Goal: Task Accomplishment & Management: Use online tool/utility

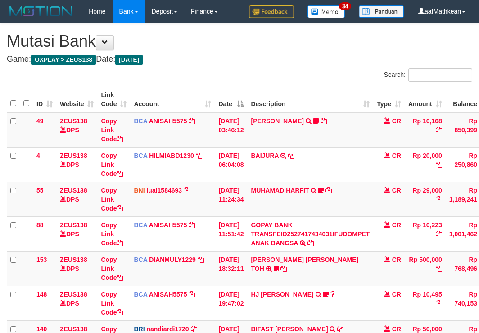
scroll to position [163, 61]
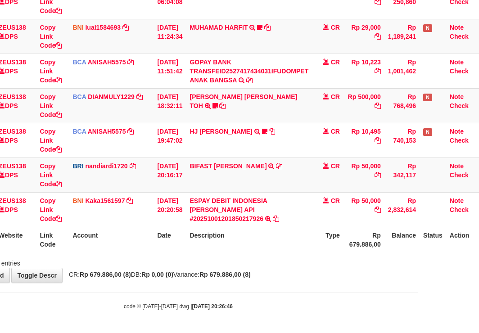
click at [250, 267] on div "Showing 1 to 8 of 8 entries" at bounding box center [178, 261] width 479 height 13
drag, startPoint x: 317, startPoint y: 261, endPoint x: 314, endPoint y: 273, distance: 12.7
click at [317, 269] on div "**********" at bounding box center [178, 71] width 479 height 422
click at [276, 280] on div "**********" at bounding box center [178, 71] width 479 height 422
drag, startPoint x: 281, startPoint y: 288, endPoint x: 280, endPoint y: 293, distance: 5.4
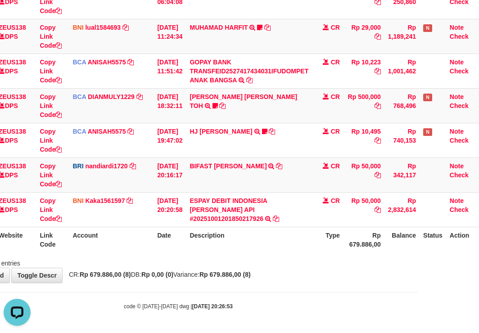
click at [281, 293] on body "Toggle navigation Home Bank Account List Load By Website Group [OXPLAY] ZEUS138…" at bounding box center [178, 85] width 479 height 496
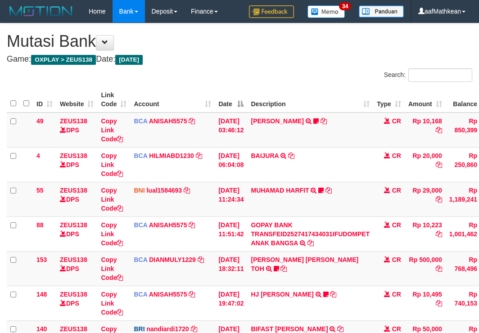
scroll to position [163, 61]
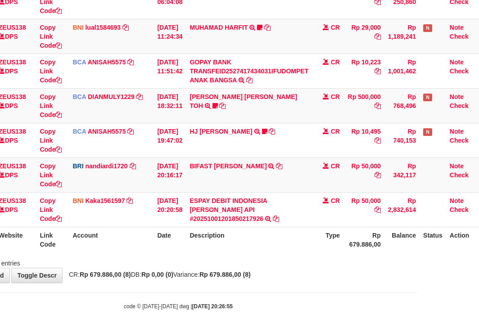
click at [280, 297] on body "Toggle navigation Home Bank Account List Load By Website Group [OXPLAY] ZEUS138…" at bounding box center [178, 85] width 479 height 496
drag, startPoint x: 257, startPoint y: 278, endPoint x: 264, endPoint y: 278, distance: 7.7
click at [257, 279] on div "**********" at bounding box center [178, 71] width 479 height 422
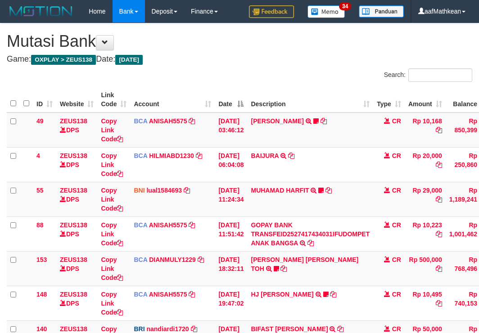
scroll to position [163, 61]
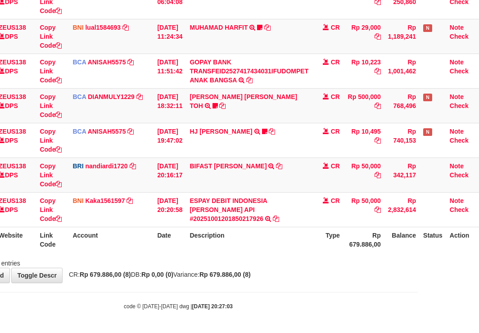
click at [298, 273] on div "**********" at bounding box center [178, 71] width 479 height 422
click at [302, 273] on div "**********" at bounding box center [178, 71] width 479 height 422
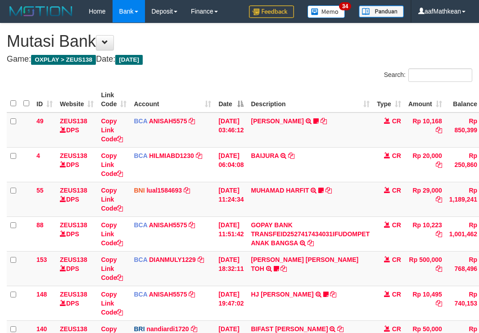
scroll to position [163, 61]
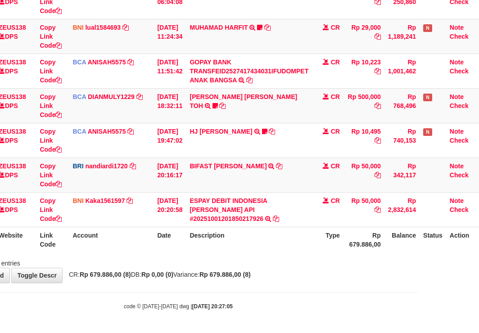
click at [310, 276] on div "**********" at bounding box center [178, 71] width 479 height 422
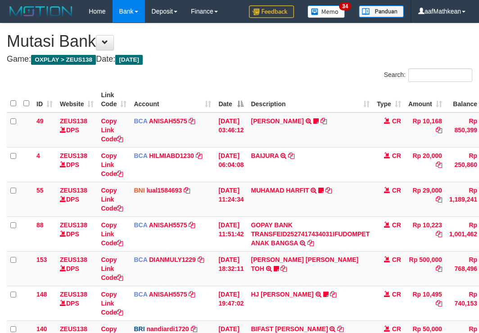
scroll to position [163, 61]
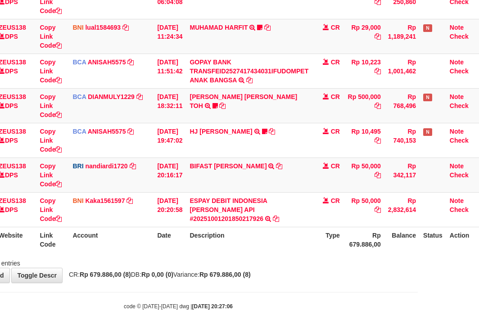
click at [304, 270] on div "**********" at bounding box center [178, 71] width 479 height 422
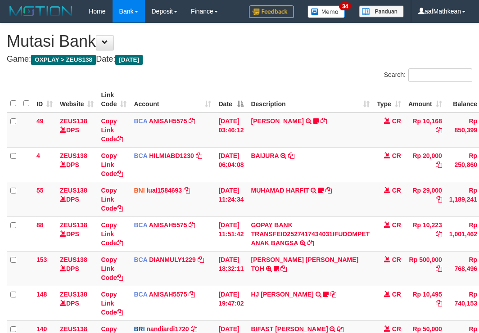
scroll to position [163, 61]
click at [303, 277] on div "**********" at bounding box center [239, 234] width 479 height 422
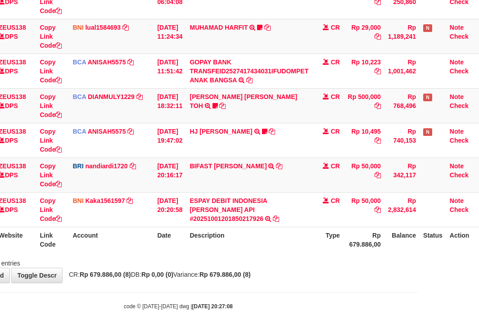
click at [289, 293] on body "Toggle navigation Home Bank Account List Load By Website Group [OXPLAY] ZEUS138…" at bounding box center [178, 85] width 479 height 496
click at [296, 289] on body "Toggle navigation Home Bank Account List Load By Website Group [OXPLAY] ZEUS138…" at bounding box center [178, 85] width 479 height 496
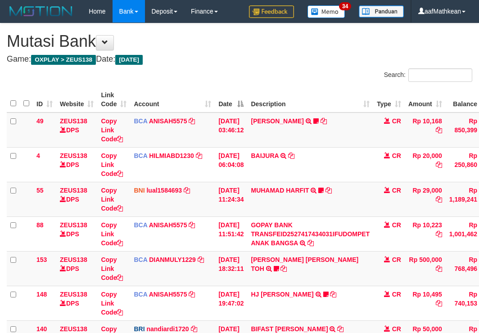
scroll to position [163, 61]
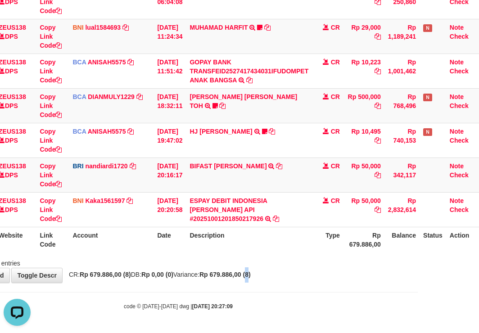
click at [267, 281] on div "**********" at bounding box center [178, 71] width 479 height 422
drag, startPoint x: 282, startPoint y: 276, endPoint x: 287, endPoint y: 274, distance: 6.0
click at [285, 276] on div "**********" at bounding box center [178, 71] width 479 height 422
click at [300, 274] on div "**********" at bounding box center [178, 71] width 479 height 422
drag, startPoint x: 300, startPoint y: 262, endPoint x: 300, endPoint y: 267, distance: 5.0
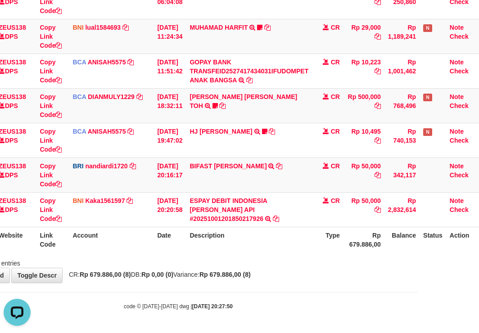
click at [300, 266] on div "Showing 1 to 8 of 8 entries" at bounding box center [178, 261] width 479 height 13
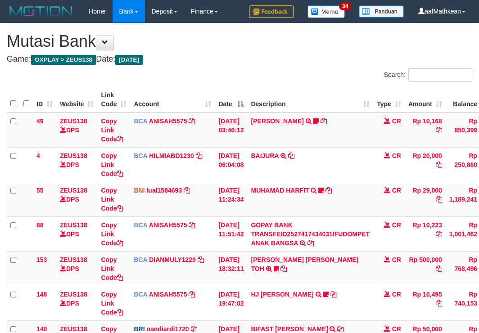
click at [300, 268] on div "**********" at bounding box center [239, 234] width 479 height 422
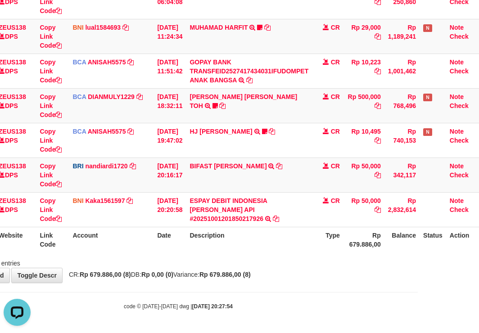
click at [300, 271] on div "**********" at bounding box center [178, 71] width 479 height 422
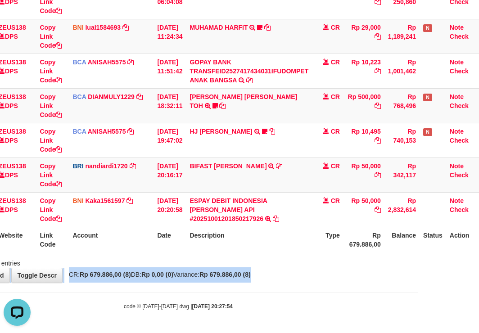
click at [307, 277] on div "**********" at bounding box center [178, 71] width 479 height 422
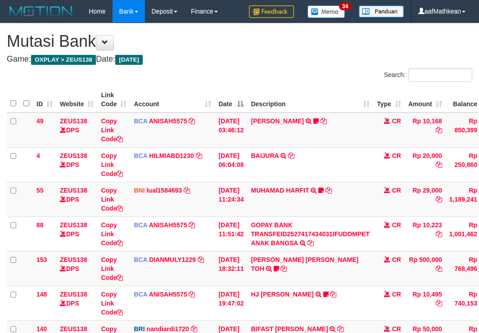
click at [308, 281] on div "**********" at bounding box center [239, 234] width 479 height 422
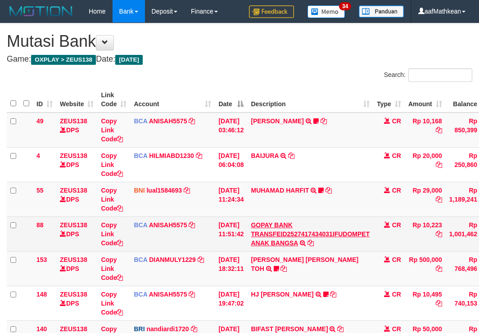
scroll to position [163, 61]
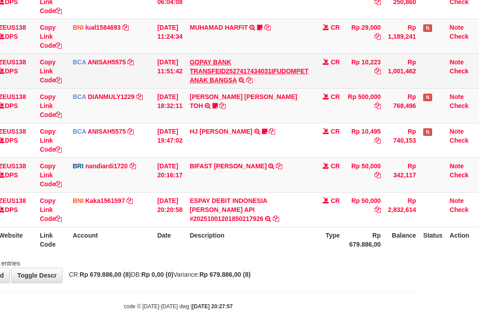
click at [289, 262] on div "**********" at bounding box center [178, 71] width 479 height 422
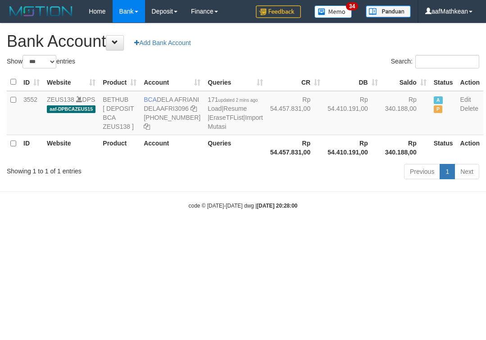
select select "***"
copy td "DELA AFRIANI"
drag, startPoint x: 158, startPoint y: 97, endPoint x: 171, endPoint y: 109, distance: 17.2
click at [172, 109] on td "BCA DELA AFRIANI DELAAFRI3096 869-245-8639" at bounding box center [172, 113] width 64 height 44
click at [310, 210] on div "code © 2012-2018 dwg | 2025/10/01 20:28:00" at bounding box center [243, 205] width 486 height 9
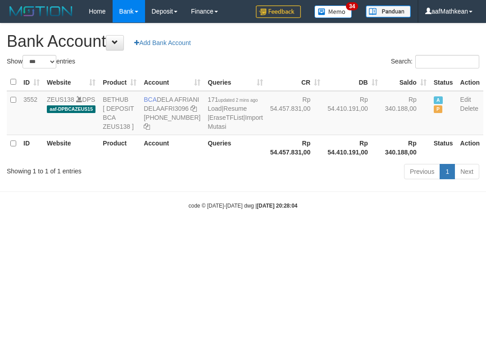
select select "***"
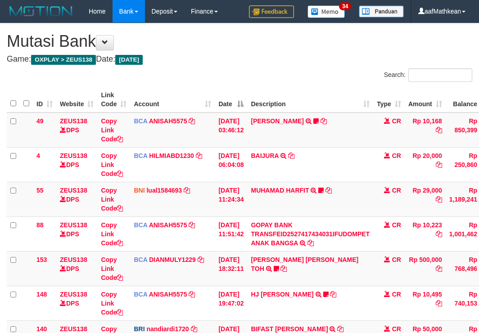
scroll to position [163, 61]
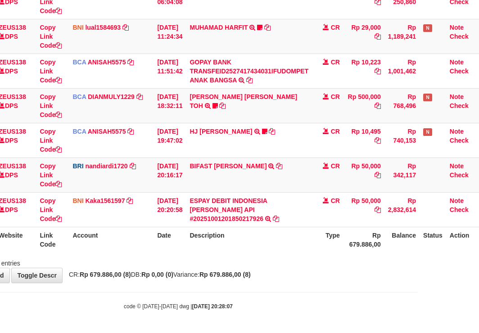
click at [267, 260] on div "Showing 1 to 8 of 8 entries" at bounding box center [178, 261] width 479 height 13
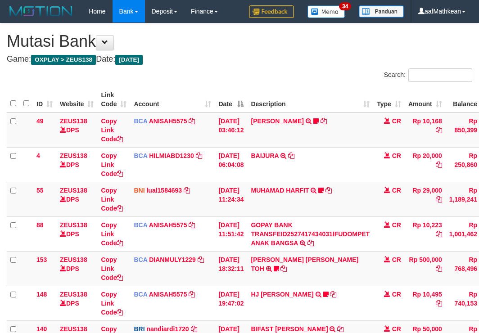
scroll to position [163, 61]
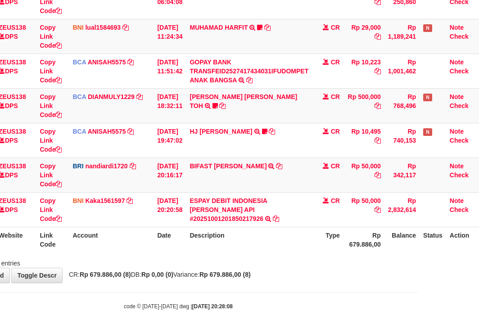
click at [283, 264] on div "Showing 1 to 8 of 8 entries" at bounding box center [178, 261] width 479 height 13
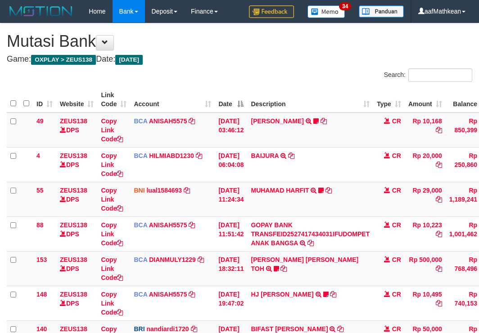
scroll to position [163, 61]
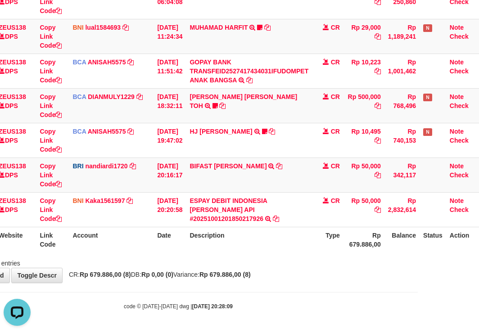
click at [217, 276] on span "CR: Rp 679.886,00 (8) DB: Rp 0,00 (0) Variance: Rp 679.886,00 (8)" at bounding box center [157, 274] width 186 height 7
drag, startPoint x: 261, startPoint y: 285, endPoint x: 340, endPoint y: 296, distance: 79.5
click at [266, 291] on body "Toggle navigation Home Bank Account List Load By Website Group [OXPLAY] ZEUS138…" at bounding box center [178, 85] width 479 height 496
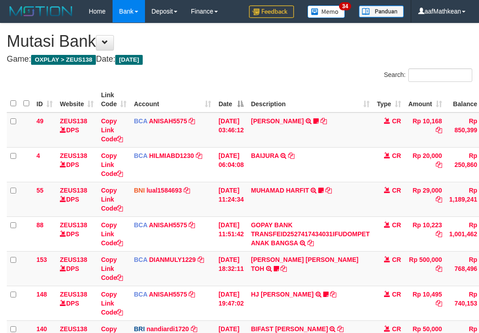
scroll to position [163, 61]
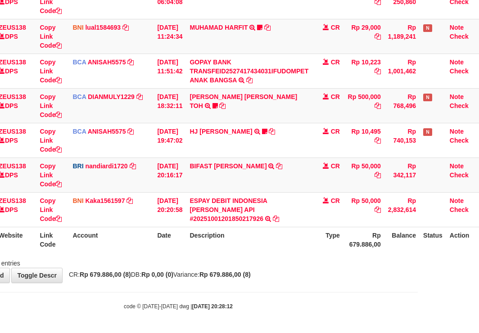
click at [238, 286] on body "Toggle navigation Home Bank Account List Load By Website Group [OXPLAY] ZEUS138…" at bounding box center [178, 85] width 479 height 496
click at [258, 291] on body "Toggle navigation Home Bank Account List Load By Website Group [OXPLAY] ZEUS138…" at bounding box center [178, 85] width 479 height 496
drag, startPoint x: 384, startPoint y: 327, endPoint x: 726, endPoint y: 395, distance: 349.0
click at [418, 333] on html "Toggle navigation Home Bank Account List Load By Website Group [OXPLAY] ZEUS138…" at bounding box center [178, 85] width 479 height 496
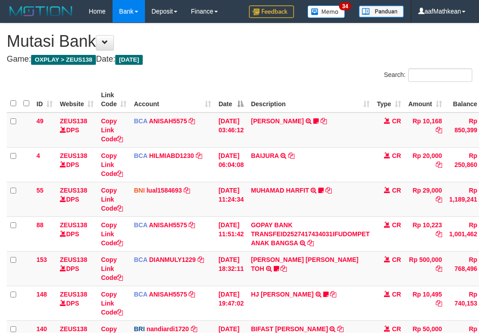
scroll to position [163, 61]
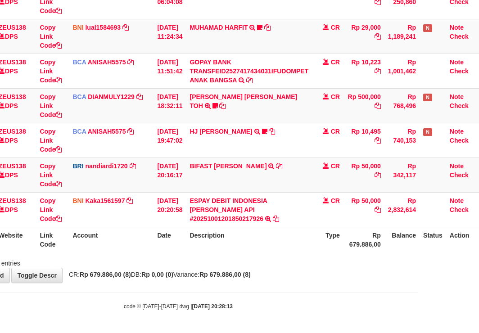
click at [267, 308] on body "Toggle navigation Home Bank Account List Load By Website Group [OXPLAY] ZEUS138…" at bounding box center [178, 85] width 479 height 496
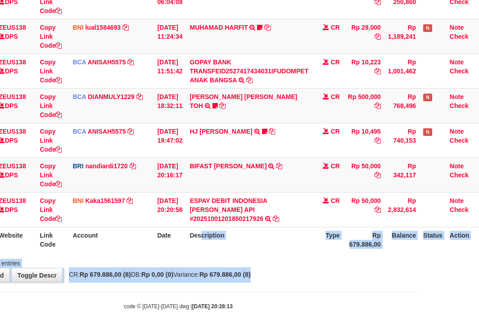
drag, startPoint x: 233, startPoint y: 240, endPoint x: 485, endPoint y: 301, distance: 259.4
click at [384, 279] on div "**********" at bounding box center [178, 71] width 479 height 422
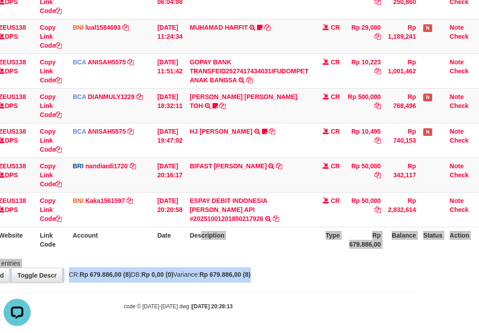
scroll to position [0, 0]
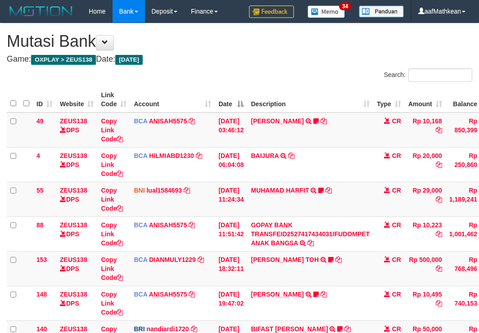
scroll to position [163, 71]
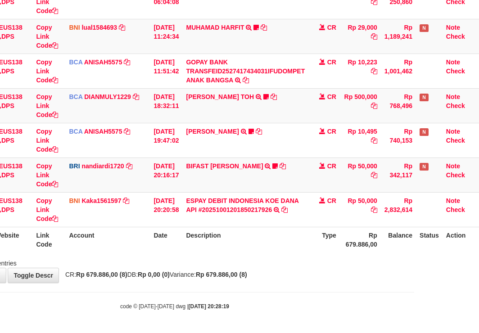
click at [414, 264] on html "Toggle navigation Home Bank Account List Load By Website Group [OXPLAY] ZEUS138…" at bounding box center [174, 85] width 479 height 496
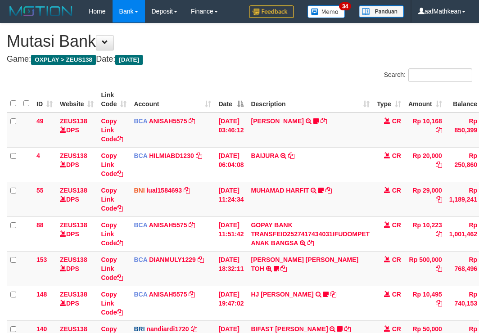
scroll to position [149, 61]
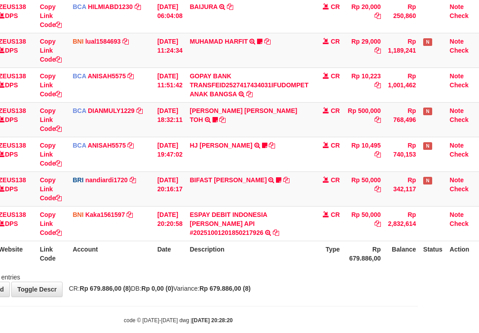
click at [224, 262] on th "Description" at bounding box center [249, 254] width 126 height 26
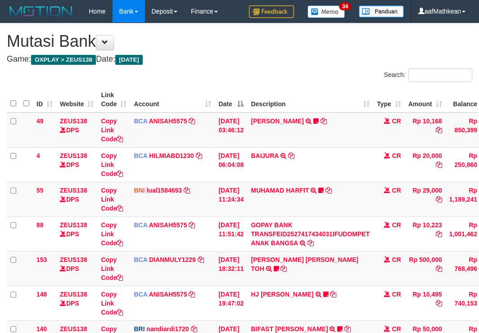
scroll to position [144, 58]
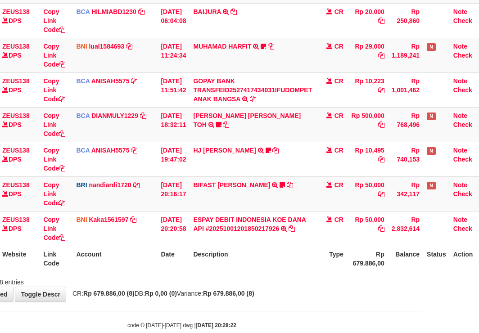
drag, startPoint x: 241, startPoint y: 323, endPoint x: 290, endPoint y: 326, distance: 49.2
click at [251, 323] on div "code © 2012-2018 dwg | 2025/10/01 20:28:22" at bounding box center [181, 325] width 479 height 9
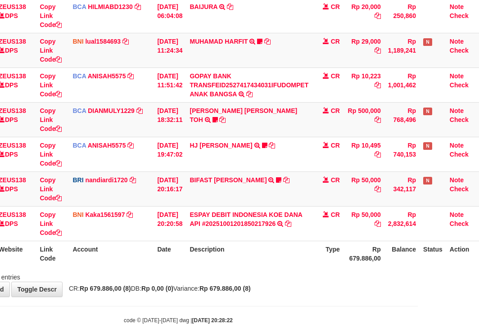
click at [240, 263] on th "Description" at bounding box center [249, 254] width 126 height 26
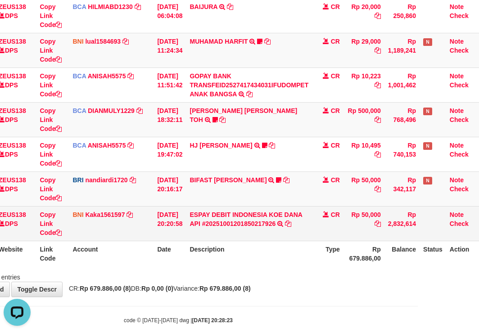
click at [273, 240] on td "ESPAY DEBIT INDONESIA [PERSON_NAME] API #20251001201850217926 TRANSFER [PERSON_…" at bounding box center [249, 223] width 126 height 35
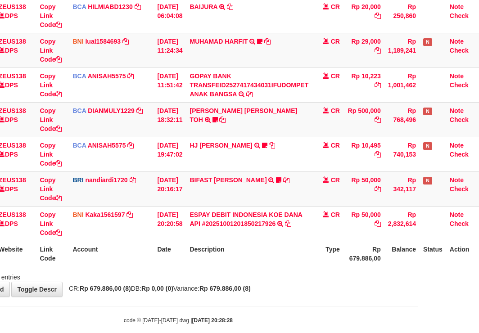
drag, startPoint x: 283, startPoint y: 319, endPoint x: 480, endPoint y: 318, distance: 197.7
click at [329, 317] on div "code © 2012-2018 dwg | 2025/10/01 20:28:28" at bounding box center [178, 320] width 479 height 9
click at [256, 301] on body "Toggle navigation Home Bank Account List Load By Website Group [OXPLAY] ZEUS138…" at bounding box center [178, 99] width 479 height 496
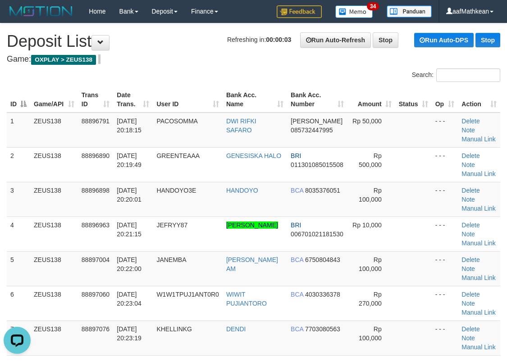
drag, startPoint x: 107, startPoint y: 95, endPoint x: 3, endPoint y: 95, distance: 104.0
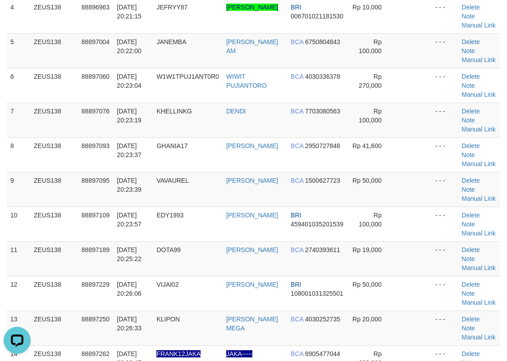
scroll to position [534, 0]
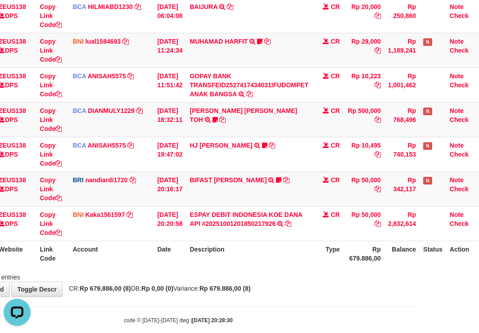
click at [271, 267] on div "ID Website Link Code Account Date Description Type Amount Balance Status Action…" at bounding box center [178, 102] width 479 height 334
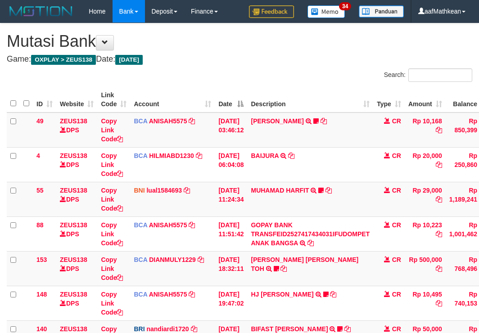
scroll to position [149, 61]
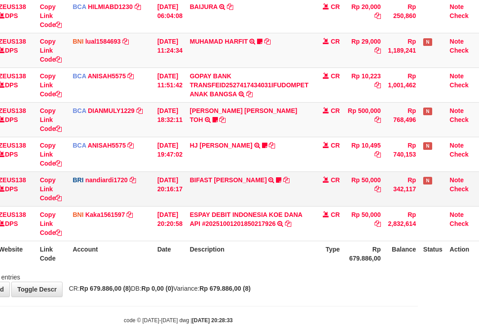
drag, startPoint x: 235, startPoint y: 184, endPoint x: 231, endPoint y: 191, distance: 8.9
click at [235, 184] on td "BIFAST [PERSON_NAME] FIR TRANSFER NBMB BIFAST [PERSON_NAME] FIR TO NANDI ARDIAN…" at bounding box center [249, 189] width 126 height 35
click at [224, 181] on link "BIFAST [PERSON_NAME]" at bounding box center [228, 180] width 77 height 7
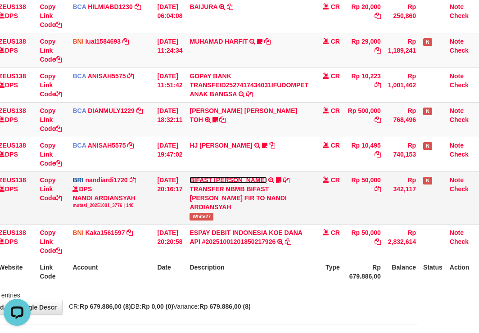
scroll to position [0, 0]
drag, startPoint x: 202, startPoint y: 219, endPoint x: 231, endPoint y: 222, distance: 28.5
click at [231, 222] on td "BIFAST MUHAMMAD FIR TRANSFER NBMB BIFAST MUHAMMAD FIR TO NANDI ARDIANSYAH White…" at bounding box center [249, 198] width 126 height 53
copy span "White27"
click at [247, 205] on div "TRANSFER NBMB BIFAST [PERSON_NAME] TO [PERSON_NAME]" at bounding box center [249, 198] width 119 height 27
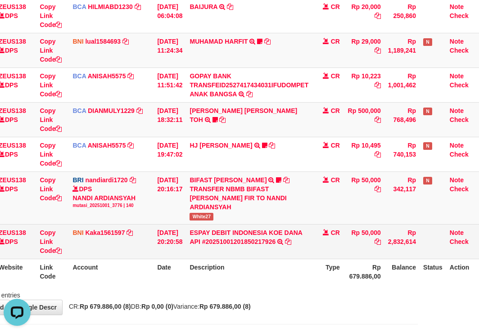
click at [254, 230] on tbody "49 ZEUS138 DPS Copy Link Code BCA ANISAH5575 DPS ANISAH mutasi_20251001_3827 | …" at bounding box center [214, 112] width 537 height 296
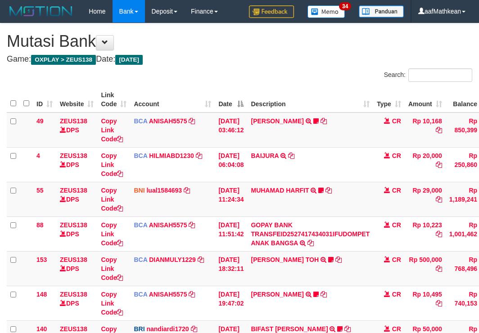
scroll to position [149, 61]
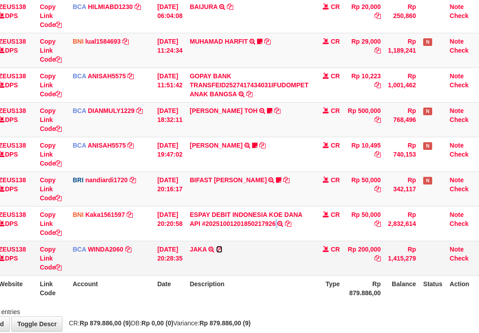
click at [222, 248] on icon at bounding box center [219, 249] width 6 height 6
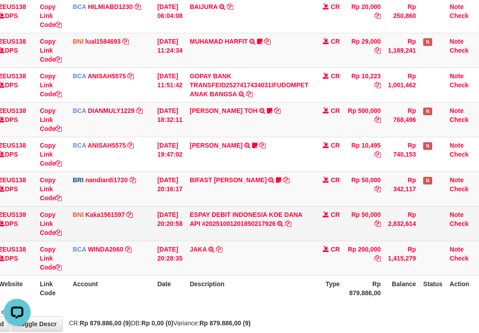
click at [138, 225] on tr "54 ZEUS138 DPS Copy Link Code BNI Kaka1561597 DPS KARMILA mutasi_20251001_2425 …" at bounding box center [214, 223] width 537 height 35
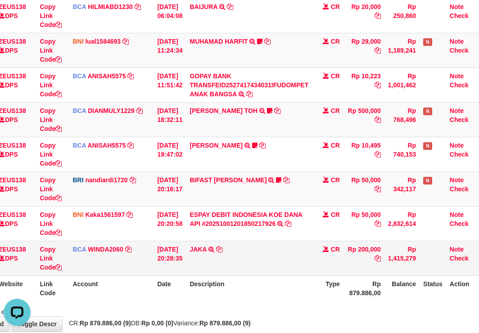
click at [321, 241] on tbody "49 ZEUS138 DPS Copy Link Code BCA ANISAH5575 DPS ANISAH mutasi_20251001_3827 | …" at bounding box center [214, 120] width 537 height 312
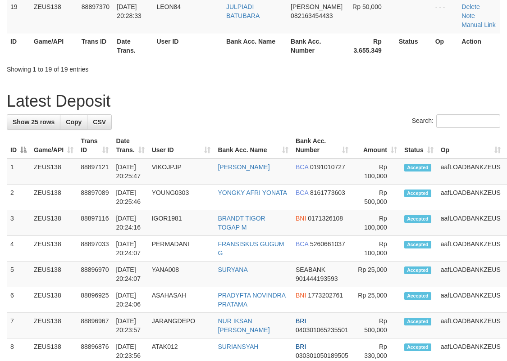
scroll to position [534, 0]
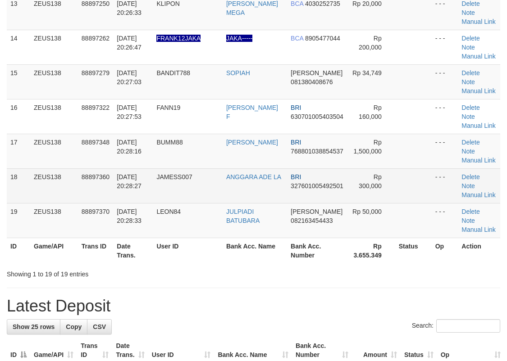
click at [276, 169] on tr "18 ZEUS138 88897360 01/10/2025 20:28:27 JAMESS007 ANGGARA ADE LA BRI 3276010054…" at bounding box center [253, 185] width 493 height 35
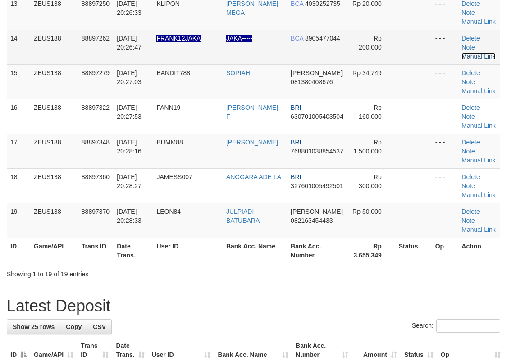
click at [478, 53] on link "Manual Link" at bounding box center [478, 56] width 34 height 7
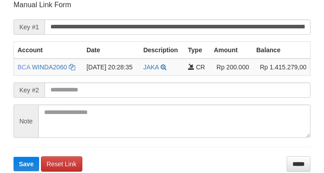
scroll to position [177, 0]
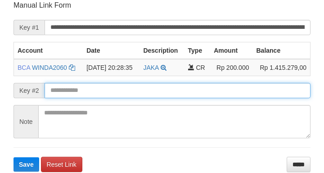
click at [14, 157] on button "Save" at bounding box center [27, 164] width 26 height 14
click at [127, 86] on input "text" at bounding box center [178, 90] width 266 height 15
click at [14, 157] on button "Save" at bounding box center [27, 164] width 26 height 14
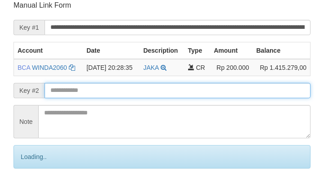
click at [142, 93] on input "text" at bounding box center [178, 90] width 266 height 15
drag, startPoint x: 143, startPoint y: 91, endPoint x: 149, endPoint y: 91, distance: 5.9
click at [145, 91] on input "text" at bounding box center [178, 90] width 266 height 15
drag, startPoint x: 149, startPoint y: 91, endPoint x: 154, endPoint y: 93, distance: 5.3
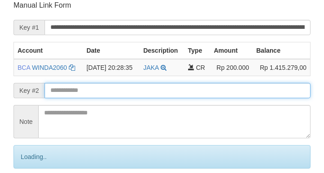
click at [154, 92] on input "text" at bounding box center [178, 90] width 266 height 15
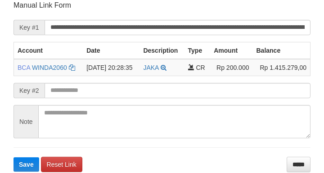
drag, startPoint x: 0, startPoint y: 0, endPoint x: 122, endPoint y: 93, distance: 153.5
click at [129, 95] on input "text" at bounding box center [178, 90] width 266 height 15
click at [14, 157] on button "Save" at bounding box center [27, 164] width 26 height 14
click at [122, 94] on input "text" at bounding box center [178, 90] width 266 height 15
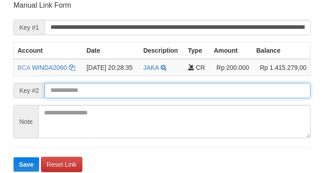
click at [14, 157] on button "Save" at bounding box center [27, 164] width 26 height 14
click at [121, 93] on input "text" at bounding box center [178, 90] width 266 height 15
click at [14, 157] on button "Save" at bounding box center [27, 164] width 26 height 14
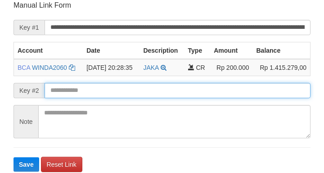
click at [119, 93] on input "text" at bounding box center [178, 90] width 266 height 15
click at [120, 94] on input "text" at bounding box center [178, 90] width 266 height 15
click at [112, 91] on input "text" at bounding box center [178, 90] width 266 height 15
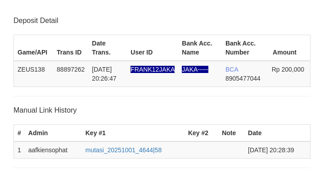
scroll to position [177, 0]
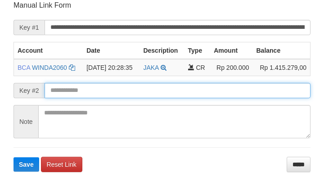
click at [14, 157] on button "Save" at bounding box center [27, 164] width 26 height 14
drag, startPoint x: 0, startPoint y: 0, endPoint x: 112, endPoint y: 91, distance: 144.4
click at [112, 91] on input "text" at bounding box center [178, 90] width 266 height 15
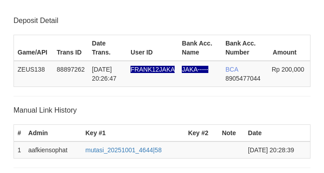
scroll to position [177, 0]
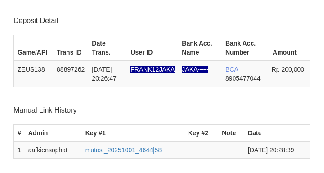
scroll to position [177, 0]
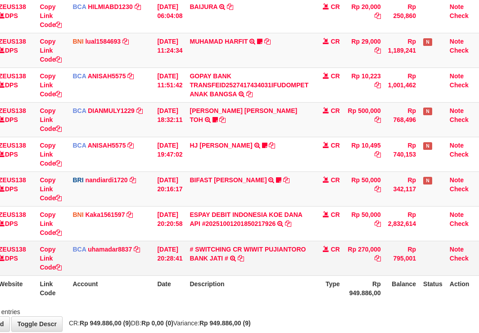
click at [264, 261] on td "# SWITCHING CR WIWIT PUJIANTORO BANK JATI # SWITCHING CR TRANSFER DR 014 WIWIT …" at bounding box center [249, 258] width 126 height 35
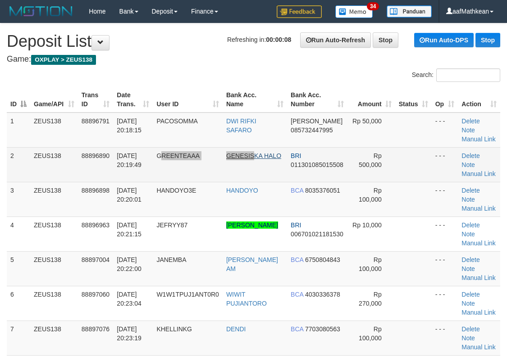
click at [256, 158] on tr "2 ZEUS138 88896890 01/10/2025 20:19:49 GREENTEAAA GENESISKA HALO BRI 0113010850…" at bounding box center [253, 164] width 493 height 35
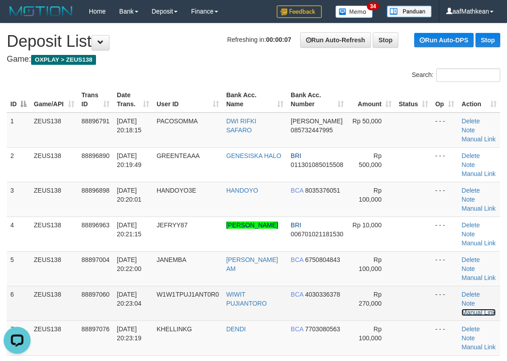
click at [490, 309] on link "Manual Link" at bounding box center [478, 312] width 34 height 7
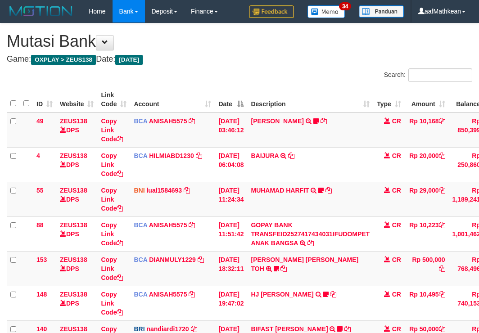
scroll to position [149, 61]
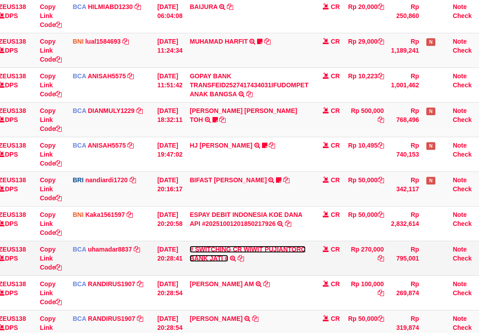
click at [287, 249] on link "# SWITCHING CR WIWIT PUJIANTORO BANK JATI #" at bounding box center [248, 254] width 116 height 16
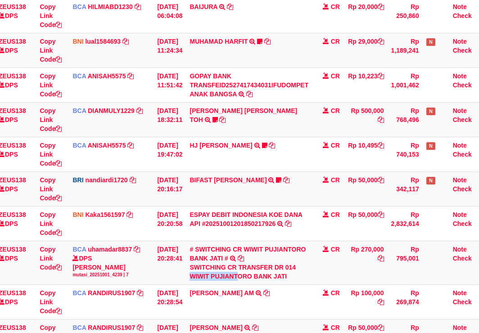
drag, startPoint x: 199, startPoint y: 275, endPoint x: 481, endPoint y: 225, distance: 285.9
click at [246, 280] on div "SWITCHING CR TRANSFER DR 014 WIWIT PUJIANTORO BANK JATI" at bounding box center [249, 272] width 119 height 18
click at [110, 266] on div "DPS MUHAMAD ARYA MAFIUDIN mutasi_20251001_4239 | 7" at bounding box center [110, 266] width 77 height 24
drag, startPoint x: 281, startPoint y: 268, endPoint x: 480, endPoint y: 251, distance: 200.7
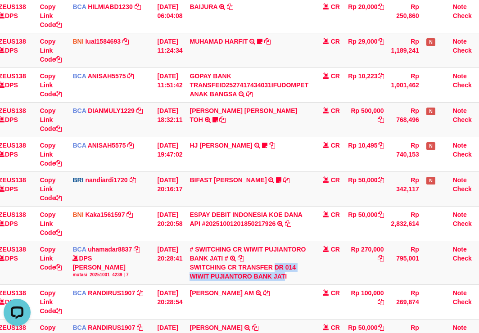
click at [312, 274] on td "# SWITCHING CR WIWIT PUJIANTORO BANK JATI # SWITCHING CR TRANSFER DR 014 WIWIT …" at bounding box center [249, 263] width 126 height 44
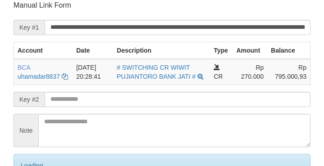
click at [120, 107] on input "text" at bounding box center [178, 99] width 266 height 15
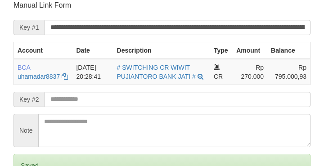
click at [117, 107] on input "text" at bounding box center [178, 99] width 266 height 15
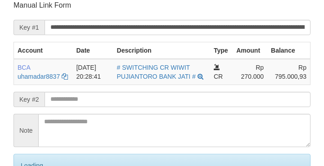
click at [118, 106] on input "text" at bounding box center [178, 99] width 266 height 15
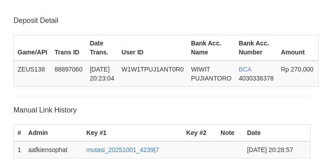
scroll to position [177, 0]
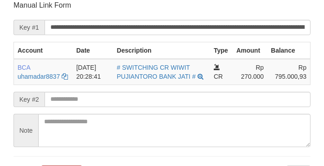
click at [105, 105] on input "text" at bounding box center [178, 99] width 266 height 15
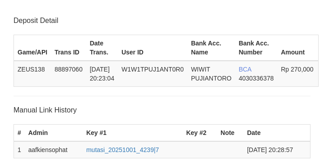
scroll to position [177, 0]
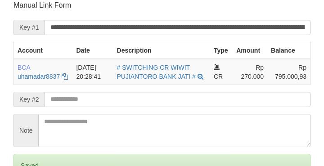
drag, startPoint x: 89, startPoint y: 109, endPoint x: 61, endPoint y: 111, distance: 28.0
click at [89, 107] on input "text" at bounding box center [178, 99] width 266 height 15
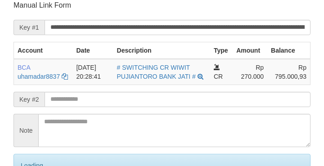
click at [75, 107] on input "text" at bounding box center [178, 99] width 266 height 15
click at [79, 107] on input "text" at bounding box center [178, 99] width 266 height 15
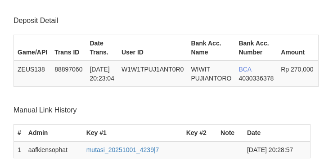
scroll to position [177, 0]
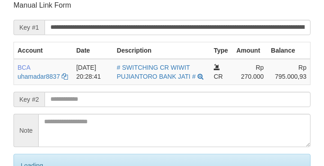
click at [74, 107] on input "text" at bounding box center [178, 99] width 266 height 15
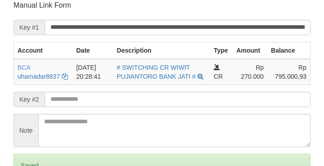
click at [76, 107] on input "text" at bounding box center [178, 99] width 266 height 15
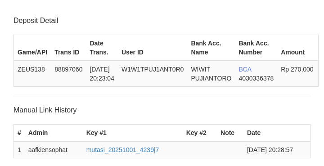
scroll to position [177, 0]
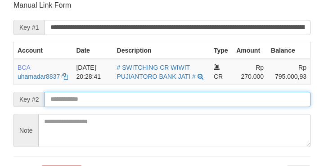
click at [63, 107] on input "text" at bounding box center [178, 99] width 266 height 15
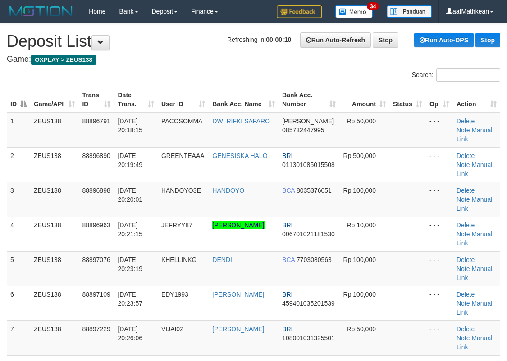
drag, startPoint x: 243, startPoint y: 51, endPoint x: 1, endPoint y: 103, distance: 247.8
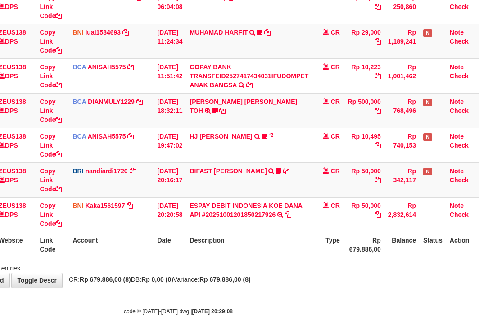
scroll to position [163, 61]
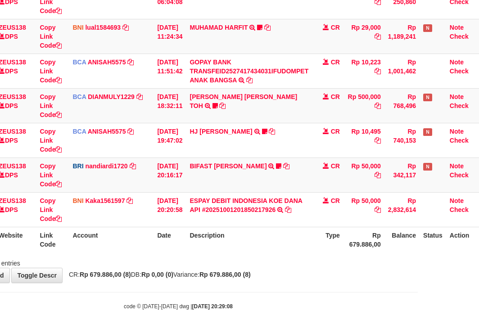
click at [339, 228] on tr "ID Website Link Code Account Date Description Type Rp 679.886,00 Balance Status…" at bounding box center [214, 240] width 537 height 26
drag, startPoint x: 160, startPoint y: 253, endPoint x: 168, endPoint y: 262, distance: 12.2
click at [160, 254] on div "ID Website Link Code Account Date Description Type Amount Balance Status Action…" at bounding box center [178, 88] width 479 height 334
drag, startPoint x: 168, startPoint y: 262, endPoint x: 180, endPoint y: 264, distance: 12.3
click at [172, 269] on div "**********" at bounding box center [178, 71] width 479 height 422
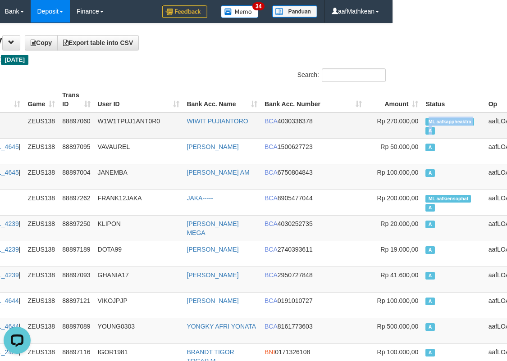
click at [428, 127] on td "ML aafkappheaktra A" at bounding box center [452, 126] width 63 height 26
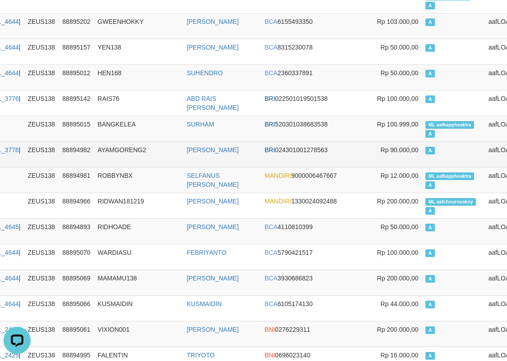
scroll to position [3102, 114]
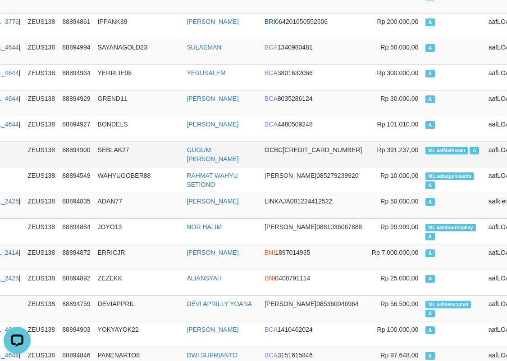
click at [425, 149] on span "ML aafMathkean" at bounding box center [446, 151] width 42 height 8
copy td "aafMathkean"
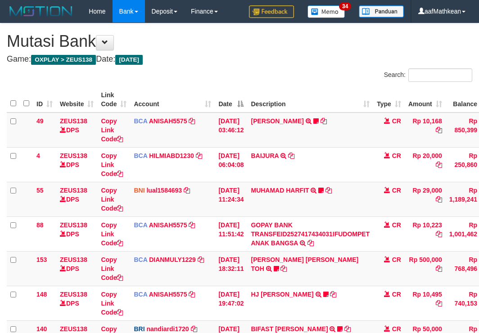
scroll to position [163, 61]
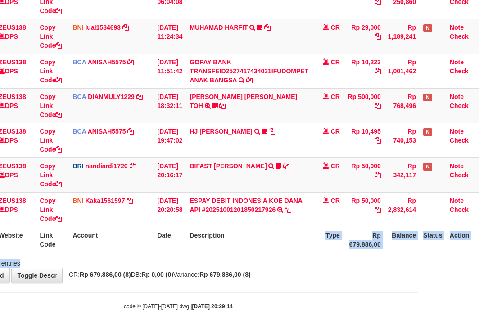
drag, startPoint x: 250, startPoint y: 258, endPoint x: 273, endPoint y: 267, distance: 24.2
click at [273, 271] on div "**********" at bounding box center [178, 71] width 479 height 422
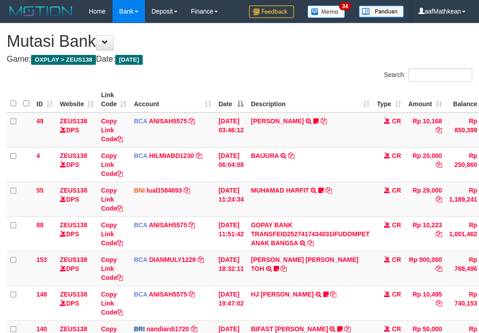
scroll to position [163, 61]
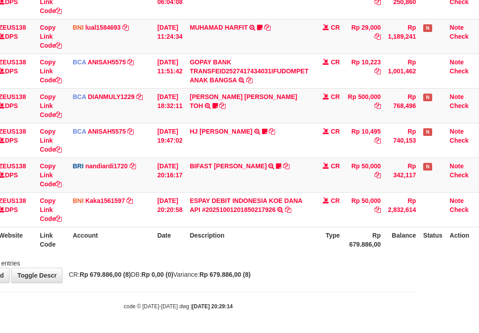
drag, startPoint x: 294, startPoint y: 300, endPoint x: 283, endPoint y: 290, distance: 14.0
click at [300, 310] on body "Toggle navigation Home Bank Account List Load By Website Group [OXPLAY] ZEUS138…" at bounding box center [178, 85] width 479 height 496
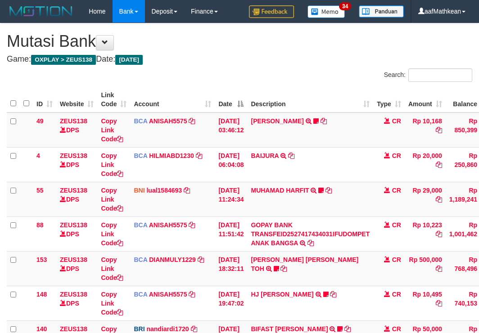
click at [299, 238] on div "ID Website Link Code Account Date Description Type Amount Balance Status Action…" at bounding box center [239, 251] width 479 height 334
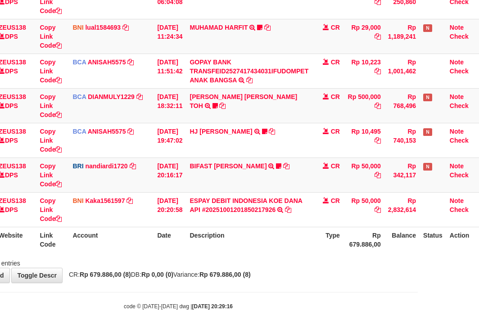
click at [281, 254] on div "ID Website Link Code Account Date Description Type Amount Balance Status Action…" at bounding box center [178, 88] width 479 height 334
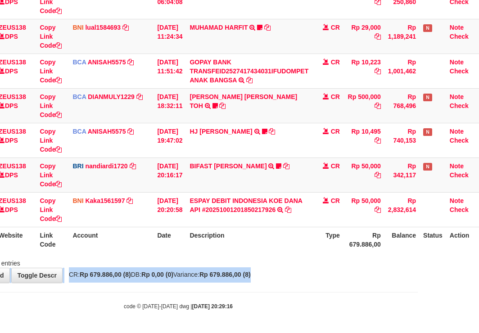
drag, startPoint x: 294, startPoint y: 273, endPoint x: 483, endPoint y: 290, distance: 189.4
click at [415, 294] on body "Toggle navigation Home Bank Account List Load By Website Group [OXPLAY] ZEUS138…" at bounding box center [178, 85] width 479 height 496
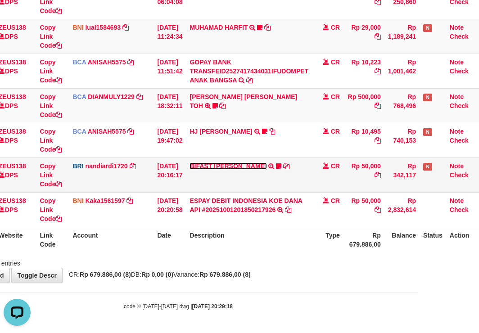
click at [190, 163] on link "BIFAST [PERSON_NAME]" at bounding box center [228, 166] width 77 height 7
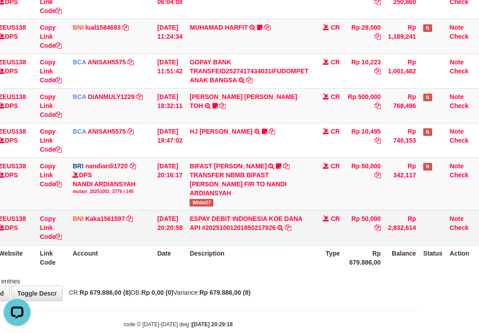
drag, startPoint x: 295, startPoint y: 207, endPoint x: 285, endPoint y: 211, distance: 10.1
click at [294, 210] on td "BIFAST MUHAMMAD FIR TRANSFER NBMB BIFAST MUHAMMAD FIR TO NANDI ARDIANSYAH White…" at bounding box center [249, 184] width 126 height 53
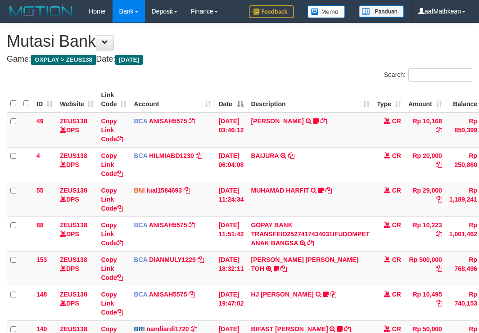
scroll to position [163, 61]
drag, startPoint x: 0, startPoint y: 0, endPoint x: 309, endPoint y: 221, distance: 379.6
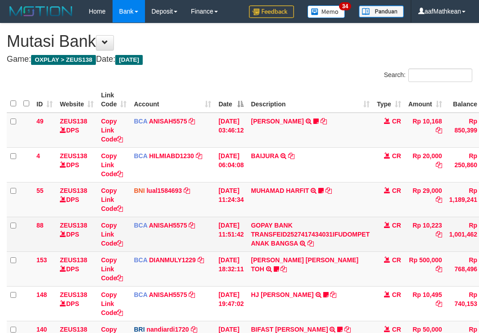
click at [300, 216] on td "MUHAMAD HARFIT TRANSFER DARI SDR MUHAMAD HARFIT Sano27" at bounding box center [310, 199] width 126 height 35
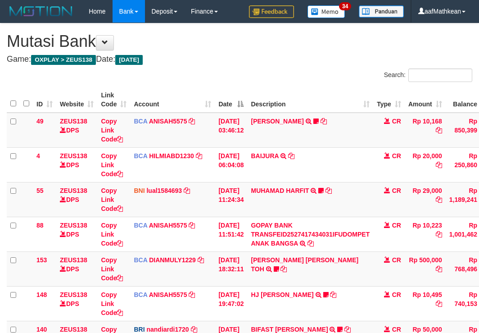
scroll to position [163, 0]
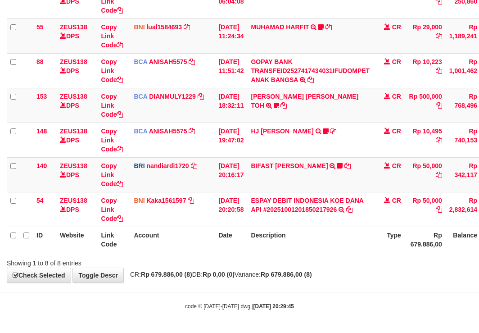
click at [369, 230] on th "Description" at bounding box center [310, 239] width 126 height 26
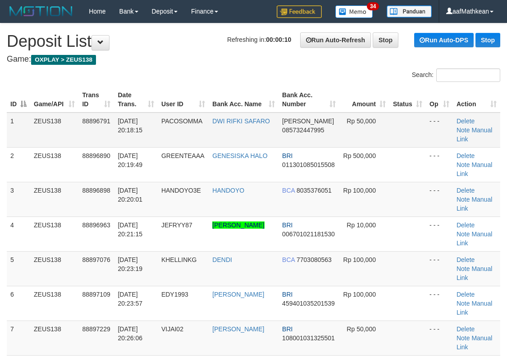
click at [208, 136] on td "PACOSOMMA" at bounding box center [183, 130] width 51 height 35
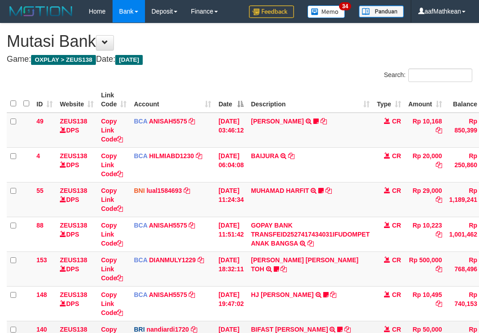
click at [284, 321] on td "BIFAST [PERSON_NAME] FIR TRANSFER NBMB BIFAST [PERSON_NAME] FIR TO NANDI ARDIAN…" at bounding box center [310, 338] width 126 height 35
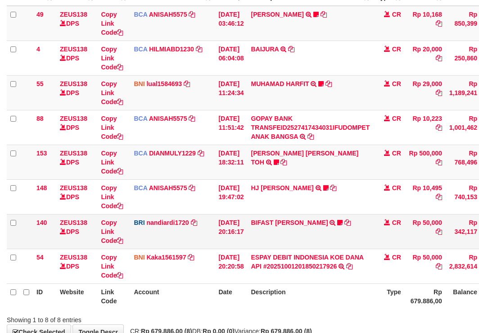
scroll to position [107, 0]
click at [292, 188] on link "HJ [PERSON_NAME]" at bounding box center [282, 187] width 63 height 7
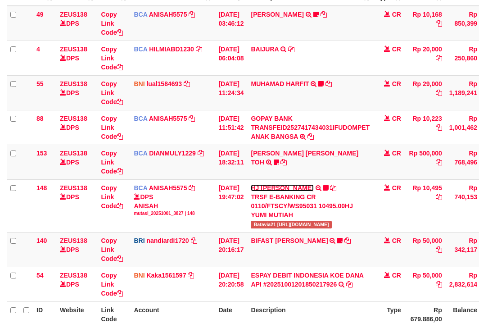
scroll to position [163, 0]
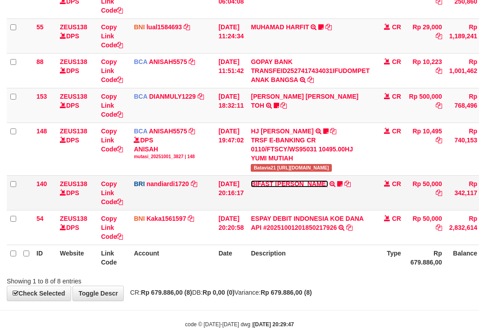
click at [269, 184] on link "BIFAST [PERSON_NAME]" at bounding box center [289, 183] width 77 height 7
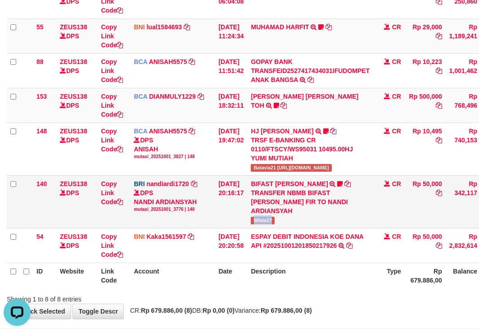
scroll to position [0, 0]
copy span "White27"
drag, startPoint x: 280, startPoint y: 221, endPoint x: 296, endPoint y: 221, distance: 15.8
click at [296, 221] on td "BIFAST [PERSON_NAME] FIR TRANSFER NBMB BIFAST [PERSON_NAME] FIR TO NANDI ARDIAN…" at bounding box center [310, 201] width 126 height 53
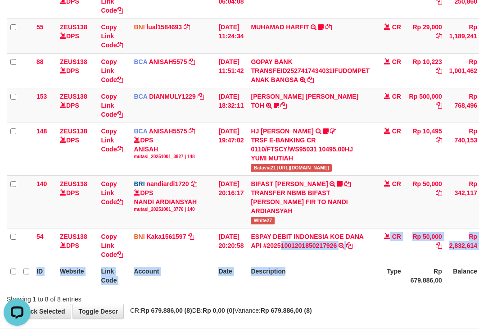
drag, startPoint x: 289, startPoint y: 261, endPoint x: 403, endPoint y: 277, distance: 116.0
click at [369, 288] on table "ID Website Link Code Account Date Description Type Amount Balance Status Action…" at bounding box center [275, 105] width 537 height 365
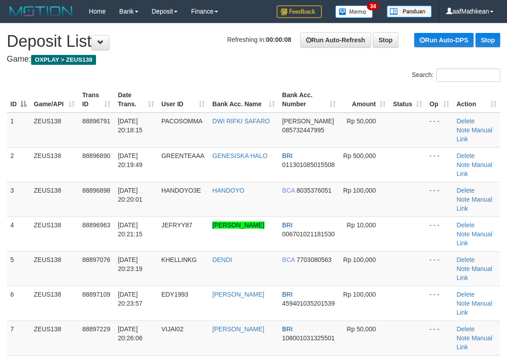
drag, startPoint x: 240, startPoint y: 82, endPoint x: 223, endPoint y: 83, distance: 17.2
drag, startPoint x: 242, startPoint y: 86, endPoint x: 252, endPoint y: 77, distance: 13.1
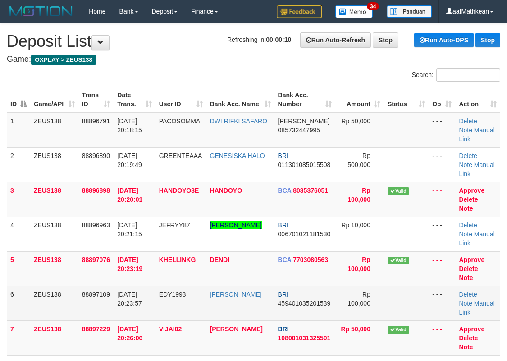
scroll to position [54, 0]
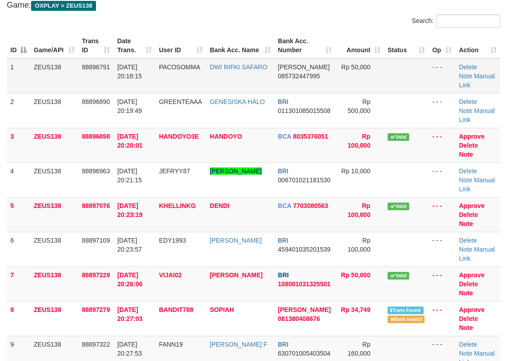
click at [190, 60] on td "PACOSOMMA" at bounding box center [180, 76] width 51 height 35
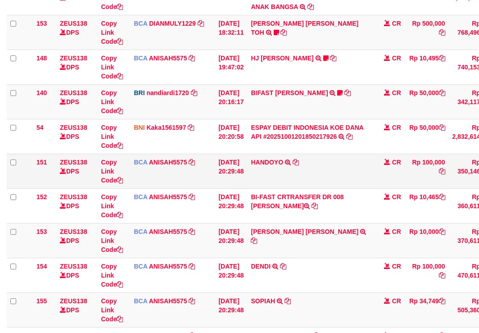
scroll to position [228, 0]
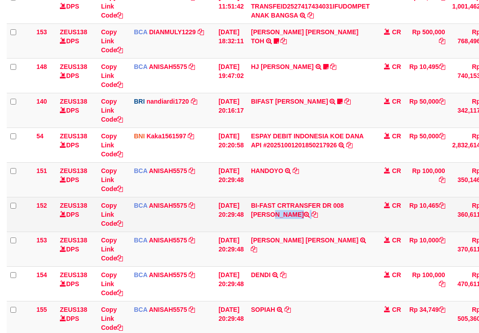
drag, startPoint x: 353, startPoint y: 204, endPoint x: 356, endPoint y: 213, distance: 8.5
click at [356, 213] on td "BI-FAST CRTRANSFER DR 008 AMRIA JUNIARTI" at bounding box center [310, 214] width 126 height 35
copy td "AMRIA JUNIARTI"
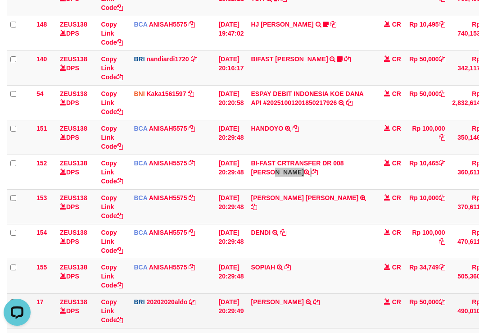
scroll to position [406, 0]
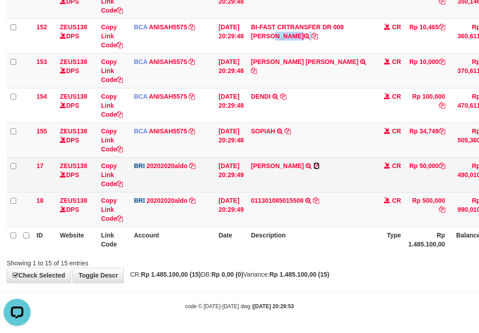
click at [314, 167] on icon at bounding box center [316, 166] width 6 height 6
copy td "AMRIA JUNIARTI"
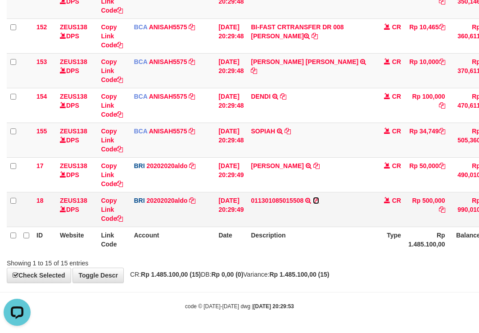
click at [319, 200] on icon at bounding box center [316, 200] width 6 height 6
click at [232, 225] on tr "18 ZEUS138 DPS Copy Link Code BRI 20202020aldo DPS REVALDO SAGITA mutasi_202510…" at bounding box center [277, 209] width 540 height 35
click at [204, 246] on th "Account" at bounding box center [172, 239] width 85 height 26
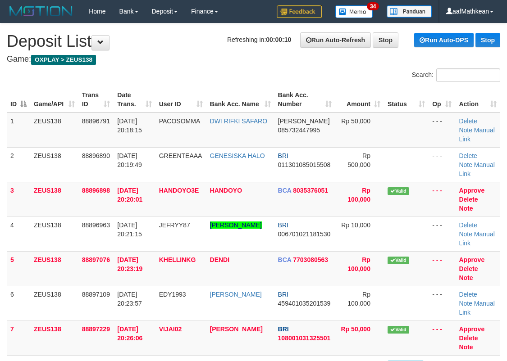
scroll to position [18, 0]
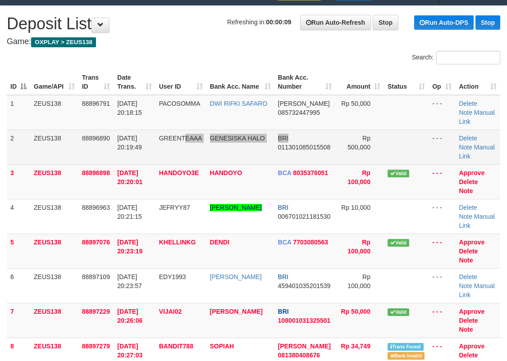
click at [296, 146] on tr "2 ZEUS138 88896890 [DATE] 20:19:49 GREENTEAAA GENESISKA HALO BRI 01130108501550…" at bounding box center [253, 147] width 493 height 35
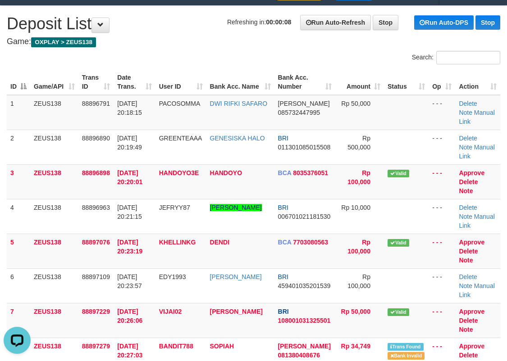
scroll to position [0, 0]
drag, startPoint x: 191, startPoint y: 63, endPoint x: 1, endPoint y: 131, distance: 202.2
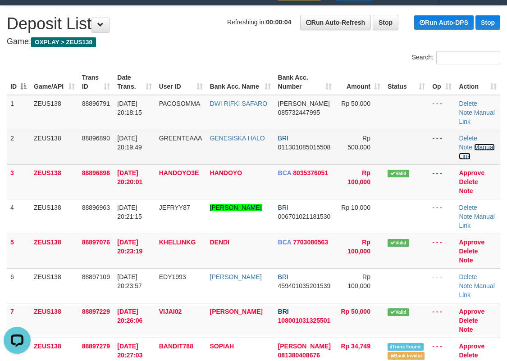
click at [489, 146] on link "Manual Link" at bounding box center [476, 152] width 36 height 16
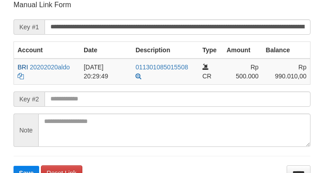
drag, startPoint x: 177, startPoint y: 85, endPoint x: 174, endPoint y: 90, distance: 5.6
click at [174, 88] on form "**********" at bounding box center [162, 90] width 297 height 180
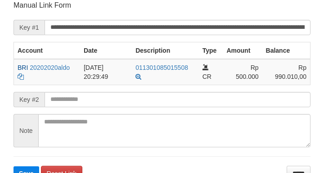
click at [181, 93] on form "**********" at bounding box center [162, 90] width 297 height 180
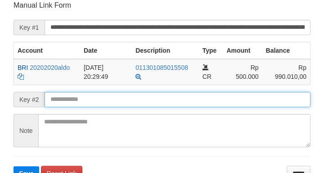
click at [14, 166] on button "Save" at bounding box center [27, 173] width 26 height 14
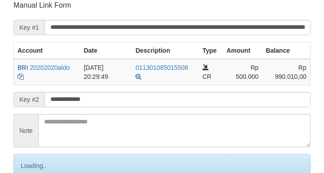
click at [192, 101] on input "**********" at bounding box center [178, 99] width 266 height 15
click at [193, 101] on input "**********" at bounding box center [178, 99] width 266 height 15
click at [195, 101] on input "**********" at bounding box center [178, 99] width 266 height 15
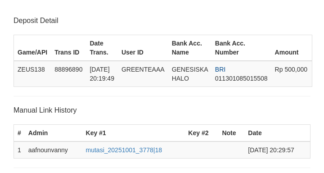
scroll to position [177, 0]
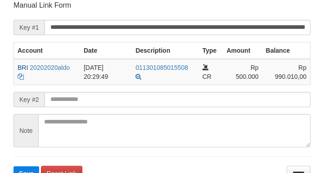
click at [198, 94] on input "text" at bounding box center [178, 99] width 266 height 15
click at [14, 166] on button "Save" at bounding box center [27, 173] width 26 height 14
click at [195, 96] on input "text" at bounding box center [178, 99] width 266 height 15
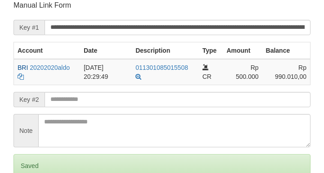
click at [196, 96] on input "text" at bounding box center [178, 99] width 266 height 15
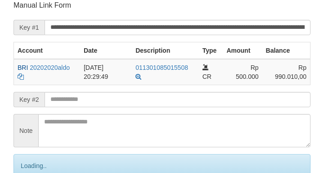
click at [198, 96] on input "text" at bounding box center [178, 99] width 266 height 15
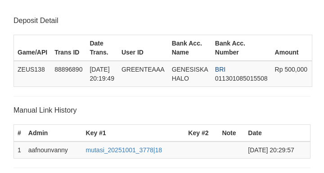
scroll to position [177, 0]
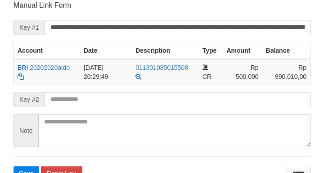
drag, startPoint x: 45, startPoint y: 102, endPoint x: 50, endPoint y: 99, distance: 5.4
click at [48, 101] on div "Key #2" at bounding box center [162, 99] width 297 height 15
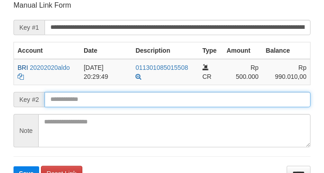
click at [62, 102] on input "text" at bounding box center [178, 99] width 266 height 15
click at [14, 166] on button "Save" at bounding box center [27, 173] width 26 height 14
click at [62, 101] on input "text" at bounding box center [178, 99] width 266 height 15
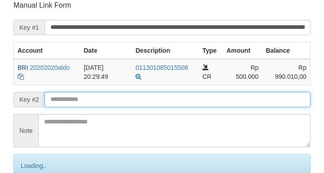
click at [63, 102] on input "text" at bounding box center [178, 99] width 266 height 15
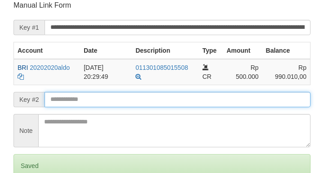
click at [68, 102] on input "text" at bounding box center [178, 99] width 266 height 15
click at [81, 105] on input "text" at bounding box center [178, 99] width 266 height 15
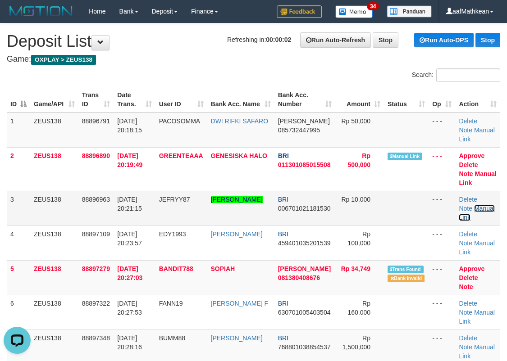
click at [480, 211] on link "Manual Link" at bounding box center [476, 213] width 36 height 16
click at [479, 207] on link "Manual Link" at bounding box center [476, 213] width 36 height 16
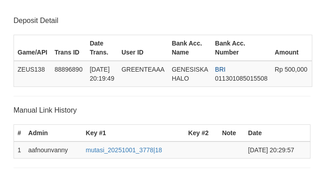
scroll to position [177, 0]
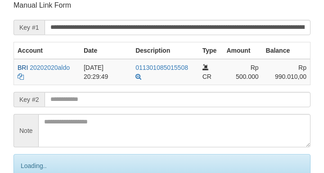
click at [81, 101] on input "text" at bounding box center [178, 99] width 266 height 15
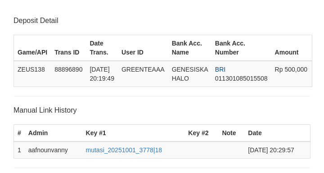
scroll to position [177, 0]
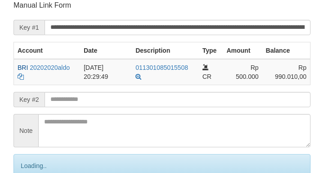
click at [95, 97] on input "text" at bounding box center [178, 99] width 266 height 15
click at [93, 98] on input "text" at bounding box center [178, 99] width 266 height 15
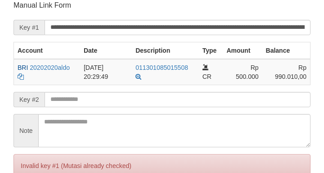
click at [82, 100] on input "text" at bounding box center [178, 99] width 266 height 15
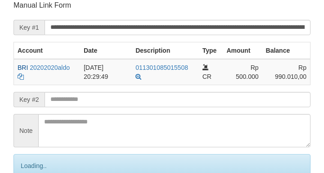
click at [84, 105] on input "text" at bounding box center [178, 99] width 266 height 15
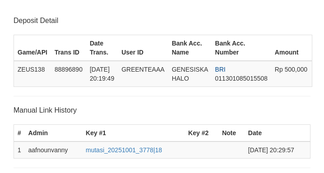
scroll to position [177, 0]
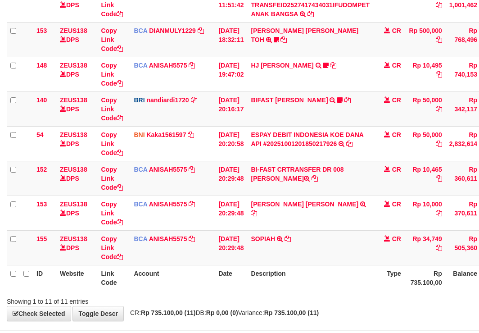
scroll to position [267, 0]
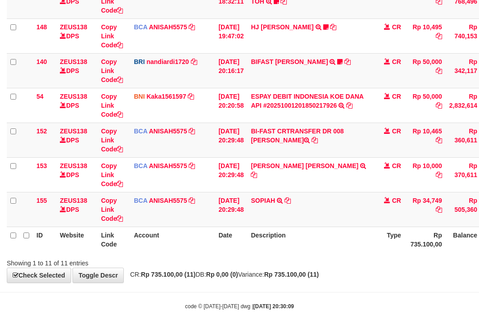
click at [335, 257] on div "Showing 1 to 11 of 11 entries" at bounding box center [239, 261] width 479 height 13
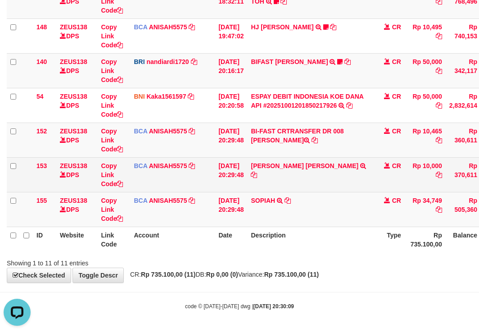
scroll to position [0, 0]
click at [257, 172] on icon at bounding box center [254, 175] width 6 height 6
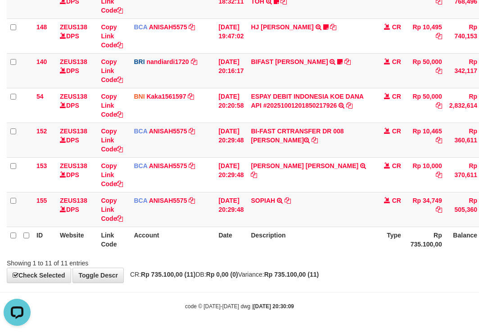
click at [185, 240] on th "Account" at bounding box center [172, 239] width 85 height 26
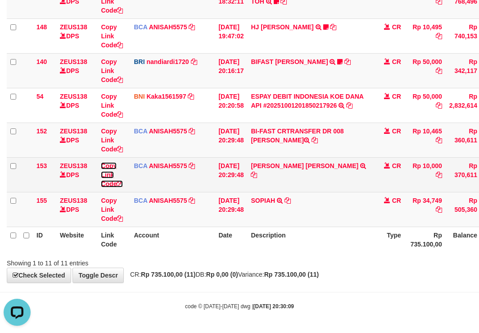
click at [102, 186] on link "Copy Link Code" at bounding box center [112, 174] width 22 height 25
drag, startPoint x: 102, startPoint y: 186, endPoint x: 155, endPoint y: 183, distance: 52.8
click at [103, 186] on link "Copy Link Code" at bounding box center [112, 174] width 22 height 25
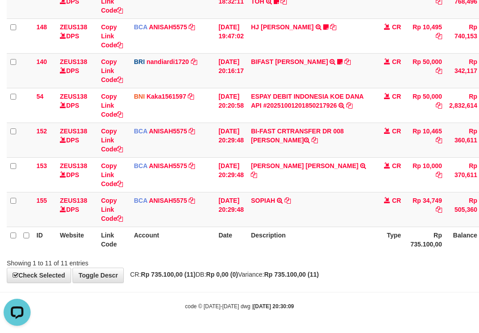
scroll to position [134, 0]
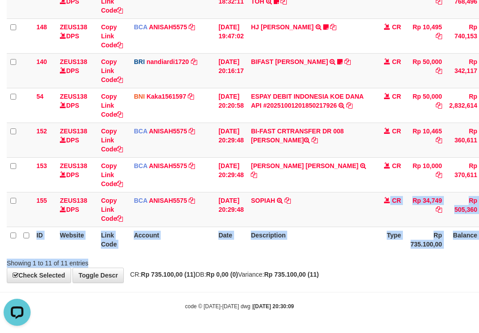
click at [479, 259] on html "Toggle navigation Home Bank Account List Load By Website Group [OXPLAY] ZEUS138…" at bounding box center [239, 33] width 479 height 600
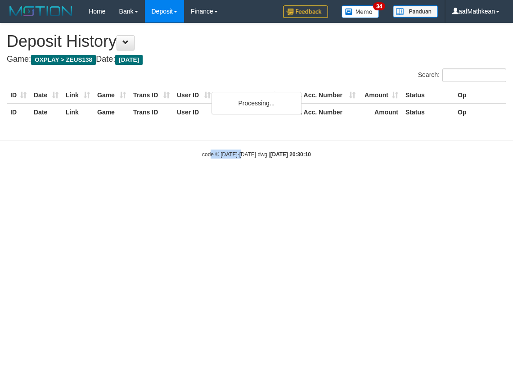
click at [244, 151] on small "code © [DATE]-[DATE] dwg | [DATE] 20:30:10" at bounding box center [256, 154] width 109 height 6
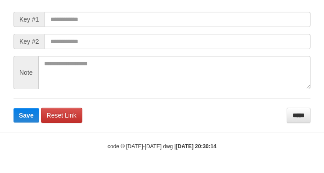
scroll to position [114, 0]
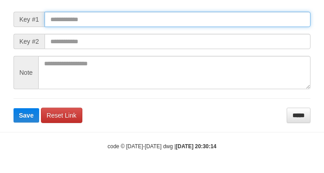
click at [125, 23] on input "text" at bounding box center [178, 19] width 266 height 15
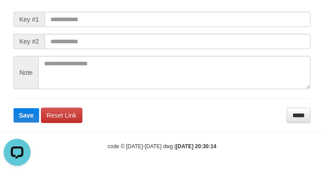
scroll to position [0, 0]
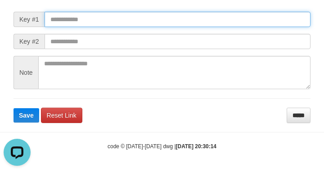
click at [50, 27] on input "text" at bounding box center [178, 19] width 266 height 15
paste input "**********"
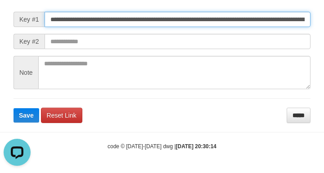
scroll to position [0, 657]
type input "**********"
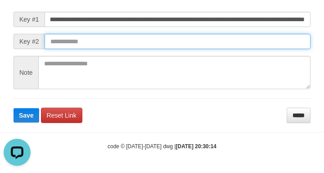
click at [14, 108] on button "Save" at bounding box center [27, 115] width 26 height 14
click at [249, 49] on input "text" at bounding box center [178, 41] width 266 height 15
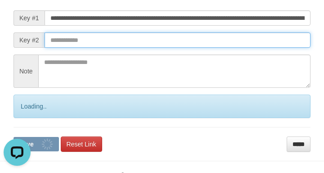
click at [250, 48] on input "text" at bounding box center [178, 39] width 266 height 15
click at [14, 137] on button "Save" at bounding box center [36, 144] width 45 height 14
click at [251, 48] on input "text" at bounding box center [178, 39] width 266 height 15
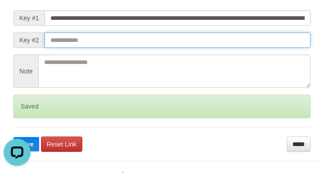
click at [14, 137] on button "Save" at bounding box center [27, 144] width 26 height 14
click at [249, 48] on input "text" at bounding box center [178, 39] width 266 height 15
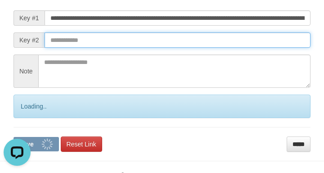
click at [254, 48] on input "text" at bounding box center [178, 39] width 266 height 15
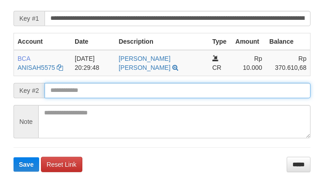
click at [97, 98] on input "text" at bounding box center [178, 90] width 266 height 15
click at [14, 157] on button "Save" at bounding box center [27, 164] width 26 height 14
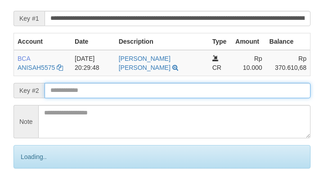
click at [98, 98] on input "text" at bounding box center [178, 90] width 266 height 15
click at [99, 103] on form "**********" at bounding box center [162, 96] width 297 height 210
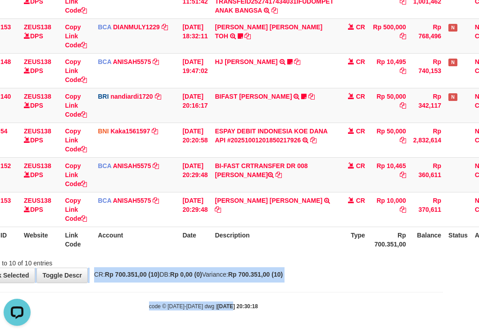
click at [225, 288] on body "Toggle navigation Home Bank Account List Load By Website Group [OXPLAY] ZEUS138…" at bounding box center [203, 50] width 479 height 566
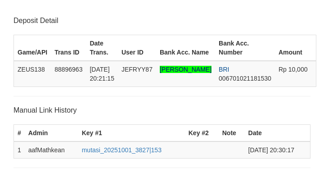
scroll to position [244, 0]
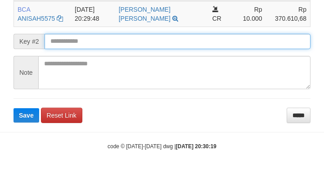
click at [79, 36] on input "text" at bounding box center [178, 41] width 266 height 15
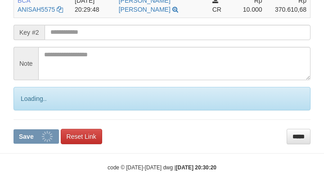
click at [89, 40] on input "text" at bounding box center [178, 32] width 266 height 15
click at [14, 129] on button "Save" at bounding box center [36, 136] width 45 height 14
click at [87, 40] on input "text" at bounding box center [178, 32] width 266 height 15
click at [14, 129] on button "Save" at bounding box center [36, 136] width 45 height 14
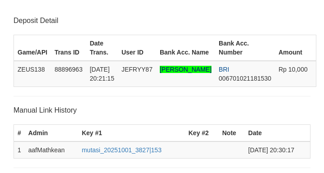
scroll to position [244, 0]
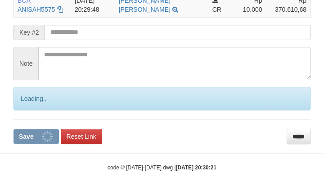
click at [89, 40] on input "text" at bounding box center [178, 32] width 266 height 15
click at [14, 129] on button "Save" at bounding box center [36, 136] width 45 height 14
click at [91, 40] on input "text" at bounding box center [178, 32] width 266 height 15
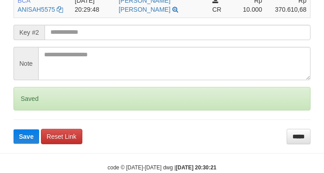
click at [14, 129] on button "Save" at bounding box center [27, 136] width 26 height 14
click at [93, 40] on input "text" at bounding box center [178, 32] width 266 height 15
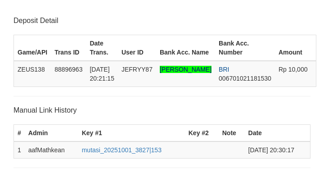
scroll to position [244, 0]
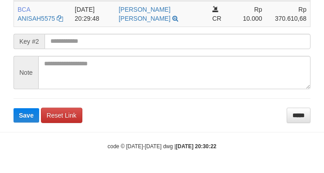
click at [14, 108] on button "Save" at bounding box center [27, 115] width 26 height 14
drag, startPoint x: 78, startPoint y: 44, endPoint x: 86, endPoint y: 43, distance: 7.2
click at [81, 45] on input "text" at bounding box center [178, 41] width 266 height 15
click at [14, 108] on button "Save" at bounding box center [27, 115] width 26 height 14
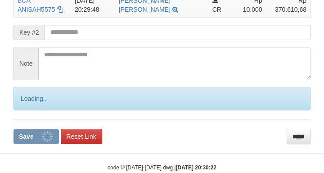
drag, startPoint x: 86, startPoint y: 43, endPoint x: 86, endPoint y: 48, distance: 4.6
click at [86, 40] on input "text" at bounding box center [178, 32] width 266 height 15
click at [14, 129] on button "Save" at bounding box center [36, 136] width 45 height 14
click at [84, 40] on input "text" at bounding box center [178, 32] width 266 height 15
click at [14, 129] on button "Save" at bounding box center [36, 136] width 45 height 14
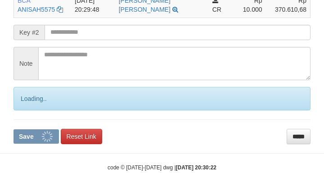
drag, startPoint x: 83, startPoint y: 45, endPoint x: 68, endPoint y: 42, distance: 14.7
click at [83, 40] on input "text" at bounding box center [178, 32] width 266 height 15
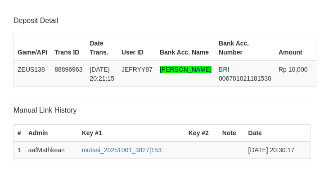
scroll to position [244, 0]
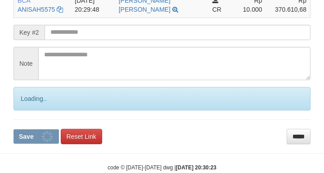
click at [77, 40] on input "text" at bounding box center [178, 32] width 266 height 15
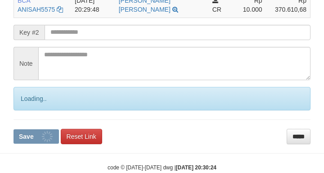
click at [14, 129] on button "Save" at bounding box center [36, 136] width 45 height 14
drag, startPoint x: 79, startPoint y: 45, endPoint x: 69, endPoint y: 44, distance: 10.4
click at [79, 40] on input "text" at bounding box center [178, 32] width 266 height 15
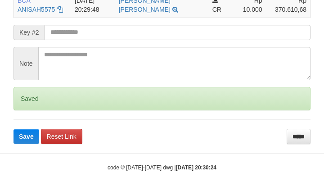
click at [14, 129] on button "Save" at bounding box center [27, 136] width 26 height 14
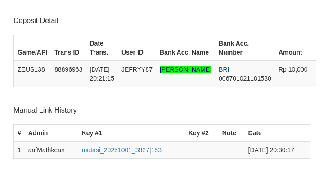
scroll to position [244, 0]
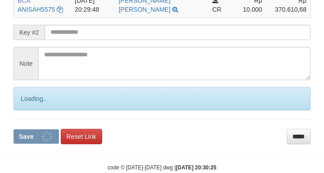
click at [78, 50] on form "**********" at bounding box center [162, 38] width 297 height 210
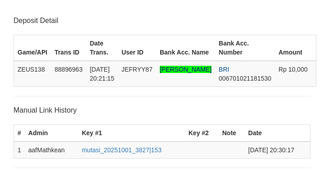
scroll to position [244, 0]
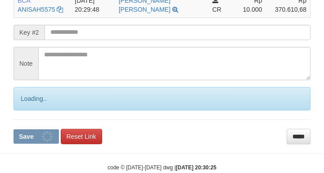
click at [79, 40] on input "text" at bounding box center [178, 32] width 266 height 15
click at [14, 129] on button "Save" at bounding box center [36, 136] width 45 height 14
click at [82, 40] on input "text" at bounding box center [178, 32] width 266 height 15
click at [14, 129] on button "Save" at bounding box center [36, 136] width 45 height 14
click at [84, 40] on input "text" at bounding box center [178, 32] width 266 height 15
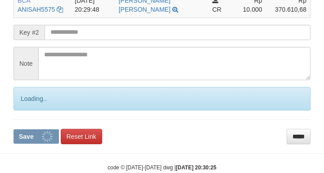
click at [14, 129] on button "Save" at bounding box center [36, 136] width 45 height 14
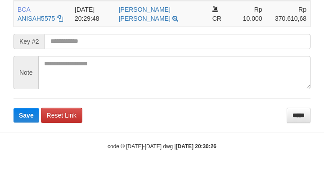
click at [80, 46] on input "text" at bounding box center [178, 41] width 266 height 15
click at [14, 108] on button "Save" at bounding box center [27, 115] width 26 height 14
click at [78, 48] on input "text" at bounding box center [178, 41] width 266 height 15
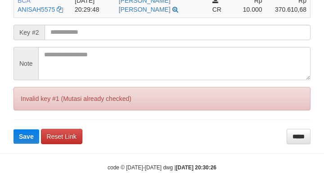
click at [78, 40] on input "text" at bounding box center [178, 32] width 266 height 15
click at [14, 129] on button "Save" at bounding box center [27, 136] width 26 height 14
click at [80, 40] on input "text" at bounding box center [178, 32] width 266 height 15
click at [14, 129] on button "Save" at bounding box center [27, 136] width 26 height 14
click at [110, 40] on input "text" at bounding box center [178, 32] width 266 height 15
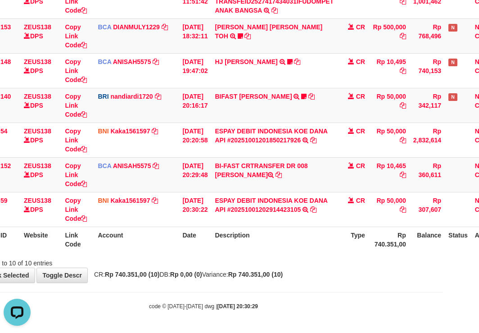
click at [312, 283] on body "Toggle navigation Home Bank Account List Load By Website Group [OXPLAY] ZEUS138…" at bounding box center [203, 50] width 479 height 566
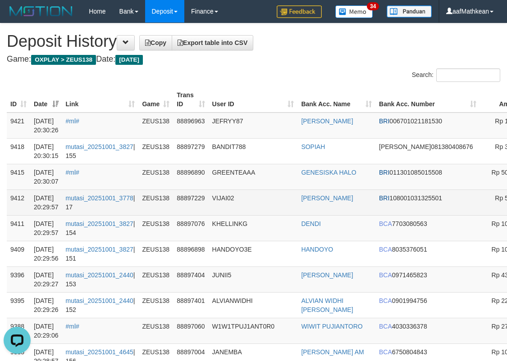
drag, startPoint x: 493, startPoint y: 173, endPoint x: 430, endPoint y: 192, distance: 65.0
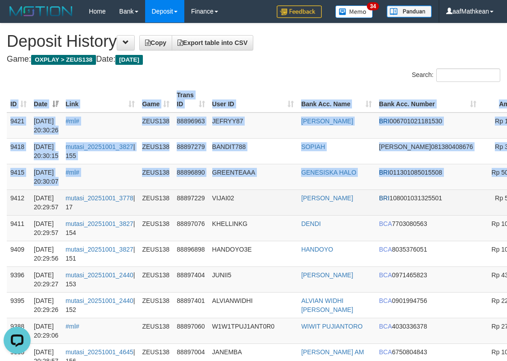
scroll to position [0, 114]
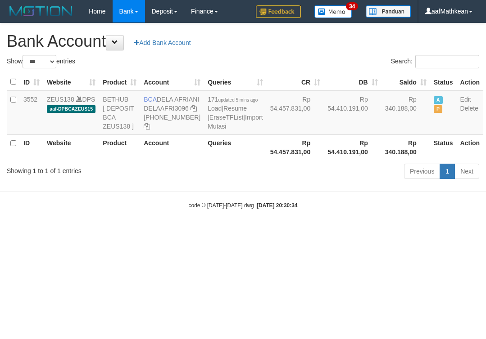
select select "***"
click at [154, 226] on body "Toggle navigation Home Bank Account List Load By Website Group [OXPLAY] ZEUS138…" at bounding box center [243, 116] width 486 height 232
drag, startPoint x: 222, startPoint y: 248, endPoint x: 246, endPoint y: 281, distance: 40.5
click at [229, 232] on html "Toggle navigation Home Bank Account List Load By Website Group [OXPLAY] ZEUS138…" at bounding box center [243, 116] width 486 height 232
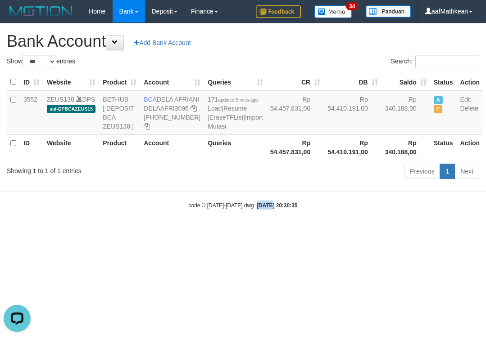
click at [263, 232] on html "Toggle navigation Home Bank Account List Load By Website Group [OXPLAY] ZEUS138…" at bounding box center [243, 116] width 486 height 232
select select "***"
click at [240, 160] on table "ID Website Product Account Queries CR DB Saldo Status Action 3552 ZEUS138 DPS a…" at bounding box center [245, 116] width 476 height 87
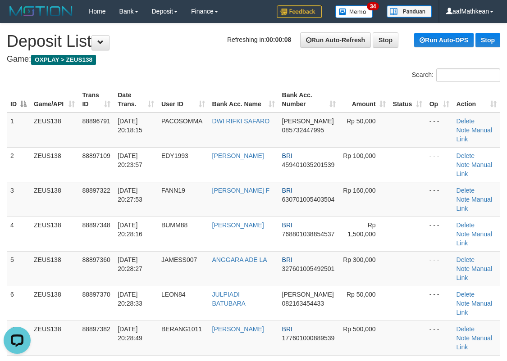
click at [203, 94] on th "User ID" at bounding box center [183, 100] width 51 height 26
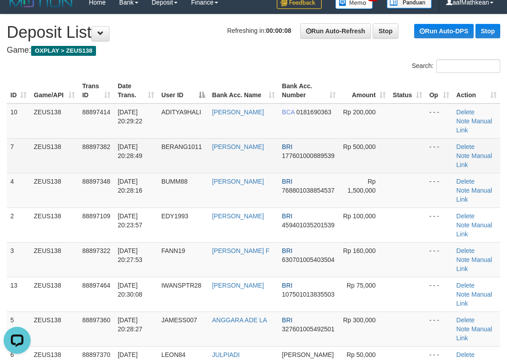
scroll to position [225, 0]
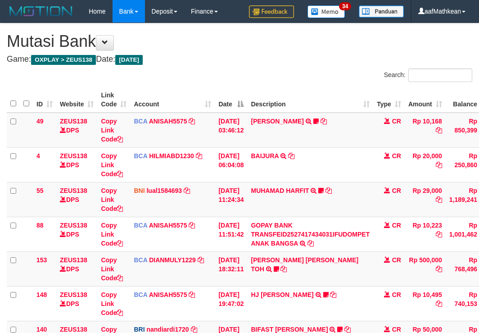
scroll to position [233, 36]
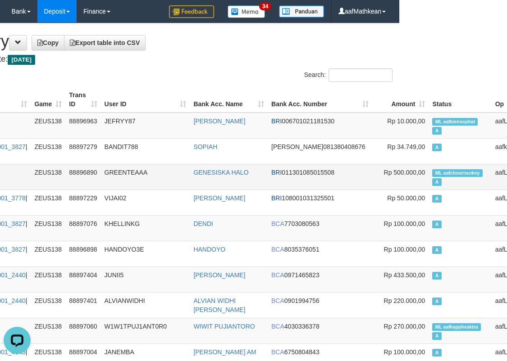
click at [432, 172] on span "ML aafchournsokny" at bounding box center [457, 173] width 50 height 8
copy td "aafchournsokny"
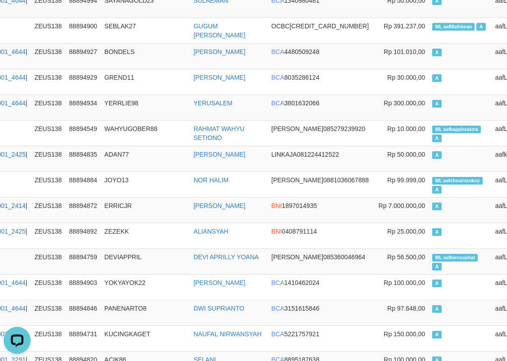
scroll to position [5972, 108]
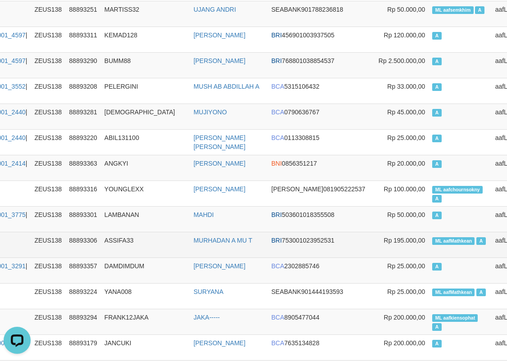
click at [432, 237] on span "ML aafMathkean" at bounding box center [453, 241] width 42 height 8
copy td "aafMathkean"
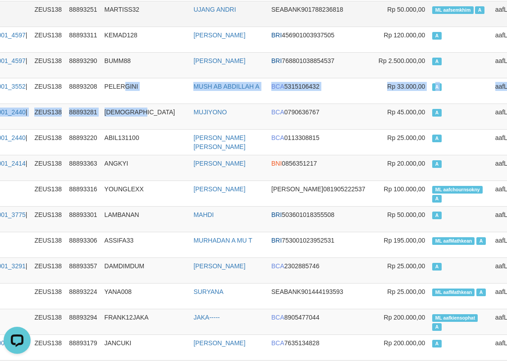
drag, startPoint x: 131, startPoint y: 74, endPoint x: 121, endPoint y: 0, distance: 74.5
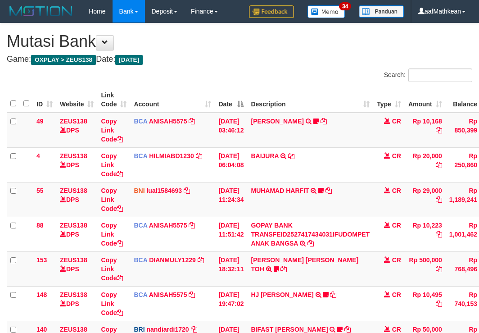
scroll to position [233, 36]
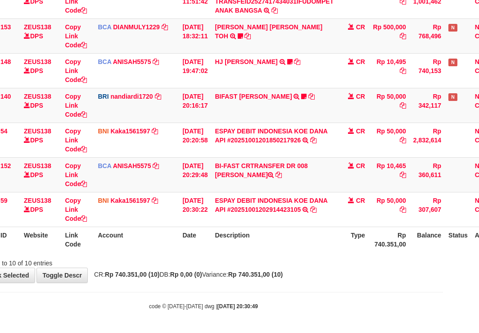
drag, startPoint x: 178, startPoint y: 261, endPoint x: 207, endPoint y: 267, distance: 29.4
click at [190, 266] on div "Showing 1 to 10 of 10 entries" at bounding box center [203, 261] width 479 height 13
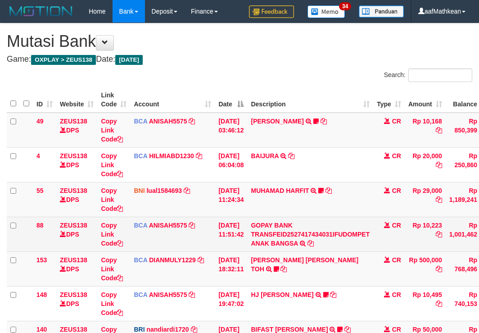
scroll to position [233, 36]
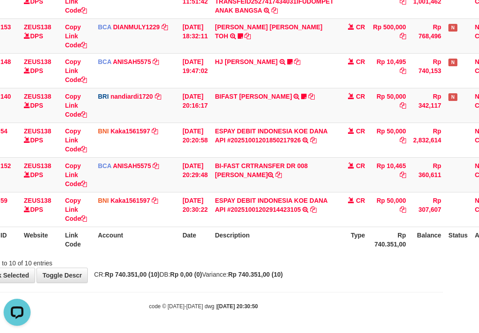
click at [443, 251] on html "Toggle navigation Home Bank Account List Load By Website Group [OXPLAY] ZEUS138…" at bounding box center [203, 50] width 479 height 566
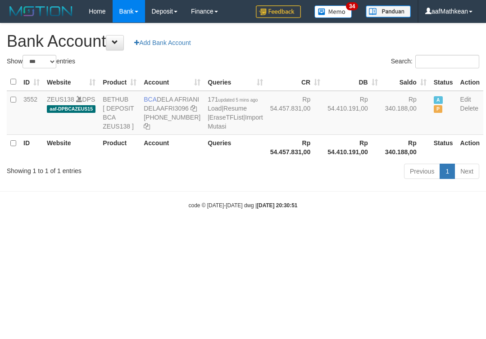
select select "***"
drag, startPoint x: 159, startPoint y: 100, endPoint x: 176, endPoint y: 109, distance: 18.3
click at [176, 109] on td "BCA DELA AFRIANI DELAAFRI3096 [PHONE_NUMBER]" at bounding box center [172, 113] width 64 height 44
copy td "DELA AFRIANI"
drag, startPoint x: 393, startPoint y: 225, endPoint x: 392, endPoint y: 239, distance: 14.5
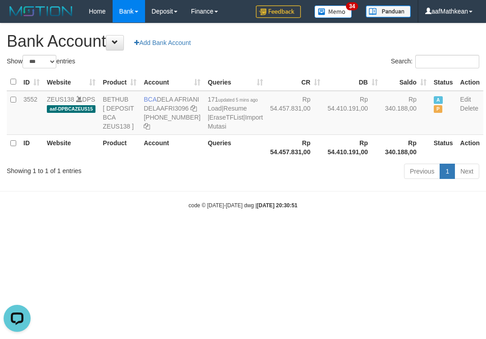
click at [385, 224] on body "Toggle navigation Home Bank Account List Load By Website Group [OXPLAY] ZEUS138…" at bounding box center [243, 116] width 486 height 232
drag, startPoint x: 392, startPoint y: 239, endPoint x: 405, endPoint y: 238, distance: 13.5
click at [404, 232] on body "Toggle navigation Home Bank Account List Load By Website Group [OXPLAY] ZEUS138…" at bounding box center [243, 116] width 486 height 232
select select "***"
drag, startPoint x: 281, startPoint y: 201, endPoint x: 277, endPoint y: 195, distance: 7.5
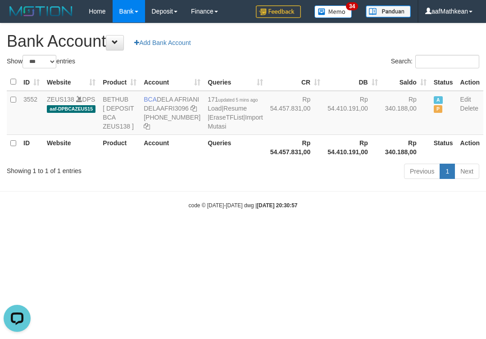
click at [282, 182] on div "Show ** ** ** *** *** entries Search: ID Website Product Account Queries CR [PE…" at bounding box center [243, 118] width 472 height 127
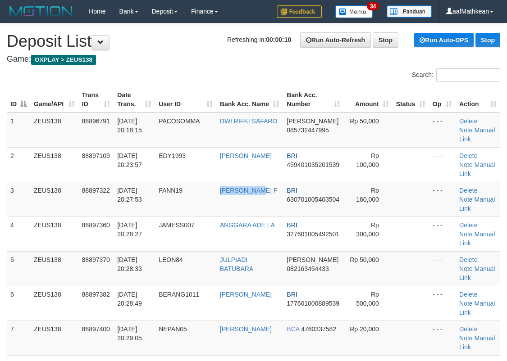
drag, startPoint x: 268, startPoint y: 199, endPoint x: 1, endPoint y: 239, distance: 269.4
click at [214, 206] on td "FANN19" at bounding box center [185, 199] width 61 height 35
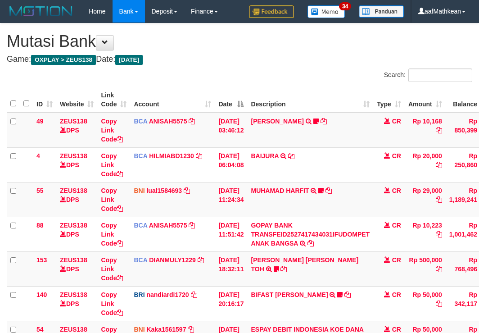
scroll to position [92, 0]
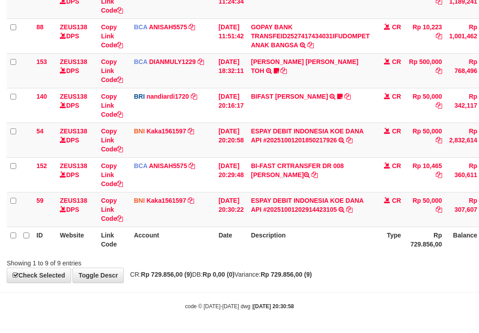
click at [335, 247] on th "Description" at bounding box center [310, 239] width 126 height 26
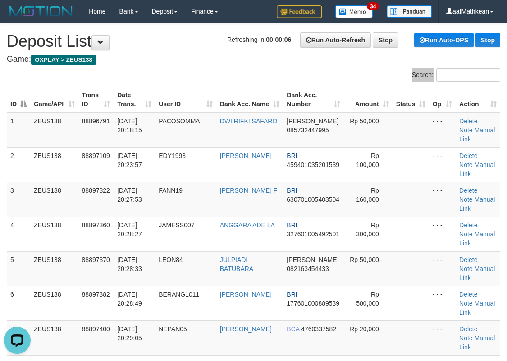
drag, startPoint x: 199, startPoint y: 76, endPoint x: 142, endPoint y: 84, distance: 57.8
click at [225, 72] on div "Search:" at bounding box center [253, 76] width 507 height 16
drag, startPoint x: 292, startPoint y: 53, endPoint x: 249, endPoint y: 59, distance: 43.6
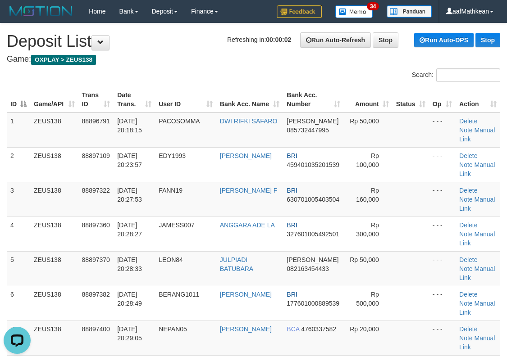
click at [294, 58] on h4 "Game: OXPLAY > ZEUS138" at bounding box center [253, 59] width 493 height 9
drag, startPoint x: 244, startPoint y: 87, endPoint x: 214, endPoint y: 101, distance: 32.4
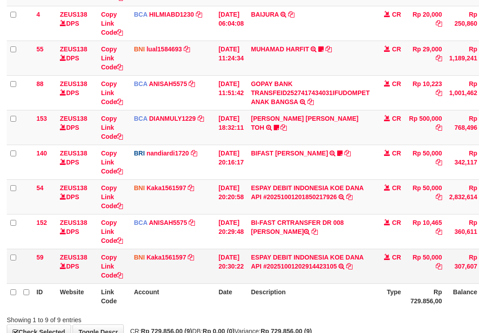
click at [365, 274] on td "ESPAY DEBIT INDONESIA KOE DANA API #20251001202914423105 TRANSFER DARI ESPAY DE…" at bounding box center [310, 266] width 126 height 35
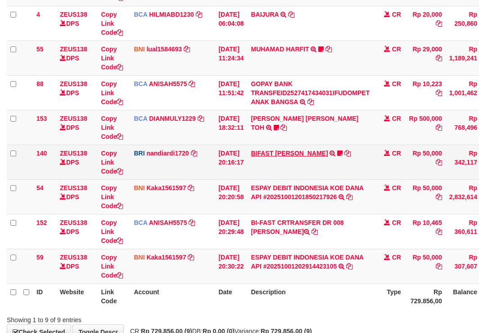
scroll to position [198, 0]
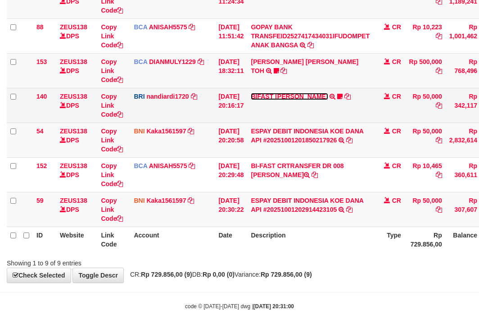
click at [281, 96] on link "BIFAST [PERSON_NAME]" at bounding box center [289, 96] width 77 height 7
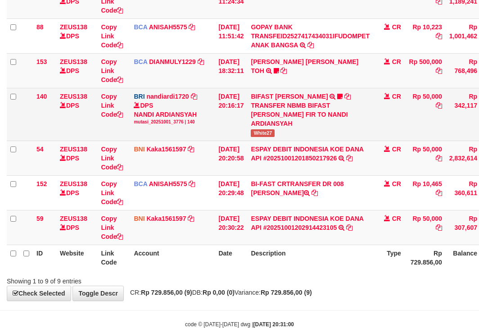
click at [268, 133] on span "White27" at bounding box center [263, 133] width 24 height 8
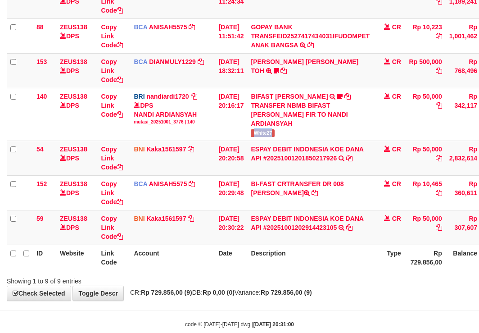
copy span "White27"
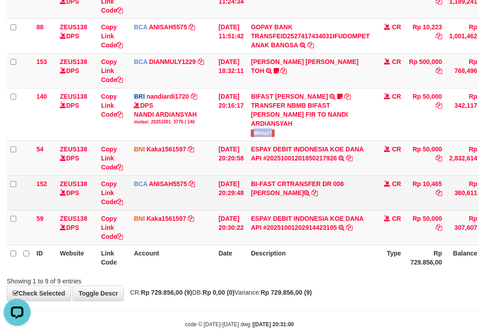
scroll to position [0, 0]
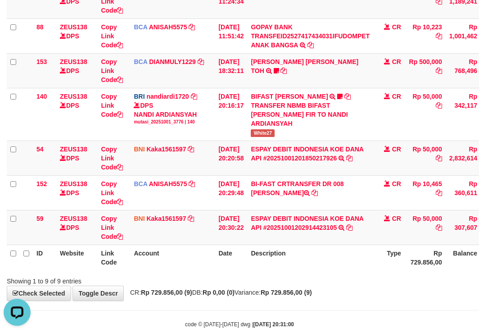
click at [283, 247] on table "ID Website Link Code Account Date Description Type Amount Balance Status Action…" at bounding box center [275, 79] width 537 height 381
drag, startPoint x: 310, startPoint y: 259, endPoint x: 321, endPoint y: 253, distance: 12.1
click at [310, 259] on th "Description" at bounding box center [310, 257] width 126 height 26
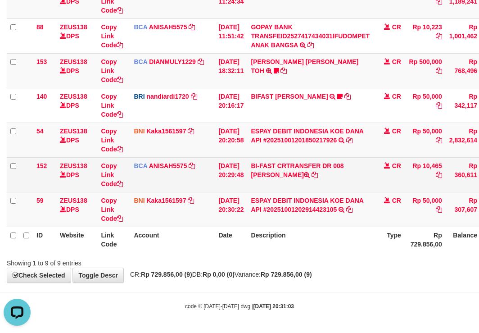
drag, startPoint x: 350, startPoint y: 170, endPoint x: 382, endPoint y: 172, distance: 32.0
click at [354, 178] on td "BI-FAST CRTRANSFER DR 008 [PERSON_NAME]" at bounding box center [310, 174] width 126 height 35
drag, startPoint x: 353, startPoint y: 166, endPoint x: 354, endPoint y: 170, distance: 4.8
click at [354, 170] on td "BI-FAST CRTRANSFER DR 008 [PERSON_NAME]" at bounding box center [310, 174] width 126 height 35
copy td "[PERSON_NAME]"
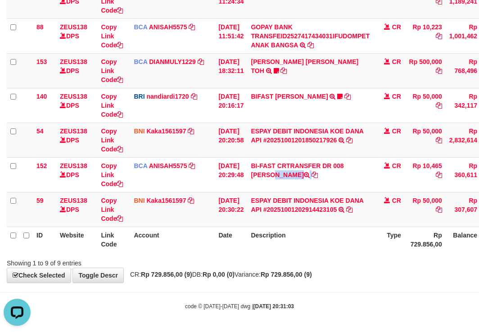
drag, startPoint x: 242, startPoint y: 293, endPoint x: 482, endPoint y: 268, distance: 241.3
click at [247, 294] on body "Toggle navigation Home Bank Account List Load By Website Group [OXPLAY] ZEUS138…" at bounding box center [239, 67] width 479 height 531
click at [246, 236] on th "Date" at bounding box center [231, 239] width 32 height 26
click at [309, 244] on th "Description" at bounding box center [310, 239] width 126 height 26
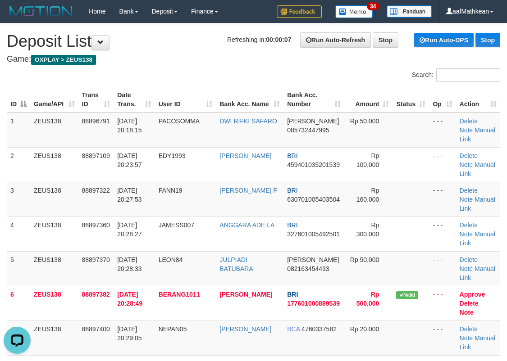
click at [263, 81] on div "Search:" at bounding box center [380, 76] width 240 height 16
drag, startPoint x: 265, startPoint y: 78, endPoint x: 4, endPoint y: 110, distance: 263.1
click at [262, 79] on div "Search:" at bounding box center [380, 76] width 240 height 16
click at [220, 41] on h1 "Refreshing in: 00:00:06 Run Auto-Refresh Stop Run Auto-DPS Stop Deposit List" at bounding box center [253, 41] width 493 height 18
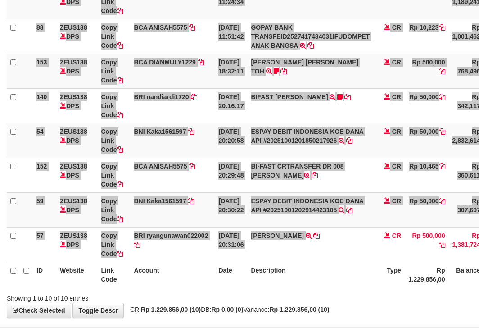
scroll to position [198, 0]
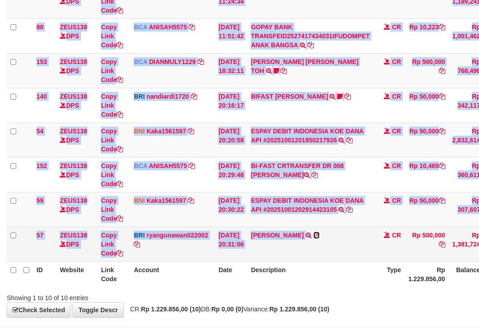
click at [320, 236] on icon at bounding box center [316, 235] width 6 height 6
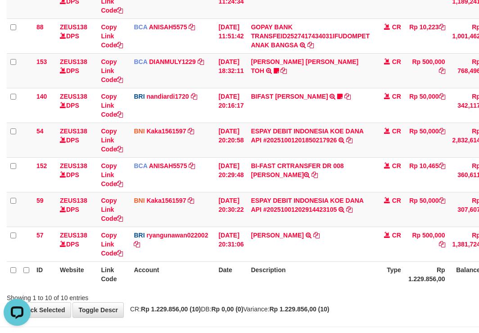
scroll to position [0, 0]
click at [171, 296] on div "Showing 1 to 10 of 10 entries" at bounding box center [100, 296] width 186 height 13
click at [362, 272] on th "Description" at bounding box center [310, 274] width 126 height 26
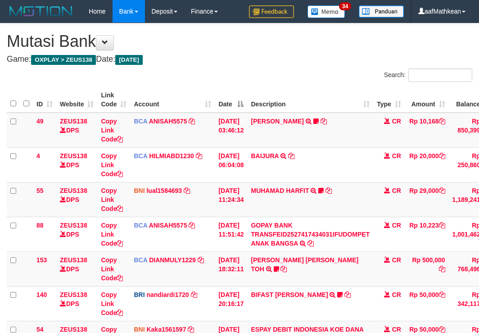
scroll to position [198, 0]
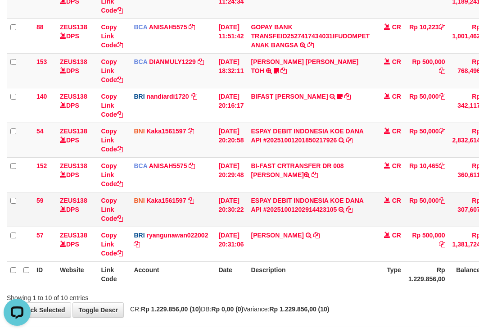
drag, startPoint x: 236, startPoint y: 166, endPoint x: 274, endPoint y: 213, distance: 60.5
click at [236, 182] on td "[DATE] 20:29:48" at bounding box center [231, 174] width 32 height 35
click at [267, 212] on tr "59 ZEUS138 DPS Copy Link Code BNI Kaka1561597 DPS KARMILA mutasi_20251001_2425 …" at bounding box center [277, 209] width 540 height 35
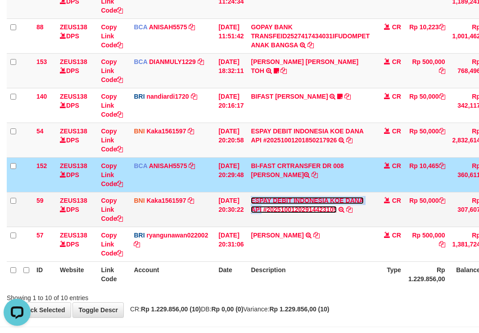
drag, startPoint x: 310, startPoint y: 208, endPoint x: 339, endPoint y: 208, distance: 29.7
click at [310, 208] on link "ESPAY DEBIT INDONESIA KOE DANA API #20251001202914423105" at bounding box center [307, 205] width 113 height 16
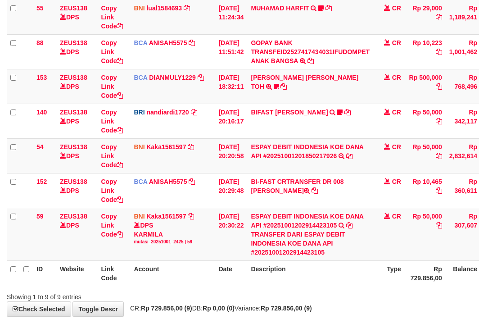
scroll to position [216, 0]
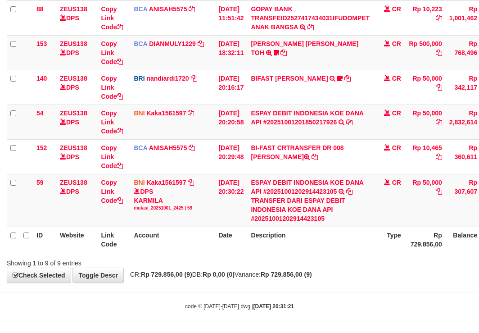
click at [359, 244] on th "Description" at bounding box center [310, 239] width 126 height 26
click at [358, 241] on th "Description" at bounding box center [310, 239] width 126 height 26
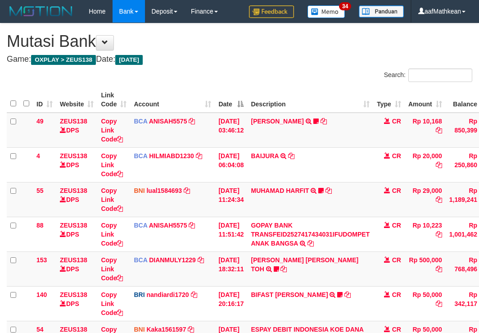
scroll to position [159, 0]
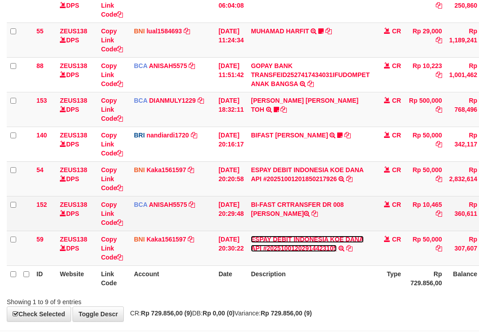
drag, startPoint x: 0, startPoint y: 0, endPoint x: 425, endPoint y: 211, distance: 474.0
click at [358, 240] on link "ESPAY DEBIT INDONESIA KOE DANA API #20251001202914423105" at bounding box center [307, 243] width 113 height 16
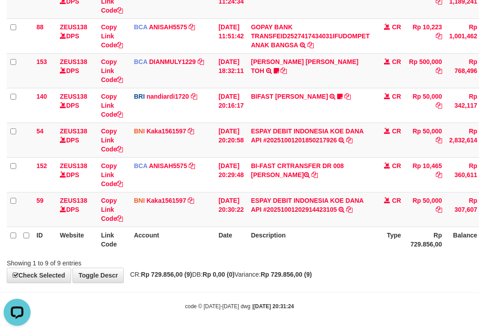
click at [285, 251] on th "Description" at bounding box center [310, 239] width 126 height 26
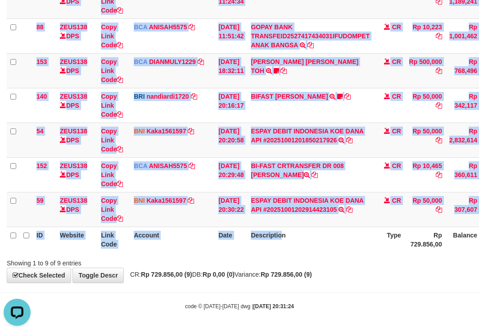
drag, startPoint x: 292, startPoint y: 254, endPoint x: 287, endPoint y: 249, distance: 6.7
click at [293, 254] on div "ID Website Link Code Account Date Description Type Amount Balance Status Action…" at bounding box center [239, 70] width 479 height 369
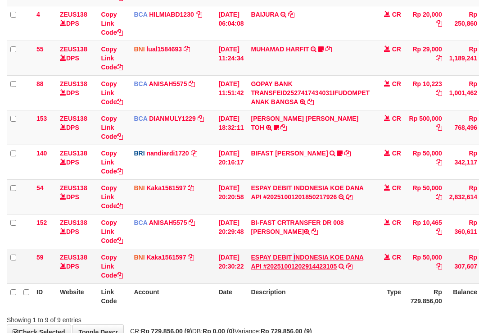
click at [305, 254] on td "ESPAY DEBIT INDONESIA [PERSON_NAME] API #20251001202914423105 TRANSFER [PERSON_…" at bounding box center [310, 266] width 126 height 35
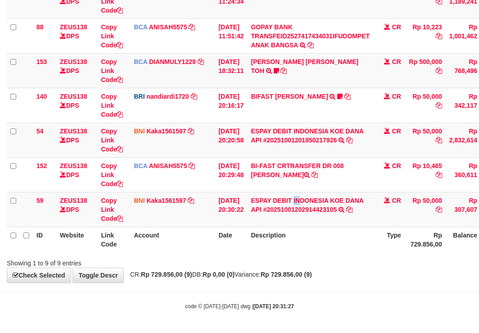
click at [327, 253] on div "ID Website Link Code Account Date Description Type Amount Balance Status Action…" at bounding box center [239, 70] width 479 height 369
click at [331, 253] on div "ID Website Link Code Account Date Description Type Amount Balance Status Action…" at bounding box center [239, 70] width 479 height 369
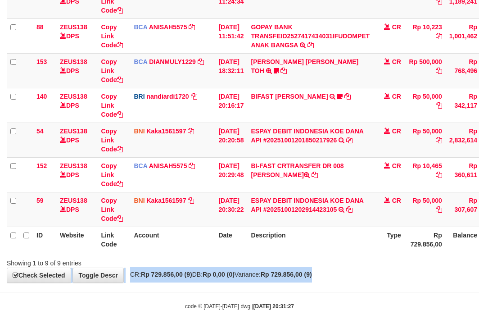
drag, startPoint x: 343, startPoint y: 260, endPoint x: 564, endPoint y: 273, distance: 221.0
click at [479, 273] on html "Toggle navigation Home Bank Account List Load By Website Group [OXPLAY] ZEUS138…" at bounding box center [239, 67] width 479 height 531
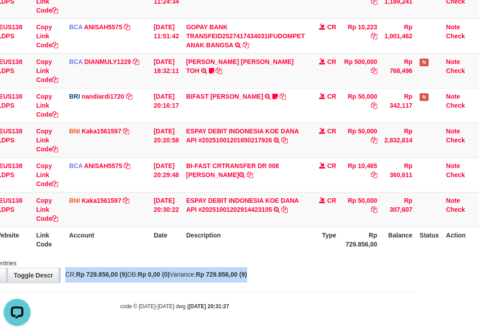
scroll to position [0, 0]
drag, startPoint x: 234, startPoint y: 254, endPoint x: 268, endPoint y: 253, distance: 34.2
click at [239, 255] on div "Search: ID Website Link Code Account Date Description Type Amount Balance Statu…" at bounding box center [175, 68] width 466 height 397
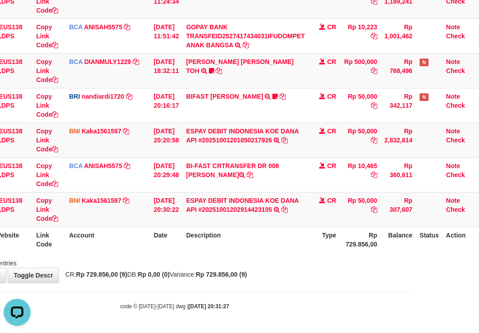
click at [268, 253] on div "ID Website Link Code Account Date Description Type Amount Balance Status Action…" at bounding box center [174, 70] width 479 height 369
drag, startPoint x: 285, startPoint y: 256, endPoint x: 671, endPoint y: 272, distance: 386.2
click at [414, 272] on html "Toggle navigation Home Bank Account List Load By Website Group [OXPLAY] ZEUS138…" at bounding box center [174, 67] width 479 height 531
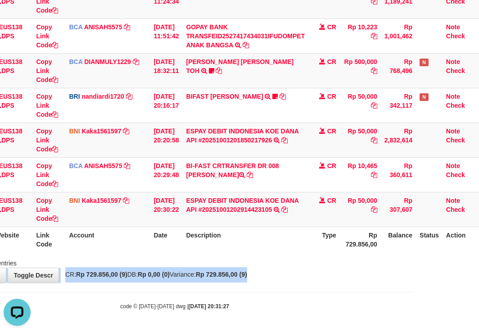
click at [380, 259] on div "Showing 1 to 9 of 9 entries" at bounding box center [174, 261] width 479 height 13
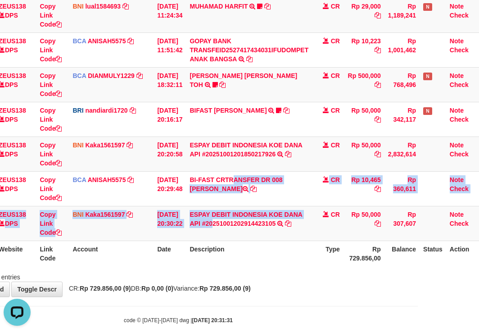
drag, startPoint x: 230, startPoint y: 255, endPoint x: 324, endPoint y: 316, distance: 111.7
click at [249, 279] on div "Search: ID Website Link Code Account Date Description Type Amount Balance Statu…" at bounding box center [179, 82] width 466 height 397
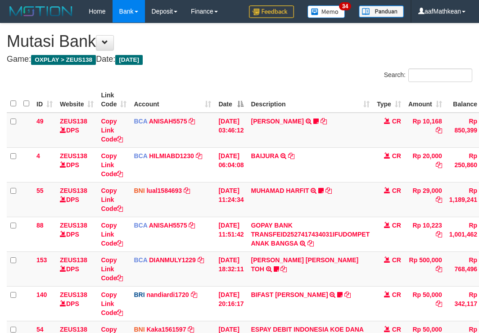
scroll to position [179, 58]
click at [337, 299] on div "**********" at bounding box center [239, 251] width 479 height 457
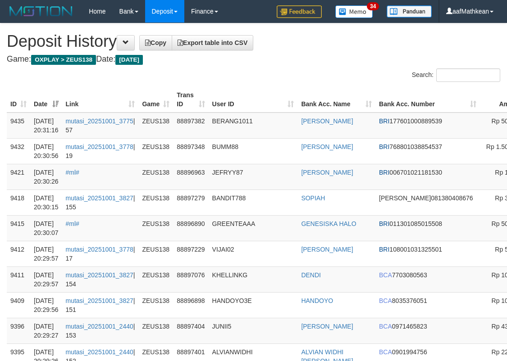
scroll to position [5972, 108]
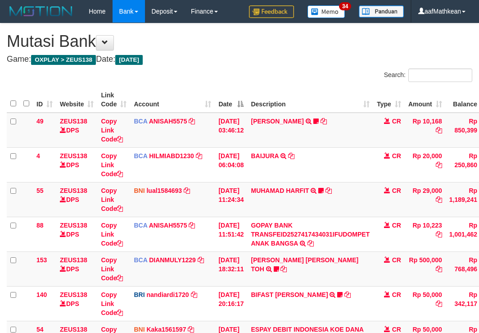
scroll to position [179, 58]
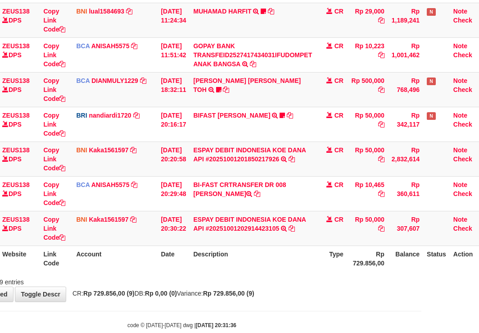
click at [360, 242] on td "Rp 50,000" at bounding box center [367, 228] width 41 height 35
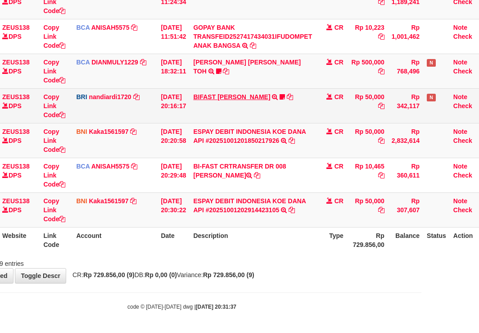
scroll to position [198, 58]
click at [255, 93] on link "BIFAST [PERSON_NAME]" at bounding box center [231, 96] width 77 height 7
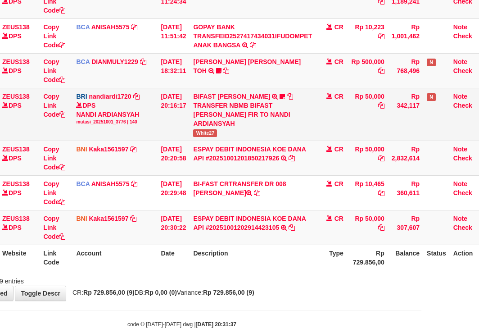
click at [214, 128] on td "BIFAST [PERSON_NAME] FIR TRANSFER NBMB BIFAST [PERSON_NAME] FIR TO NANDI ARDIAN…" at bounding box center [253, 114] width 126 height 53
click at [214, 129] on td "BIFAST [PERSON_NAME] FIR TRANSFER NBMB BIFAST [PERSON_NAME] FIR TO NANDI ARDIAN…" at bounding box center [253, 114] width 126 height 53
copy span "White27"
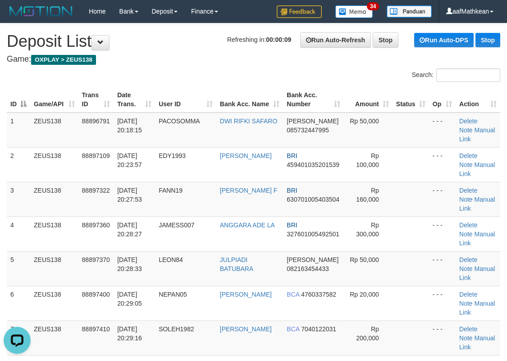
click at [154, 77] on div "Search:" at bounding box center [253, 76] width 507 height 16
click at [158, 76] on div "Search:" at bounding box center [253, 76] width 507 height 16
click at [159, 74] on div "Search:" at bounding box center [253, 76] width 507 height 16
click at [162, 74] on div "Search:" at bounding box center [253, 76] width 507 height 16
click at [163, 74] on div "Search:" at bounding box center [253, 76] width 507 height 16
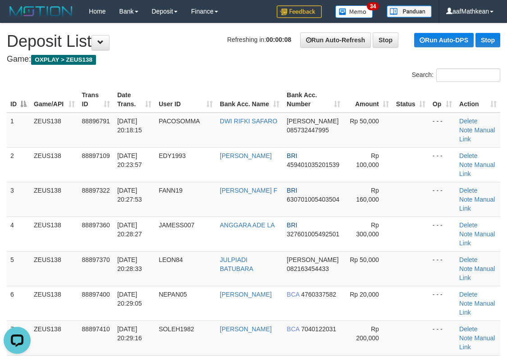
click at [162, 75] on div "Search:" at bounding box center [253, 76] width 507 height 16
click at [161, 75] on div "Search:" at bounding box center [253, 76] width 507 height 16
click at [161, 74] on div "Search:" at bounding box center [253, 76] width 507 height 16
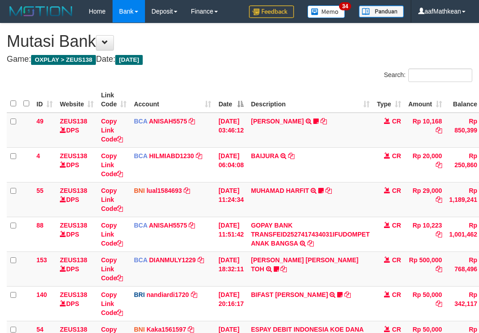
scroll to position [198, 58]
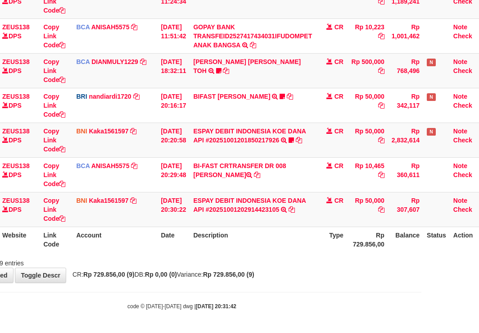
drag, startPoint x: 305, startPoint y: 260, endPoint x: 482, endPoint y: 232, distance: 179.6
click at [408, 245] on div "Search: ID Website Link Code Account Date Description Type Amount Balance Statu…" at bounding box center [182, 68] width 466 height 397
click at [224, 196] on td "ESPAY DEBIT INDONESIA KOE DANA API #20251001202914423105 TRANSFER DARI ESPAY DE…" at bounding box center [253, 209] width 126 height 35
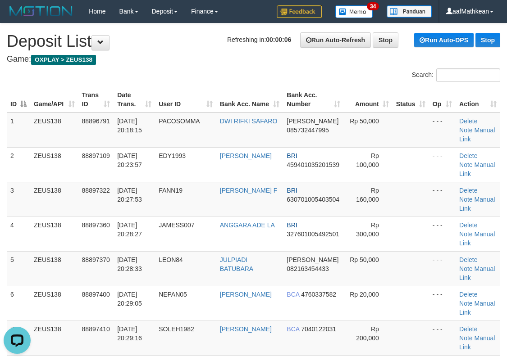
click at [487, 268] on link "Manual Link" at bounding box center [477, 273] width 36 height 16
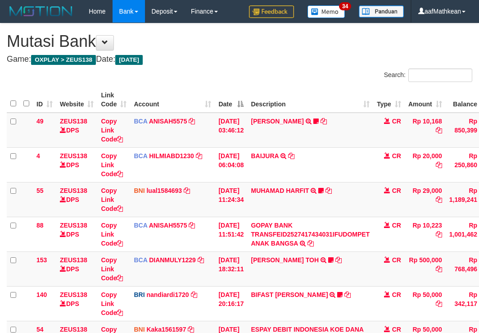
click at [251, 326] on link "ESPAY DEBIT INDONESIA KOE DANA API #20251001201850217926" at bounding box center [307, 334] width 113 height 16
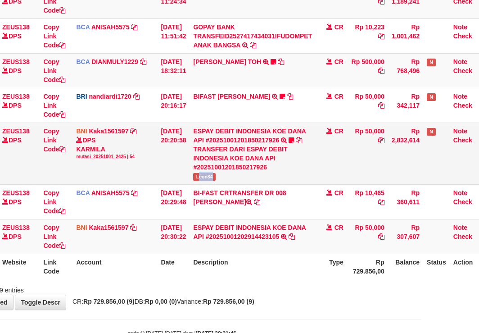
drag, startPoint x: 207, startPoint y: 179, endPoint x: 225, endPoint y: 180, distance: 18.5
click at [225, 180] on td "ESPAY DEBIT INDONESIA KOE DANA API #20251001201850217926 TRANSFER DARI ESPAY DE…" at bounding box center [253, 153] width 126 height 62
copy span "eon84"
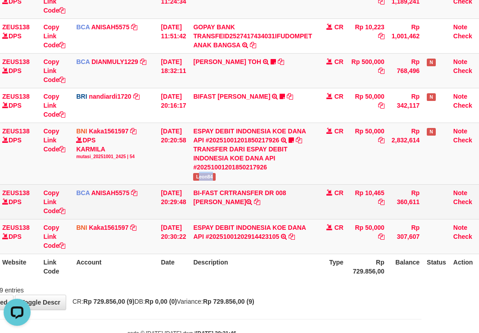
click at [158, 207] on td "[DATE] 20:29:48" at bounding box center [173, 201] width 32 height 35
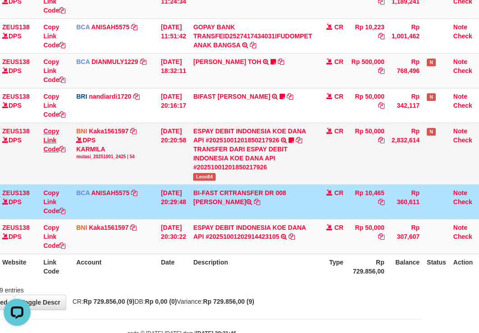
drag, startPoint x: 67, startPoint y: 143, endPoint x: 61, endPoint y: 146, distance: 6.4
click at [65, 144] on td "Copy Link Code" at bounding box center [56, 153] width 33 height 62
click at [60, 146] on link "Copy Link Code" at bounding box center [54, 139] width 22 height 25
drag, startPoint x: 60, startPoint y: 147, endPoint x: 482, endPoint y: 178, distance: 423.5
click at [88, 156] on tr "54 ZEUS138 DPS Copy Link Code BNI Kaka1561597 DPS KARMILA mutasi_20251001_2425 …" at bounding box center [217, 153] width 537 height 62
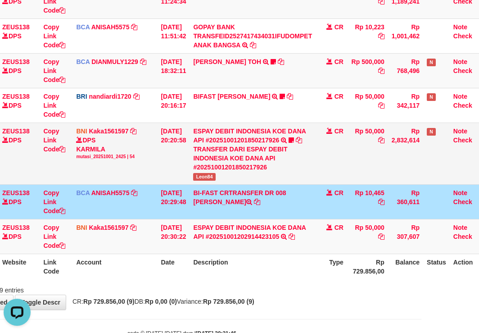
click at [206, 175] on span "Leon84" at bounding box center [204, 177] width 22 height 8
copy span "Leon84"
click at [266, 254] on table "ID Website Link Code Account Date Description Type Amount Balance Status Action…" at bounding box center [217, 84] width 537 height 390
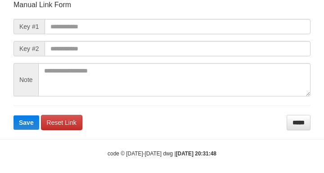
scroll to position [105, 0]
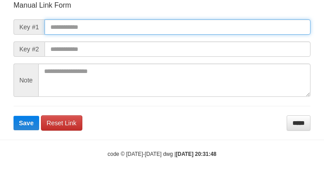
drag, startPoint x: 121, startPoint y: 24, endPoint x: 226, endPoint y: 59, distance: 111.3
click at [120, 24] on input "text" at bounding box center [178, 26] width 266 height 15
paste input "**********"
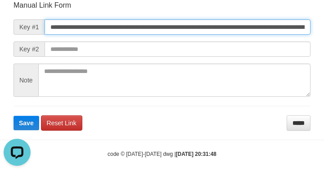
type input "**********"
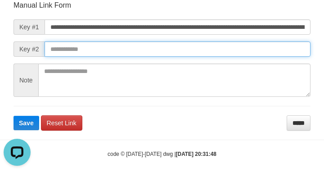
click at [14, 116] on button "Save" at bounding box center [27, 123] width 26 height 14
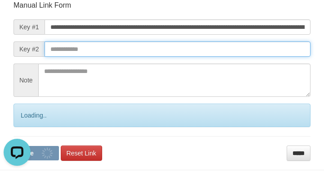
drag, startPoint x: 236, startPoint y: 59, endPoint x: 228, endPoint y: 54, distance: 9.3
click at [234, 62] on form "**********" at bounding box center [162, 80] width 297 height 160
click at [14, 146] on button "Save" at bounding box center [36, 153] width 45 height 14
click at [230, 55] on input "text" at bounding box center [178, 48] width 266 height 15
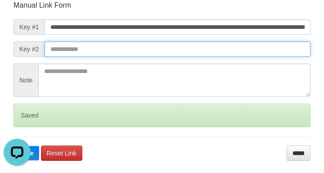
click at [231, 53] on input "text" at bounding box center [178, 48] width 266 height 15
click at [14, 146] on button "Save" at bounding box center [27, 153] width 26 height 14
click at [233, 53] on input "text" at bounding box center [178, 48] width 266 height 15
click at [235, 54] on input "text" at bounding box center [178, 48] width 266 height 15
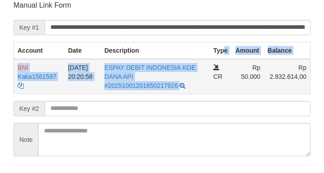
click at [222, 69] on td "CR" at bounding box center [221, 76] width 22 height 35
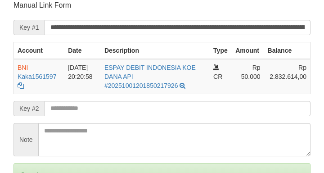
click at [159, 107] on input "text" at bounding box center [178, 108] width 266 height 15
click at [158, 105] on input "text" at bounding box center [178, 108] width 266 height 15
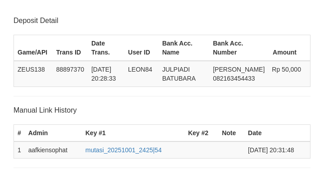
scroll to position [177, 0]
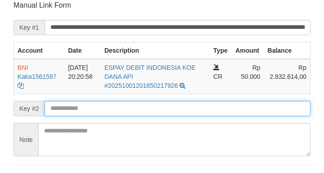
drag, startPoint x: 45, startPoint y: 104, endPoint x: 90, endPoint y: 101, distance: 45.1
click at [45, 105] on input "text" at bounding box center [178, 108] width 266 height 15
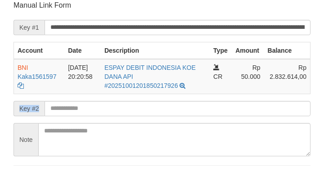
drag, startPoint x: 90, startPoint y: 101, endPoint x: 91, endPoint y: 109, distance: 7.8
click at [94, 110] on form "**********" at bounding box center [162, 94] width 297 height 189
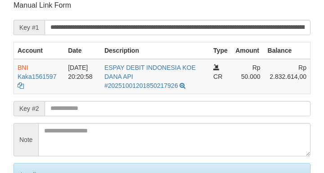
click at [95, 110] on input "text" at bounding box center [178, 108] width 266 height 15
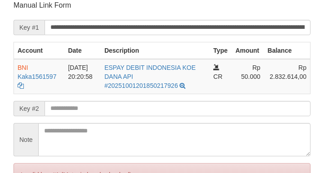
scroll to position [105, 0]
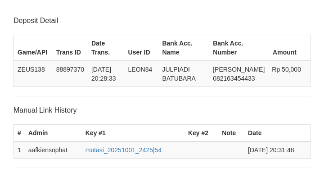
scroll to position [105, 0]
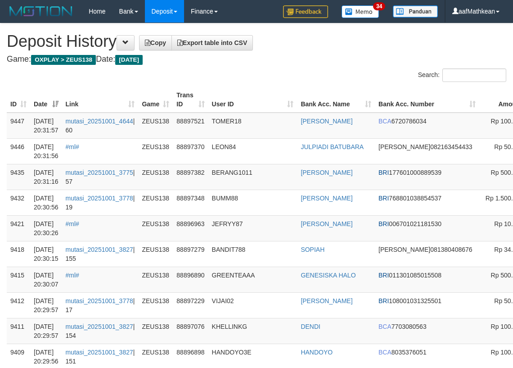
click at [165, 174] on tr "9435 01/10/2025 20:31:16 mutasi_20251001_3775 | 57 ZEUS138 88897382 BERANG1011 …" at bounding box center [336, 177] width 659 height 26
click at [393, 186] on td "BRI 177601000889539" at bounding box center [427, 177] width 104 height 26
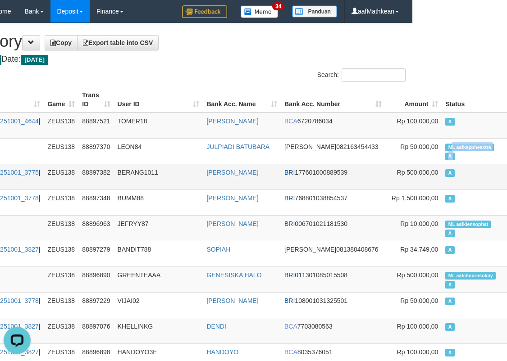
drag, startPoint x: 502, startPoint y: 146, endPoint x: 51, endPoint y: 178, distance: 451.4
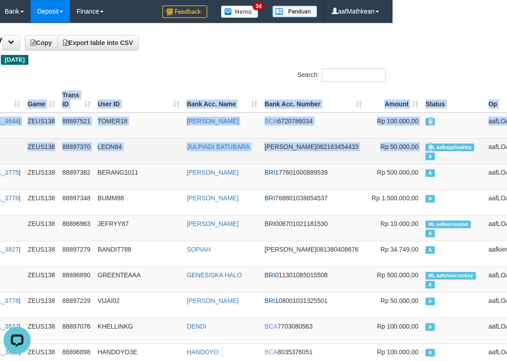
click at [425, 146] on span "ML aafkappheaktra" at bounding box center [449, 148] width 49 height 8
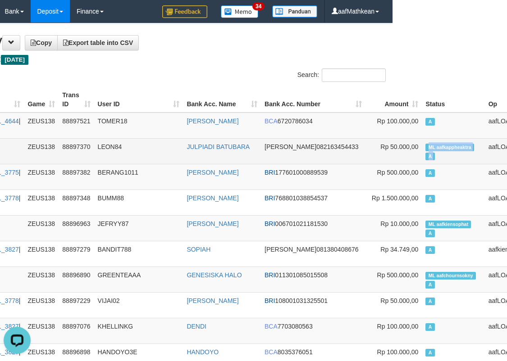
click at [425, 146] on span "ML aafkappheaktra" at bounding box center [449, 148] width 49 height 8
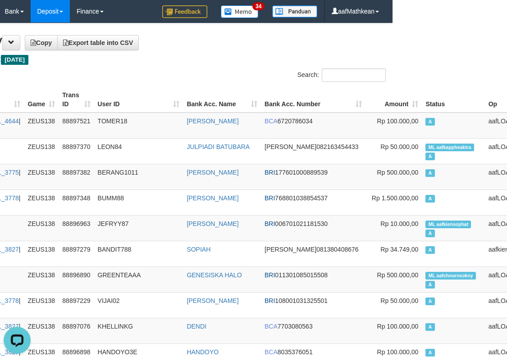
scroll to position [253, 114]
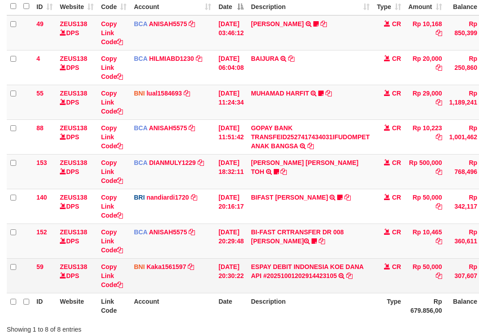
scroll to position [163, 0]
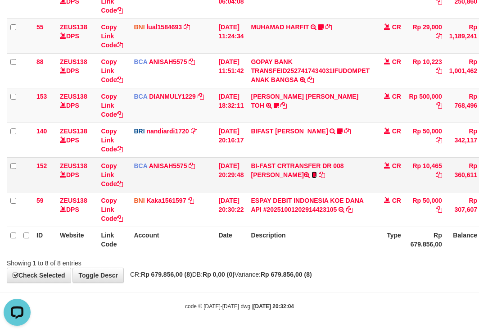
click at [312, 175] on icon at bounding box center [314, 175] width 5 height 6
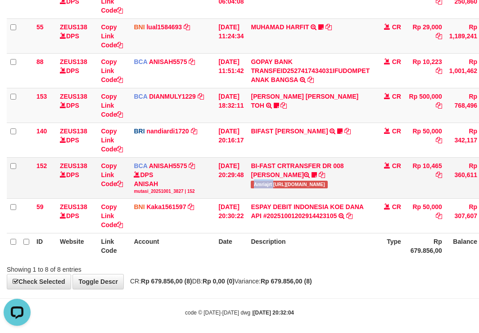
drag, startPoint x: 262, startPoint y: 181, endPoint x: 280, endPoint y: 186, distance: 18.5
click at [280, 186] on span "Amriajrt [URL][DOMAIN_NAME]" at bounding box center [289, 185] width 77 height 8
copy span "Amriajrt"
drag, startPoint x: 197, startPoint y: 313, endPoint x: 207, endPoint y: 314, distance: 10.4
click at [206, 314] on body "Toggle navigation Home Bank Account List Load By Website Group [OXPLAY] ZEUS138…" at bounding box center [239, 88] width 479 height 502
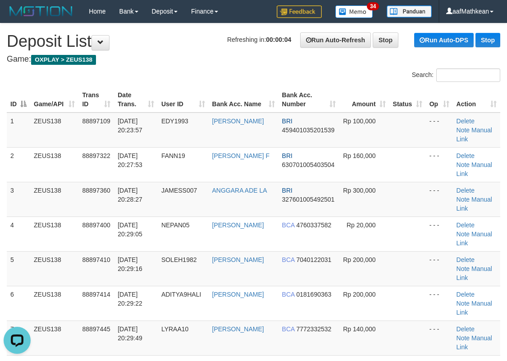
drag, startPoint x: 254, startPoint y: 80, endPoint x: 5, endPoint y: 92, distance: 250.2
click at [249, 79] on div "Search: ID Game/API Trans ID Date Trans. User ID Bank Acc. Name Bank Acc. Numbe…" at bounding box center [253, 353] width 493 height 570
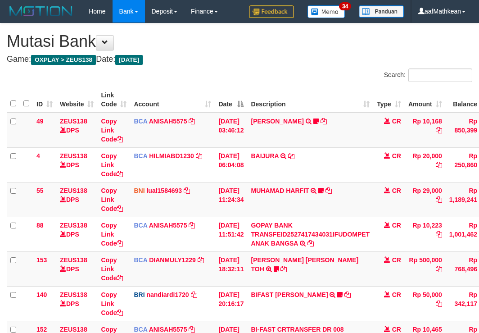
scroll to position [154, 0]
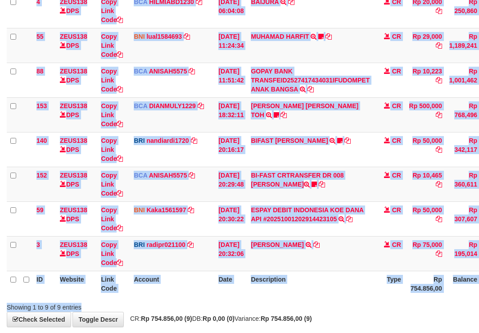
click at [253, 297] on div "Search: ID Website Link Code Account Date Description Type Amount Balance Statu…" at bounding box center [240, 112] width 466 height 397
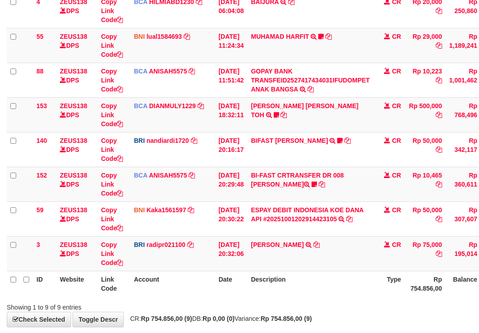
scroll to position [154, 0]
click at [307, 233] on tbody "49 ZEUS138 DPS Copy Link Code BCA ANISAH5575 DPS [PERSON_NAME] mutasi_20251001_…" at bounding box center [275, 115] width 537 height 312
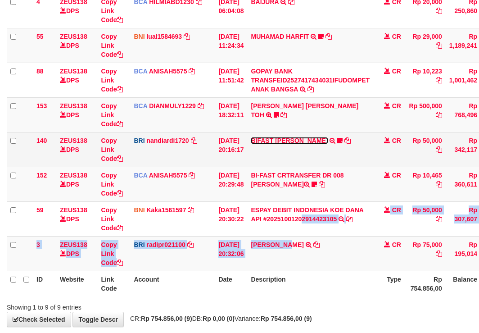
click at [271, 142] on link "BIFAST [PERSON_NAME]" at bounding box center [289, 140] width 77 height 7
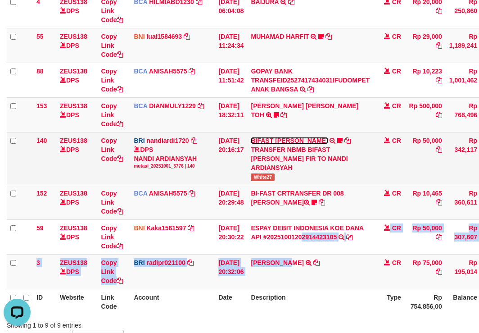
scroll to position [0, 0]
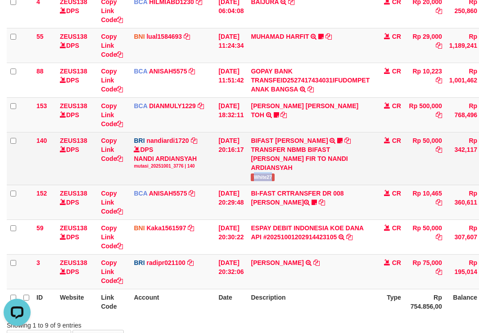
drag, startPoint x: 267, startPoint y: 178, endPoint x: 318, endPoint y: 173, distance: 52.0
click at [303, 178] on td "BIFAST MUHAMMAD FIR TRANSFER NBMB BIFAST MUHAMMAD FIR TO NANDI ARDIANSYAH White…" at bounding box center [310, 158] width 126 height 53
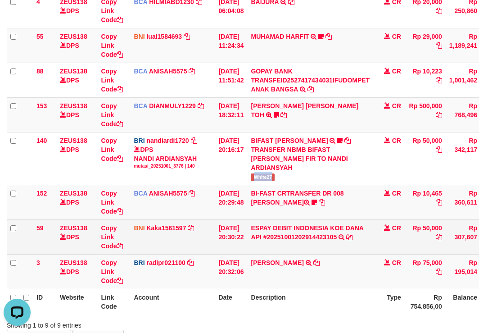
click at [243, 237] on td "[DATE] 20:30:22" at bounding box center [231, 236] width 32 height 35
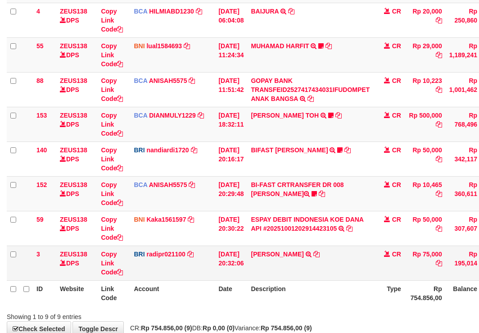
drag, startPoint x: 345, startPoint y: 248, endPoint x: 338, endPoint y: 263, distance: 16.7
click at [335, 260] on td "[PERSON_NAME] TRANSFER NBMB [PERSON_NAME] TO [PERSON_NAME]" at bounding box center [310, 262] width 126 height 35
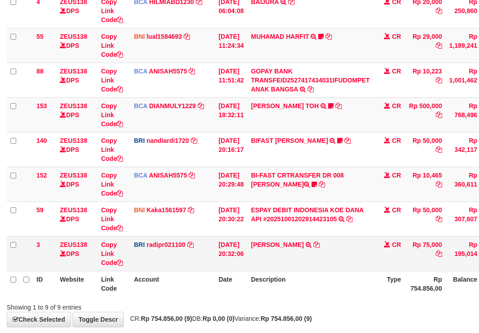
drag, startPoint x: 340, startPoint y: 261, endPoint x: 344, endPoint y: 254, distance: 7.7
click at [343, 258] on td "[PERSON_NAME] TRANSFER NBMB [PERSON_NAME] TO [PERSON_NAME]" at bounding box center [310, 253] width 126 height 35
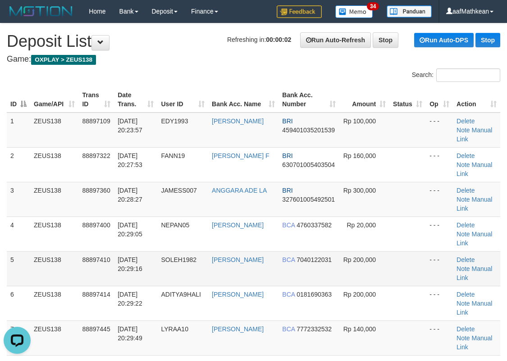
click at [219, 104] on th "Bank Acc. Name" at bounding box center [243, 100] width 70 height 26
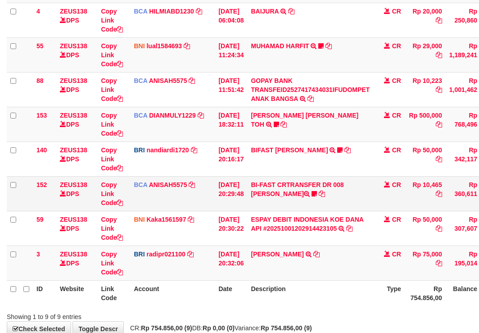
scroll to position [154, 0]
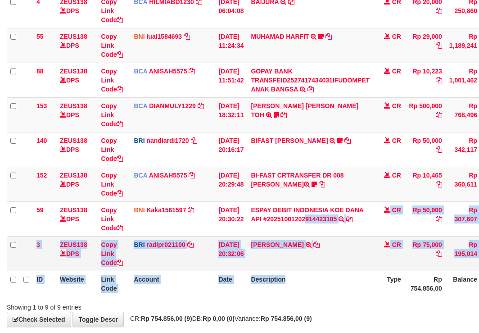
drag, startPoint x: 310, startPoint y: 286, endPoint x: 329, endPoint y: 263, distance: 29.7
click at [312, 286] on table "ID Website Link Code Account Date Description Type Amount Balance Status Action…" at bounding box center [275, 114] width 537 height 363
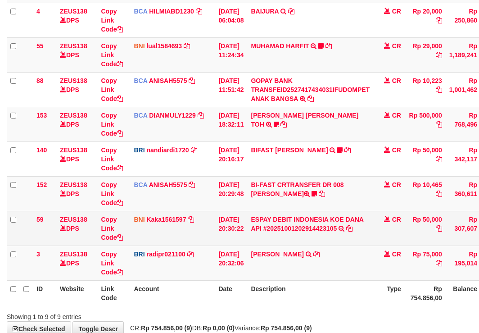
drag, startPoint x: 319, startPoint y: 195, endPoint x: 385, endPoint y: 215, distance: 69.4
click at [349, 206] on td "BI-FAST CRTRANSFER DR 008 AMRIA JUNIARTI Amriajrt https://prnt.sc/v8XresWDUdQt" at bounding box center [310, 193] width 126 height 35
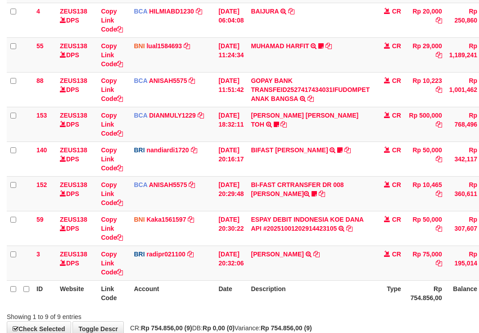
scroll to position [154, 0]
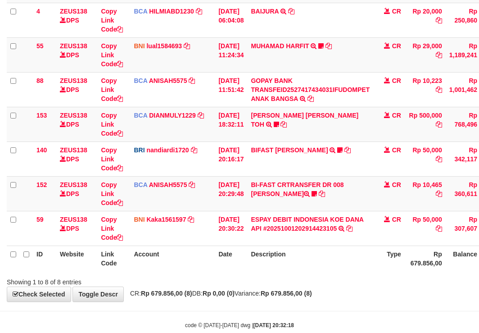
scroll to position [154, 0]
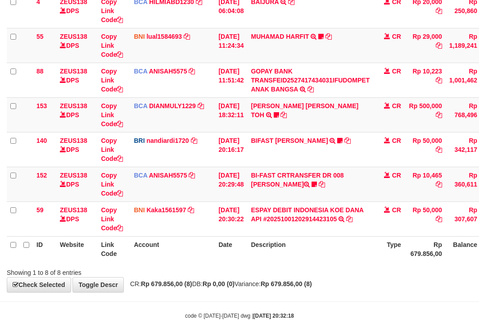
drag, startPoint x: 276, startPoint y: 236, endPoint x: 314, endPoint y: 257, distance: 43.7
click at [281, 240] on table "ID Website Link Code Account Date Description Type Amount Balance Status Action…" at bounding box center [275, 97] width 537 height 329
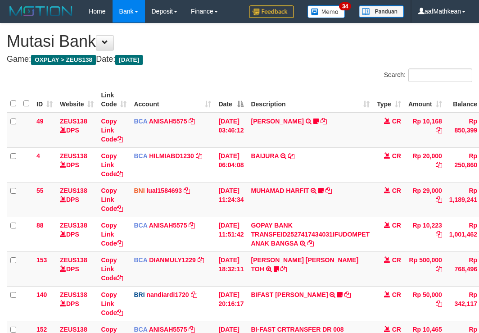
scroll to position [145, 0]
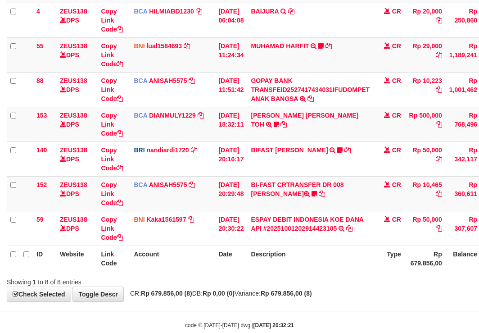
click at [294, 304] on body "Toggle navigation Home Bank Account List Load By Website Group [OXPLAY] ZEUS138…" at bounding box center [239, 103] width 479 height 496
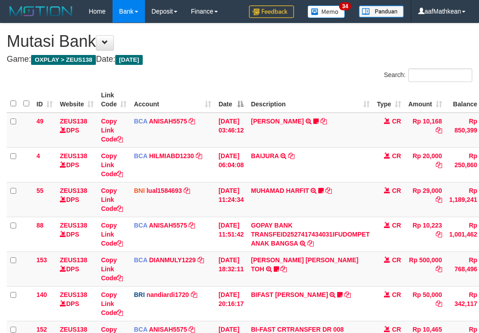
scroll to position [145, 0]
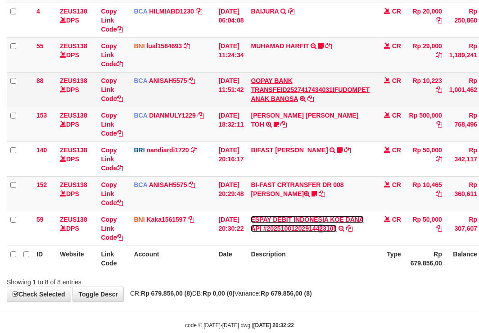
scroll to position [154, 0]
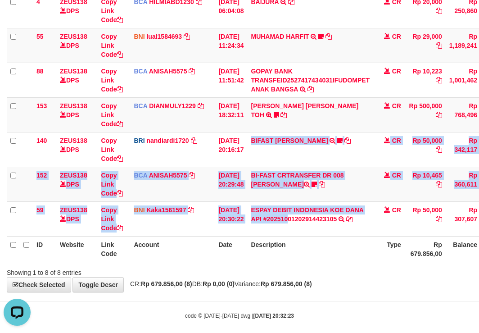
click at [343, 314] on body "Toggle navigation Home Bank Account List Load By Website Group [OXPLAY] ZEUS138…" at bounding box center [239, 94] width 479 height 496
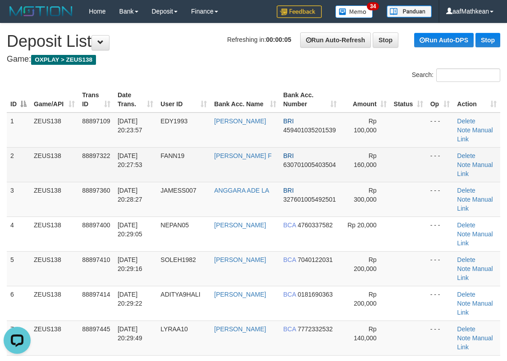
click at [245, 141] on tbody "1 ZEUS138 88897109 01/10/2025 20:23:57 EDY1993 EDY PUTRA BRI 459401035201539 Rp…" at bounding box center [253, 356] width 493 height 486
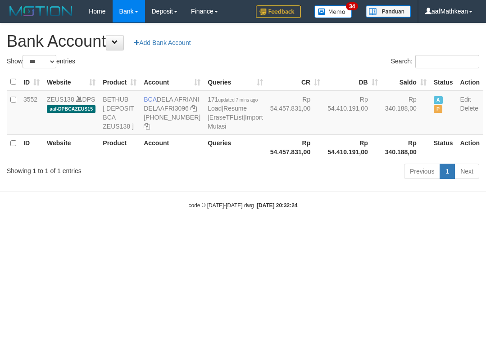
select select "***"
drag, startPoint x: 165, startPoint y: 106, endPoint x: 178, endPoint y: 112, distance: 14.1
click at [178, 112] on td "BCA DELA AFRIANI DELAAFRI3096 [PHONE_NUMBER]" at bounding box center [172, 113] width 64 height 44
click at [317, 220] on body "Toggle navigation Home Bank Account List Load By Website Group [OXPLAY] ZEUS138…" at bounding box center [243, 116] width 486 height 232
drag, startPoint x: 312, startPoint y: 220, endPoint x: 306, endPoint y: 219, distance: 5.9
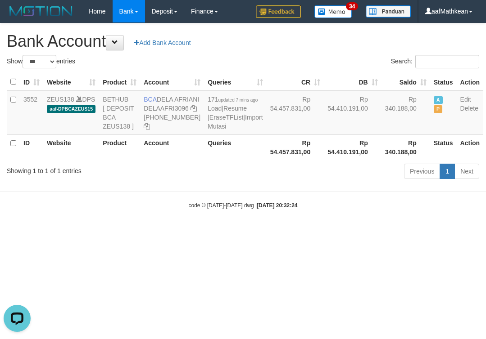
click at [312, 220] on body "Toggle navigation Home Bank Account List Load By Website Group [OXPLAY] ZEUS138…" at bounding box center [243, 116] width 486 height 232
select select "***"
drag, startPoint x: 293, startPoint y: 171, endPoint x: 308, endPoint y: 237, distance: 67.5
click at [308, 232] on body "Toggle navigation Home Bank Account List Load By Website Group [OXPLAY] ZEUS138…" at bounding box center [243, 116] width 486 height 232
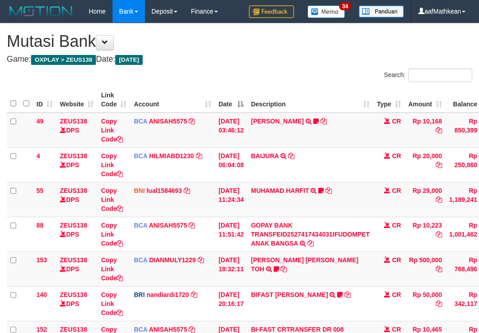
scroll to position [163, 0]
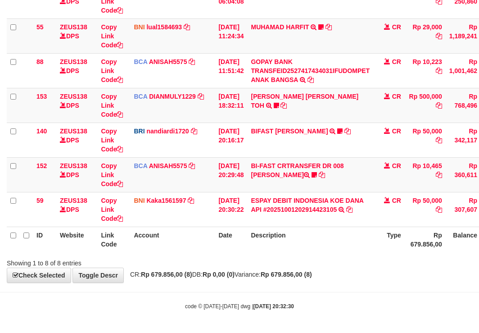
click at [357, 254] on div "ID Website Link Code Account Date Description Type Amount Balance Status Action…" at bounding box center [239, 88] width 479 height 334
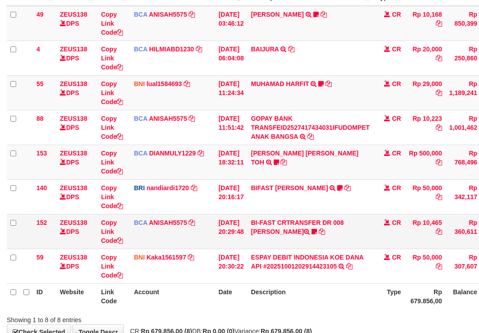
click at [354, 243] on td "BI-FAST CRTRANSFER DR 008 AMRIA JUNIARTI Amriajrt https://prnt.sc/v8XresWDUdQt" at bounding box center [310, 231] width 126 height 35
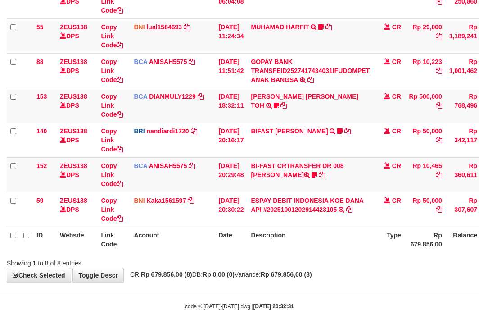
click at [220, 237] on tr "ID Website Link Code Account Date Description Type Rp 679.856,00 Balance Status…" at bounding box center [275, 239] width 537 height 26
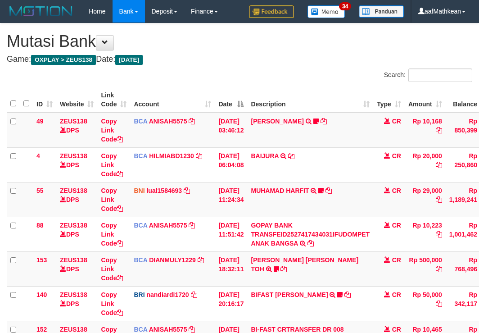
scroll to position [107, 0]
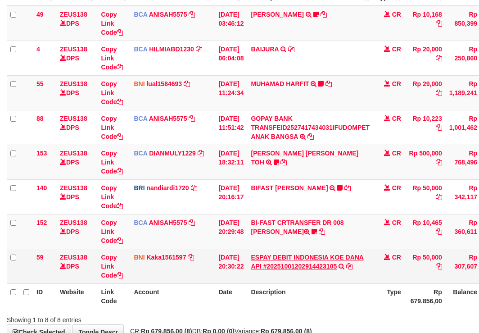
scroll to position [163, 0]
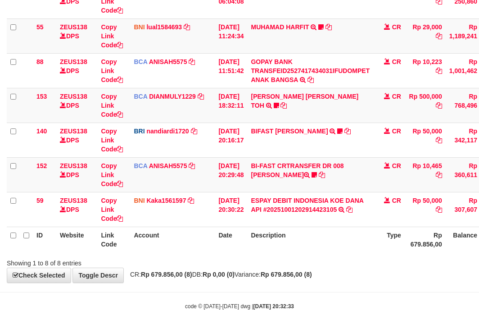
click at [361, 278] on div "**********" at bounding box center [239, 71] width 479 height 422
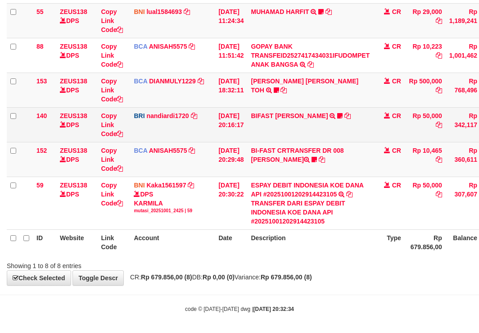
scroll to position [181, 0]
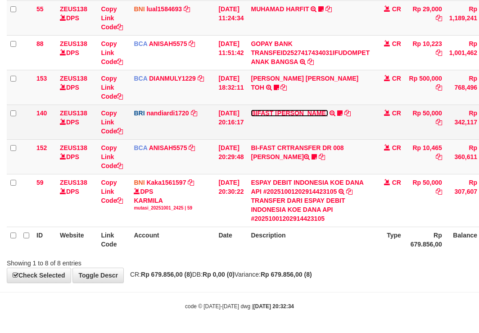
click at [294, 114] on link "BIFAST MUHAMMAD FIR" at bounding box center [289, 112] width 77 height 7
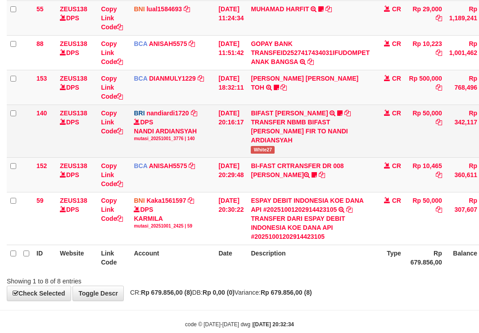
click at [262, 147] on span "White27" at bounding box center [263, 150] width 24 height 8
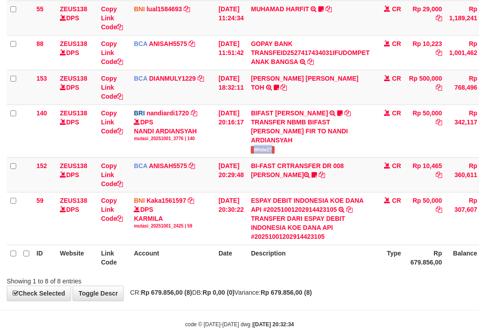
copy span "White27"
click at [306, 291] on div "**********" at bounding box center [239, 71] width 479 height 458
click at [311, 292] on strong "Rp 679.856,00 (8)" at bounding box center [286, 292] width 51 height 7
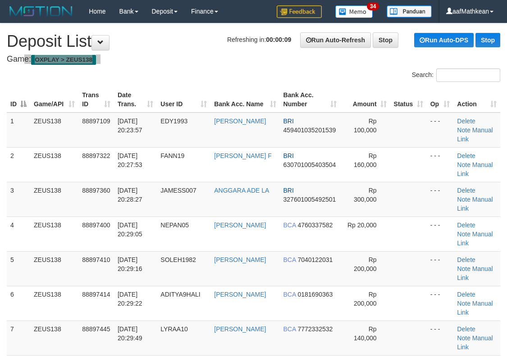
click at [143, 45] on h1 "Refreshing in: 00:00:06 Run Auto-Refresh Stop Run Auto-DPS Stop Deposit List" at bounding box center [253, 41] width 493 height 18
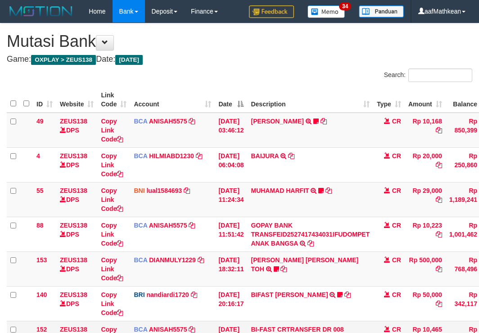
scroll to position [125, 0]
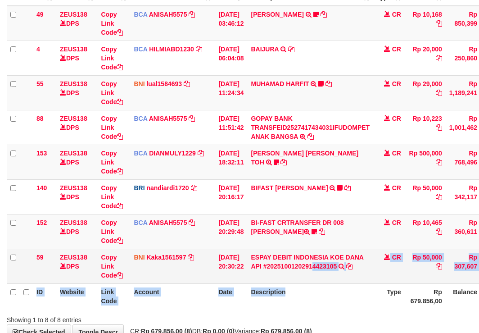
click at [321, 277] on table "ID Website Link Code Account Date Description Type Amount Balance Status Action…" at bounding box center [275, 144] width 537 height 329
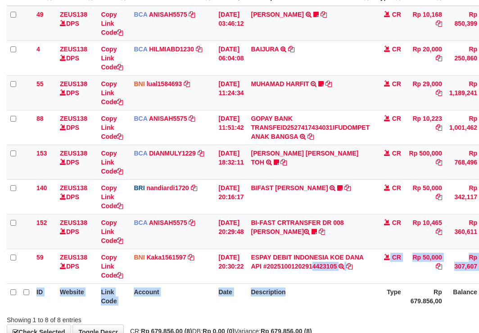
scroll to position [163, 0]
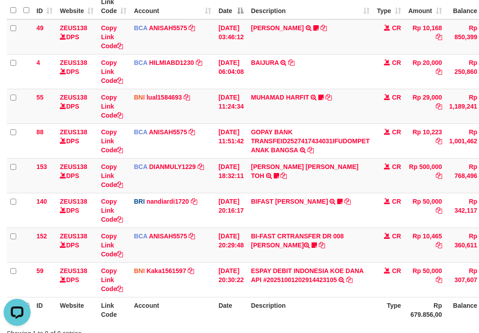
scroll to position [163, 0]
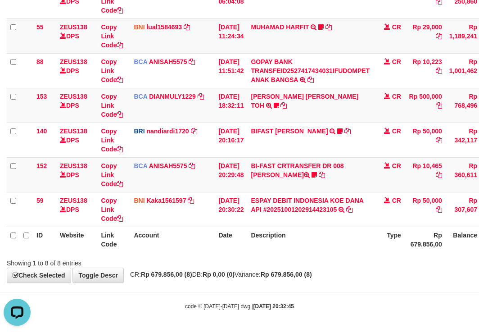
click at [390, 234] on th "Type" at bounding box center [389, 239] width 32 height 26
drag, startPoint x: 241, startPoint y: 253, endPoint x: 259, endPoint y: 254, distance: 18.5
click at [243, 253] on div "ID Website Link Code Account Date Description Type Amount Balance Status Action…" at bounding box center [239, 88] width 479 height 334
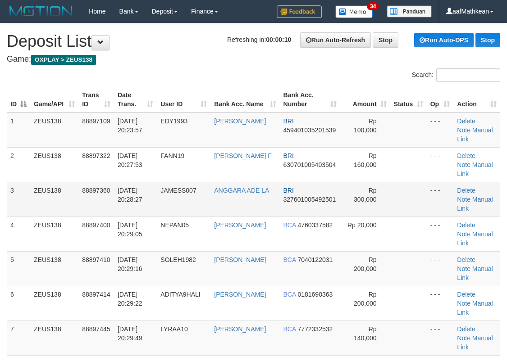
click at [204, 154] on td "FANN19" at bounding box center [184, 164] width 54 height 35
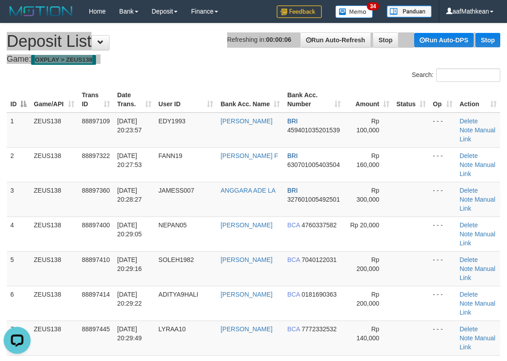
drag, startPoint x: 170, startPoint y: 80, endPoint x: 145, endPoint y: 90, distance: 26.3
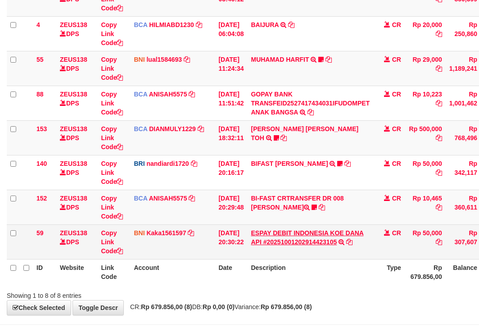
scroll to position [163, 0]
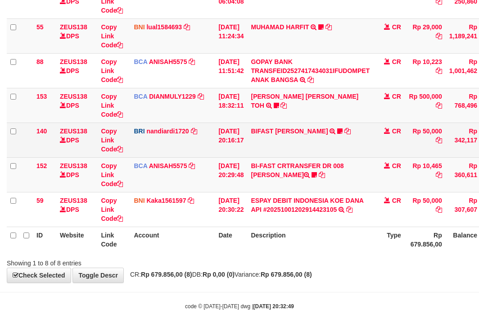
click at [290, 135] on td "BIFAST MUHAMMAD FIR TRANSFER NBMB BIFAST MUHAMMAD FIR TO NANDI ARDIANSYAH White…" at bounding box center [310, 139] width 126 height 35
click at [285, 124] on td "BIFAST MUHAMMAD FIR TRANSFER NBMB BIFAST MUHAMMAD FIR TO NANDI ARDIANSYAH White…" at bounding box center [310, 139] width 126 height 35
click at [282, 137] on td "BIFAST MUHAMMAD FIR TRANSFER NBMB BIFAST MUHAMMAD FIR TO NANDI ARDIANSYAH White…" at bounding box center [310, 139] width 126 height 35
click at [281, 133] on link "BIFAST MUHAMMAD FIR" at bounding box center [289, 130] width 77 height 7
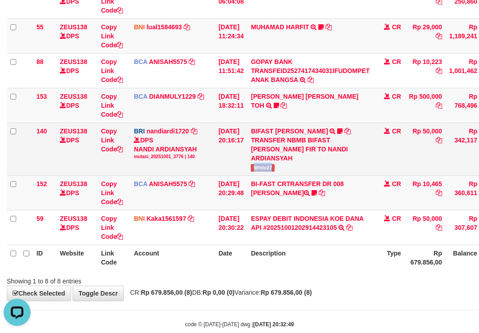
drag, startPoint x: 255, startPoint y: 164, endPoint x: 292, endPoint y: 170, distance: 37.3
click at [292, 170] on td "BIFAST MUHAMMAD FIR TRANSFER NBMB BIFAST MUHAMMAD FIR TO NANDI ARDIANSYAH White…" at bounding box center [310, 148] width 126 height 53
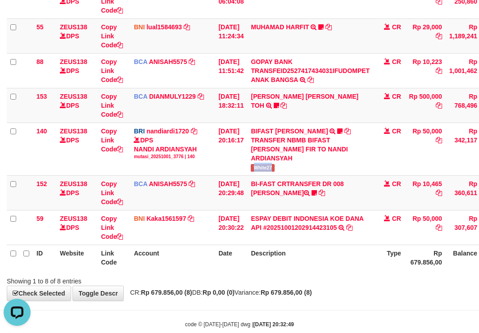
copy span "White27"
click at [331, 250] on table "ID Website Link Code Account Date Description Type Amount Balance Status Action…" at bounding box center [275, 96] width 537 height 347
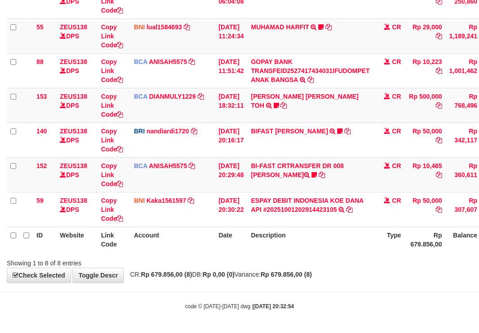
scroll to position [163, 0]
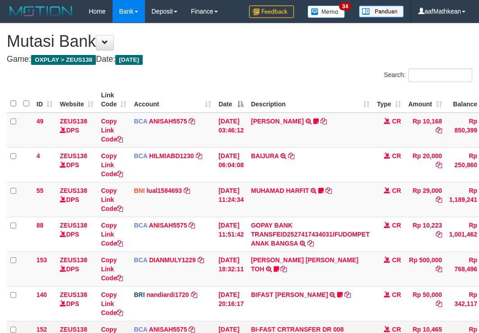
scroll to position [107, 0]
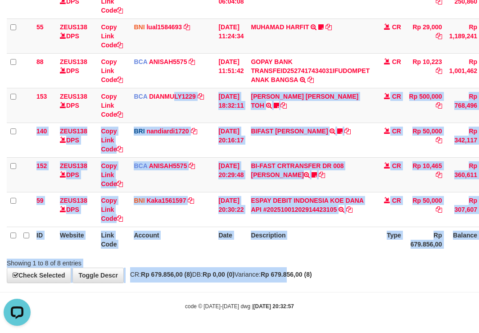
click at [312, 280] on div "**********" at bounding box center [239, 71] width 479 height 422
click at [303, 255] on div at bounding box center [339, 255] width 280 height 0
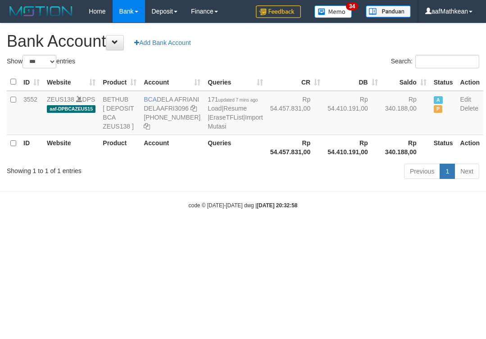
select select "***"
click at [172, 107] on td "BCA DELA AFRIANI DELAAFRI3096 [PHONE_NUMBER]" at bounding box center [172, 113] width 64 height 44
drag, startPoint x: 286, startPoint y: 162, endPoint x: 236, endPoint y: 156, distance: 50.3
click at [278, 160] on th "Rp 54.457.831,00" at bounding box center [296, 148] width 58 height 26
click at [190, 112] on icon at bounding box center [193, 108] width 6 height 6
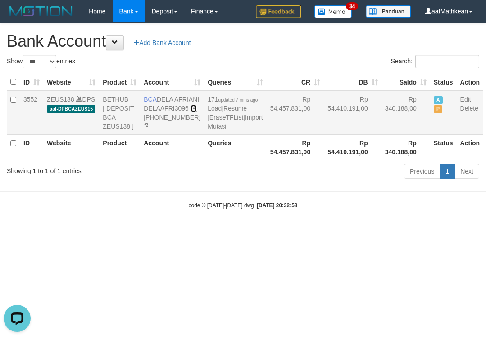
drag, startPoint x: 146, startPoint y: 124, endPoint x: 305, endPoint y: 120, distance: 159.0
click at [222, 123] on tr "3552 ZEUS138 DPS aaf-DPBCAZEUS15 BETHUB [ DEPOSIT BCA ZEUS138 ] BCA DELA AFRIAN…" at bounding box center [245, 113] width 476 height 44
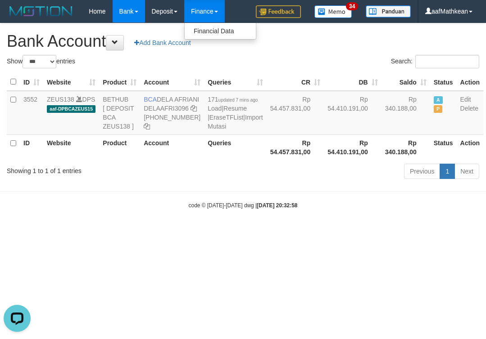
click at [265, 182] on div "Previous 1 Next" at bounding box center [344, 172] width 270 height 19
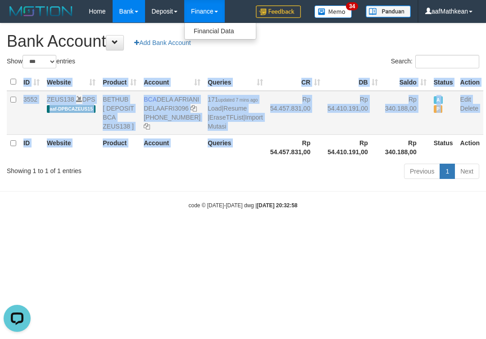
click at [247, 154] on div "ID Website Product Account Queries CR DB Saldo Status Action 3552 ZEUS138 DPS a…" at bounding box center [243, 117] width 486 height 92
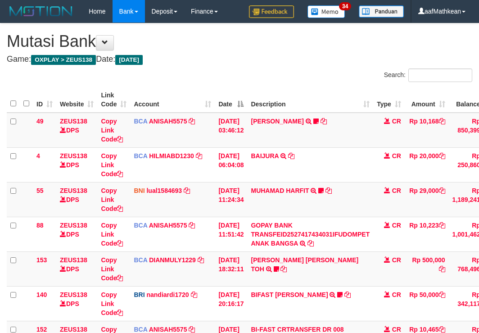
scroll to position [154, 0]
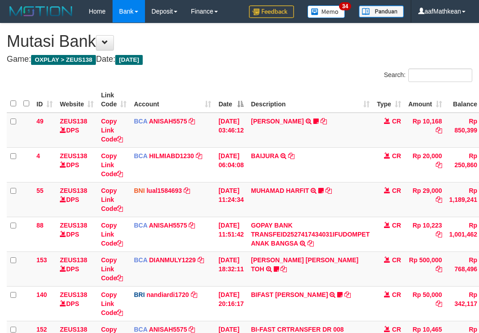
scroll to position [154, 0]
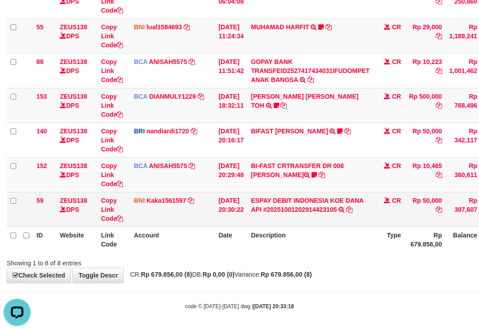
drag, startPoint x: 226, startPoint y: 214, endPoint x: 248, endPoint y: 222, distance: 23.2
click at [227, 217] on td "01/10/2025 20:30:22" at bounding box center [231, 209] width 32 height 35
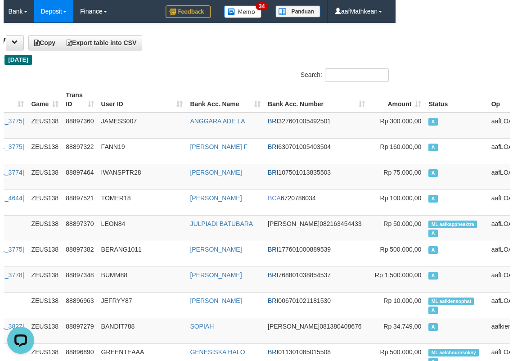
scroll to position [0, 108]
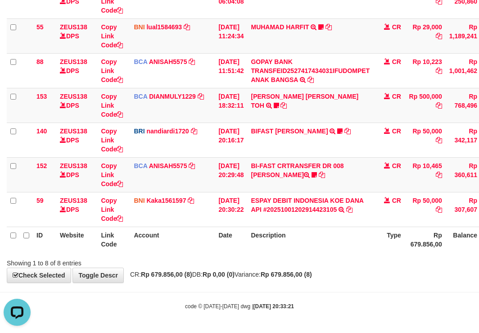
click at [271, 229] on th "Description" at bounding box center [310, 239] width 126 height 26
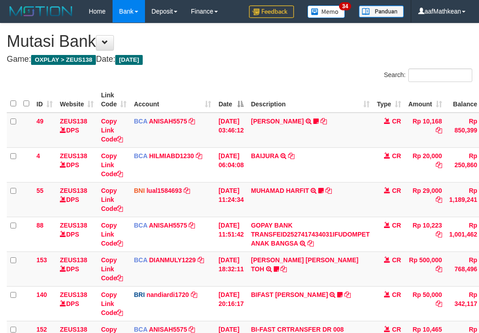
scroll to position [163, 0]
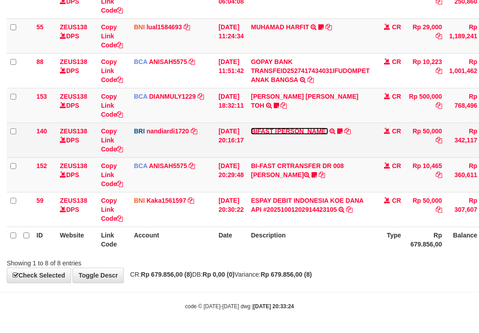
click at [291, 134] on link "BIFAST [PERSON_NAME]" at bounding box center [289, 130] width 77 height 7
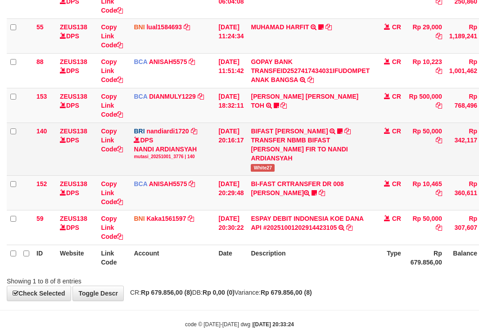
click at [266, 169] on span "White27" at bounding box center [263, 168] width 24 height 8
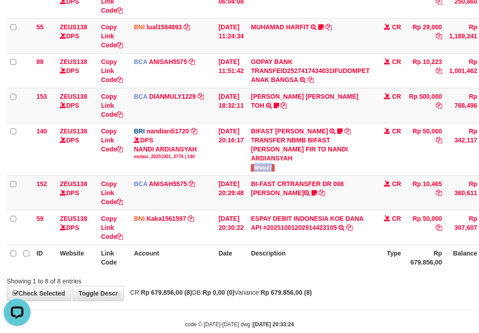
scroll to position [0, 0]
copy span "White27"
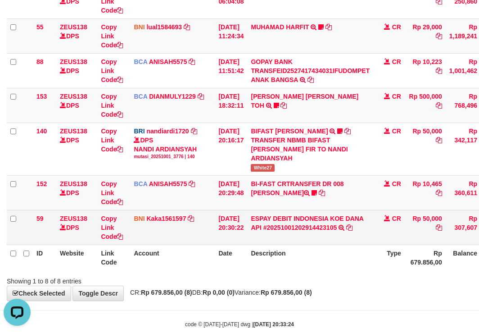
click at [231, 236] on td "[DATE] 20:30:22" at bounding box center [231, 227] width 32 height 35
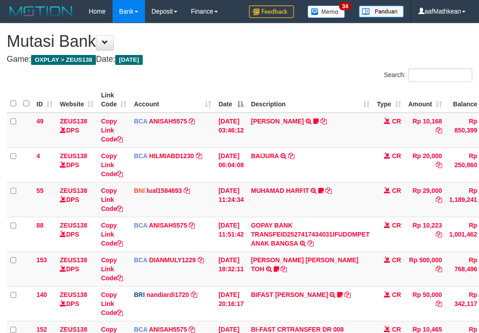
scroll to position [107, 0]
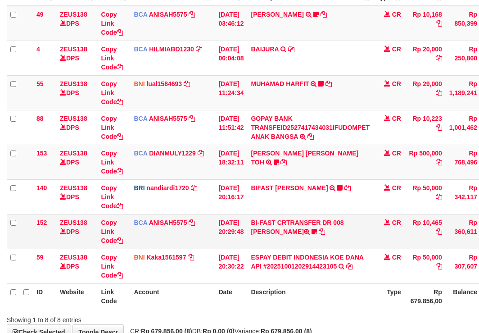
click at [353, 233] on td "BI-FAST CRTRANSFER DR 008 [PERSON_NAME] Amriajrt [URL][DOMAIN_NAME]" at bounding box center [310, 231] width 126 height 35
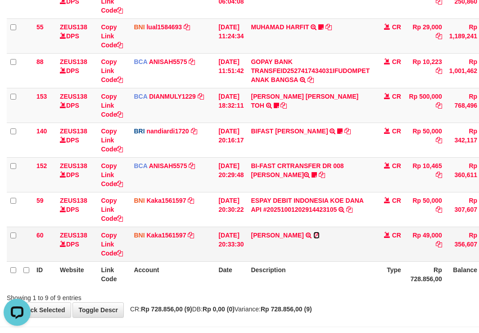
click at [320, 235] on icon at bounding box center [316, 235] width 6 height 6
click at [320, 234] on icon at bounding box center [316, 235] width 6 height 6
click at [244, 257] on td "01/10/2025 20:33:30" at bounding box center [231, 243] width 32 height 35
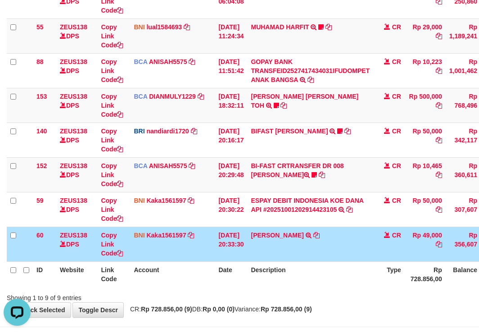
click at [339, 276] on th "Description" at bounding box center [310, 274] width 126 height 26
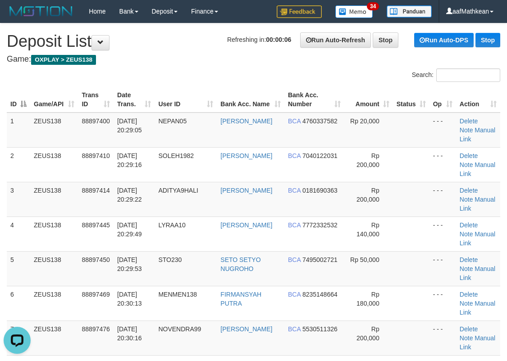
click at [228, 84] on div "ID Game/API Trans ID Date Trans. User ID Bank Acc. Name Bank Acc. Number Amount…" at bounding box center [253, 355] width 507 height 542
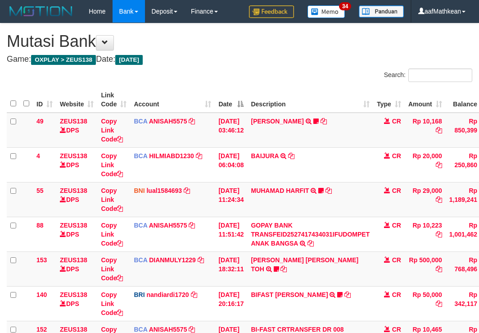
scroll to position [107, 0]
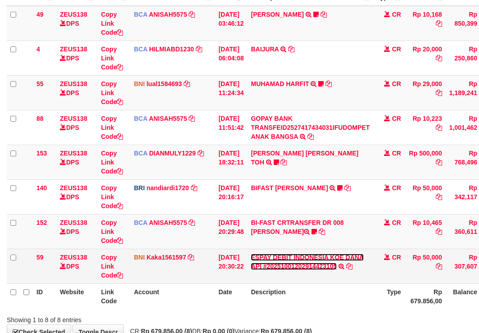
click at [251, 253] on link "ESPAY DEBIT INDONESIA KOE DANA API #20251001202914423105" at bounding box center [307, 261] width 113 height 16
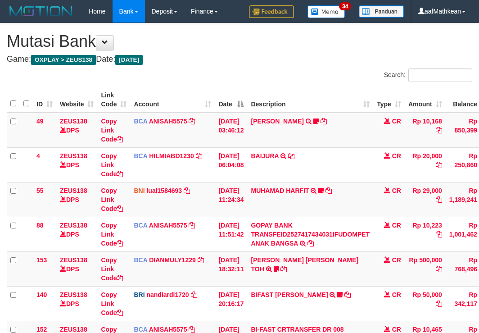
scroll to position [107, 0]
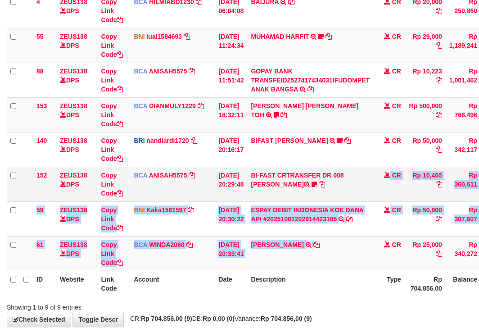
drag, startPoint x: 343, startPoint y: 208, endPoint x: 338, endPoint y: 179, distance: 30.2
click at [340, 188] on tbody "49 ZEUS138 DPS Copy Link Code BCA ANISAH5575 DPS ANISAH mutasi_20251001_3827 | …" at bounding box center [275, 115] width 537 height 312
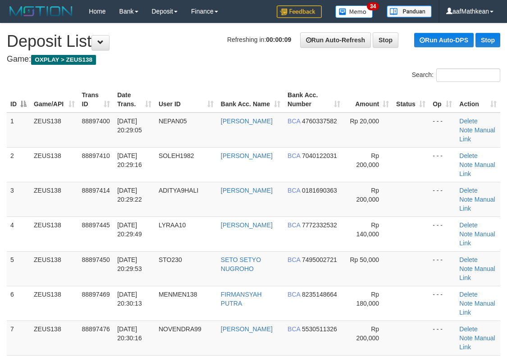
click at [213, 105] on table "ID Game/API Trans ID Date Trans. User ID Bank Acc. Name Bank Acc. Number Amount…" at bounding box center [253, 355] width 493 height 537
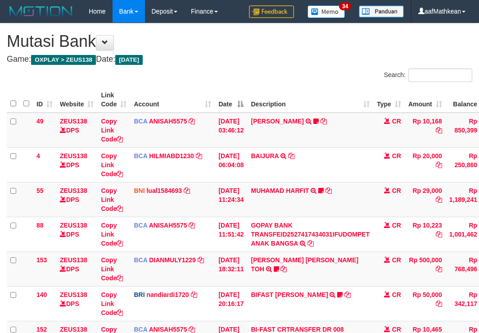
scroll to position [154, 0]
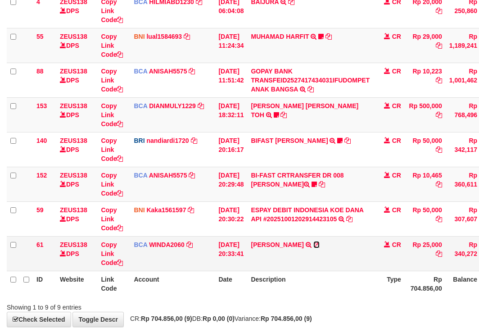
click at [320, 242] on icon at bounding box center [316, 244] width 6 height 6
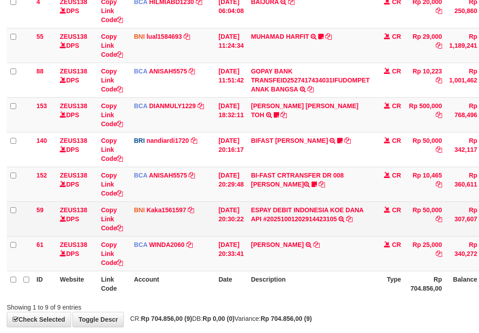
drag, startPoint x: 379, startPoint y: 233, endPoint x: 364, endPoint y: 219, distance: 20.4
click at [373, 235] on td "ESPAY DEBIT INDONESIA [PERSON_NAME] API #20251001202914423105 TRANSFER [PERSON_…" at bounding box center [310, 218] width 126 height 35
click at [373, 239] on td "ENOS DWI HARIYANTO TRSF E-BANKING CR 0110/FTSCY/WS95031 25000.00ENOS DWI HARIYA…" at bounding box center [310, 253] width 126 height 35
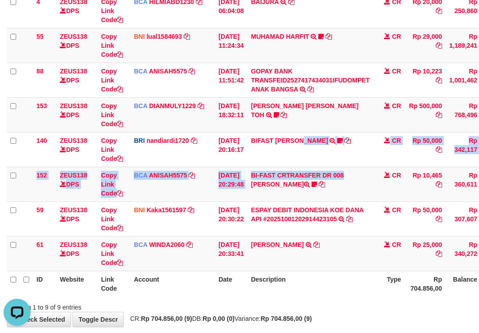
click at [366, 215] on tbody "49 ZEUS138 DPS Copy Link Code BCA ANISAH5575 DPS ANISAH mutasi_20251001_3827 | …" at bounding box center [275, 115] width 537 height 312
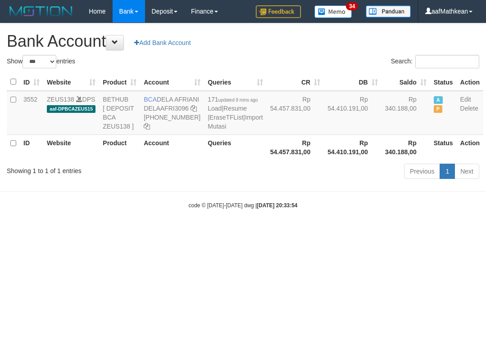
select select "***"
drag, startPoint x: 143, startPoint y: 94, endPoint x: 481, endPoint y: 146, distance: 342.1
click at [174, 109] on td "BCA DELA AFRIANI DELAAFRI3096 869-245-8639" at bounding box center [172, 113] width 64 height 44
copy td "BCA DELA AFRIANI"
click at [280, 212] on body "Toggle navigation Home Bank Account List Load By Website Group [OXPLAY] ZEUS138…" at bounding box center [243, 116] width 486 height 232
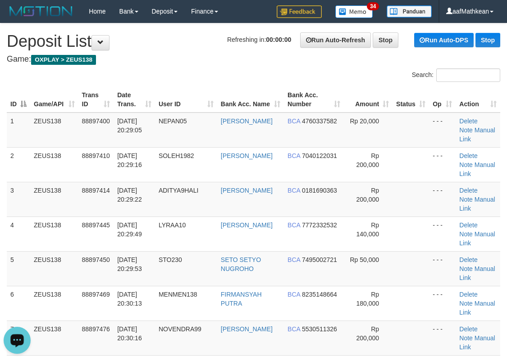
click at [121, 69] on div "Search:" at bounding box center [253, 76] width 507 height 16
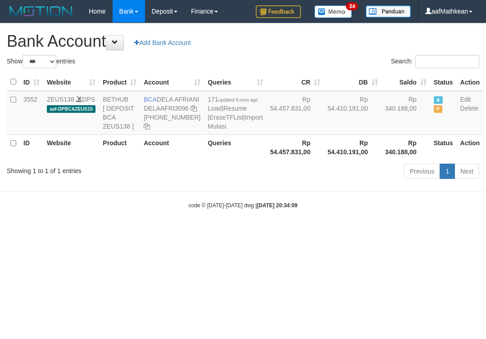
select select "***"
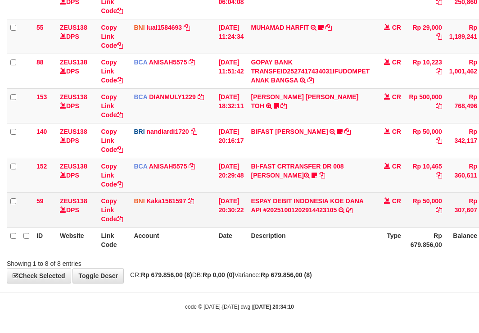
scroll to position [163, 0]
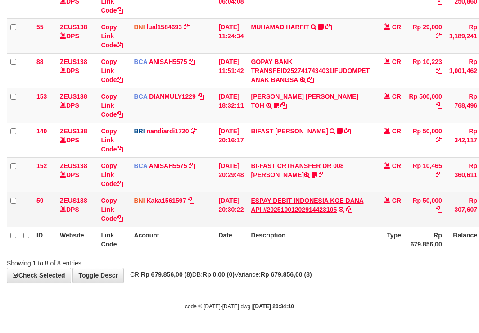
click at [340, 206] on td "ESPAY DEBIT INDONESIA KOE DANA API #20251001202914423105 TRANSFER DARI ESPAY DE…" at bounding box center [310, 209] width 126 height 35
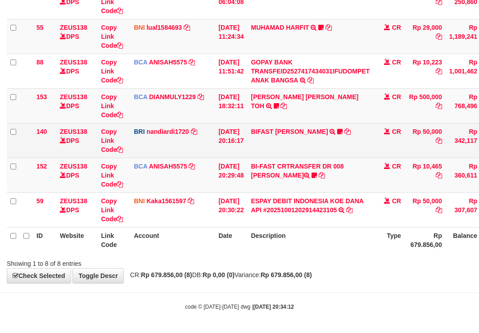
scroll to position [163, 0]
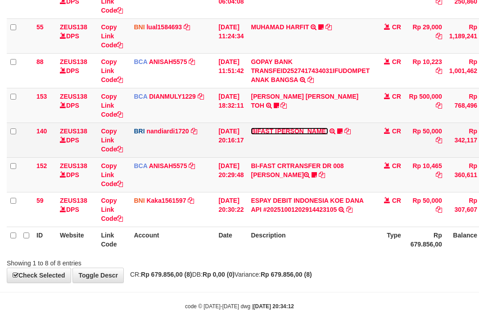
click at [295, 130] on link "BIFAST [PERSON_NAME]" at bounding box center [289, 130] width 77 height 7
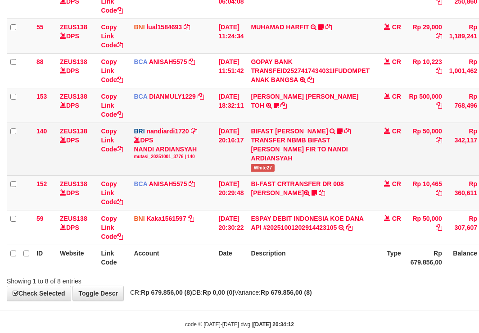
click at [264, 168] on span "White27" at bounding box center [263, 168] width 24 height 8
copy span "White27"
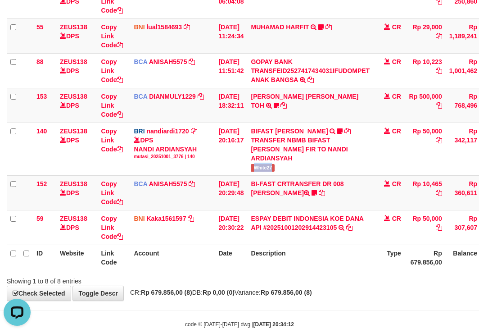
scroll to position [0, 0]
drag, startPoint x: 271, startPoint y: 259, endPoint x: 279, endPoint y: 265, distance: 9.7
click at [273, 262] on th "Description" at bounding box center [310, 257] width 126 height 26
click at [281, 268] on th "Description" at bounding box center [310, 257] width 126 height 26
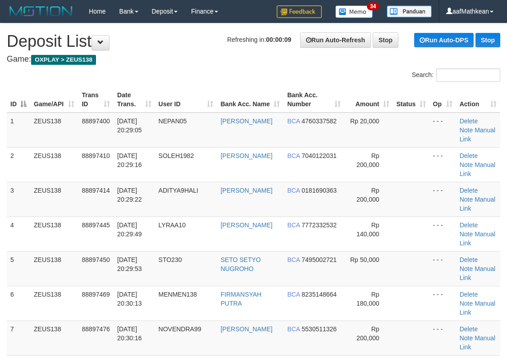
click at [147, 85] on div "Search: ID Game/API Trans ID Date Trans. User ID Bank Acc. Name Bank Acc. Numbe…" at bounding box center [253, 353] width 493 height 570
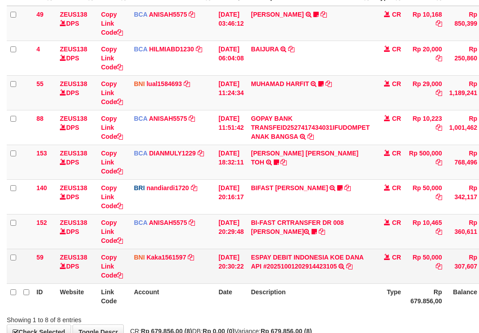
click at [359, 274] on td "ESPAY DEBIT INDONESIA KOE DANA API #20251001202914423105 TRANSFER DARI ESPAY DE…" at bounding box center [310, 266] width 126 height 35
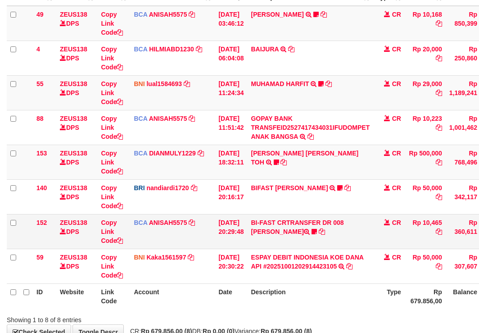
scroll to position [163, 0]
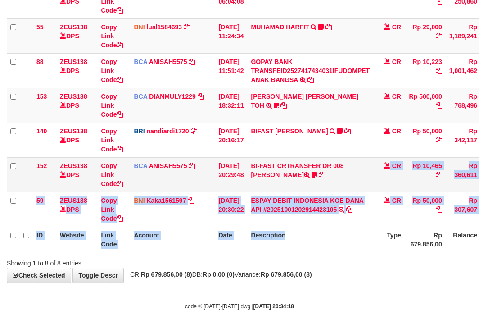
click at [292, 187] on td "BI-FAST CRTRANSFER DR 008 AMRIA JUNIARTI Amriajrt https://prnt.sc/v8XresWDUdQt" at bounding box center [310, 174] width 126 height 35
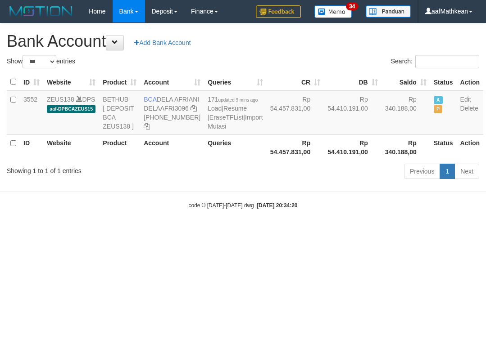
select select "***"
copy td "DEL"
drag, startPoint x: 158, startPoint y: 96, endPoint x: 169, endPoint y: 104, distance: 12.9
click at [169, 104] on td "BCA DELA AFRIANI DELAAFRI3096 869-245-8639" at bounding box center [172, 113] width 64 height 44
click at [165, 102] on td "BCA DELA AFRIANI DELAAFRI3096 869-245-8639" at bounding box center [172, 113] width 64 height 44
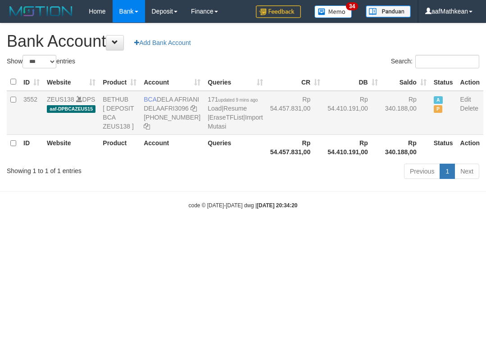
click at [160, 102] on td "BCA DELA AFRIANI DELAAFRI3096 869-245-8639" at bounding box center [172, 113] width 64 height 44
click at [155, 101] on span "BCA" at bounding box center [150, 99] width 13 height 7
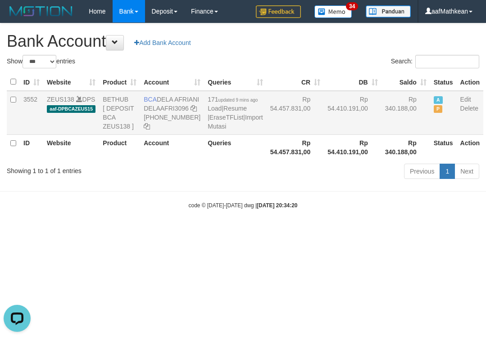
copy td "DELA AFRIANI"
drag, startPoint x: 158, startPoint y: 100, endPoint x: 176, endPoint y: 110, distance: 20.8
click at [176, 110] on td "BCA DELA AFRIANI DELAAFRI3096 869-245-8639" at bounding box center [172, 113] width 64 height 44
click at [376, 232] on body "Toggle navigation Home Bank Account List Load By Website Group [OXPLAY] ZEUS138…" at bounding box center [243, 116] width 486 height 232
drag, startPoint x: 172, startPoint y: 140, endPoint x: 140, endPoint y: 33, distance: 111.0
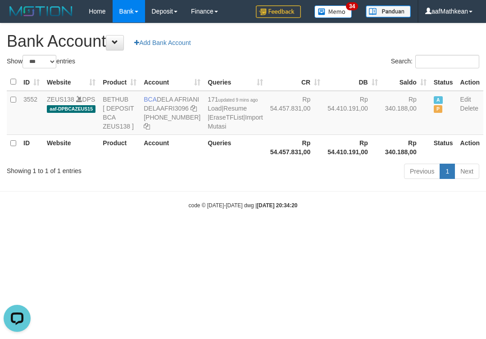
click at [172, 123] on td "BCA DELA AFRIANI DELAAFRI3096 869-245-8639" at bounding box center [172, 113] width 64 height 44
drag, startPoint x: 337, startPoint y: 276, endPoint x: 368, endPoint y: 266, distance: 33.0
click at [353, 232] on html "Toggle navigation Home Bank Account List Load By Website Group [OXPLAY] ZEUS138…" at bounding box center [243, 116] width 486 height 232
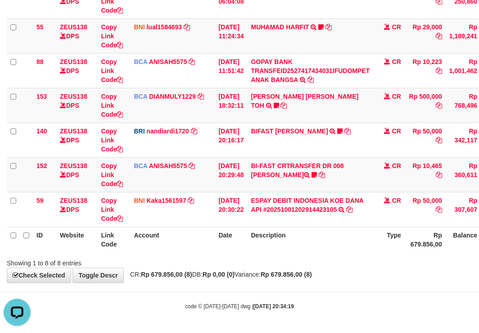
click at [244, 243] on table "ID Website Link Code Account Date Description Type Amount Balance Status Action…" at bounding box center [275, 87] width 537 height 329
click at [268, 262] on div "Showing 1 to 8 of 8 entries" at bounding box center [239, 261] width 479 height 13
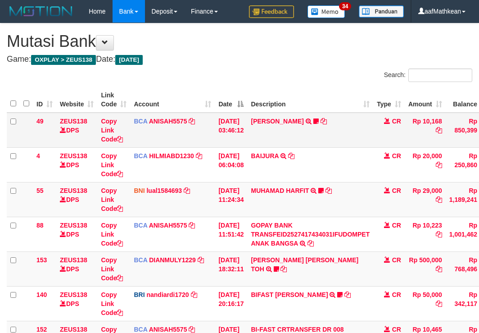
scroll to position [107, 0]
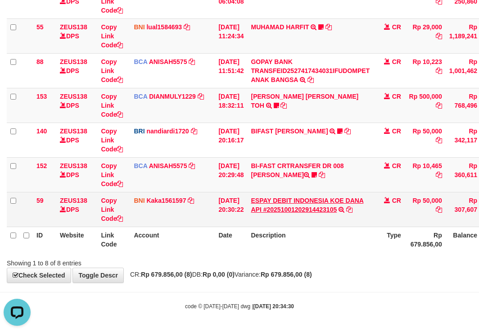
drag, startPoint x: 225, startPoint y: 120, endPoint x: 318, endPoint y: 210, distance: 129.6
click at [295, 209] on tbody "49 ZEUS138 DPS Copy Link Code BCA ANISAH5575 DPS ANISAH mutasi_20251001_3827 | …" at bounding box center [275, 88] width 537 height 278
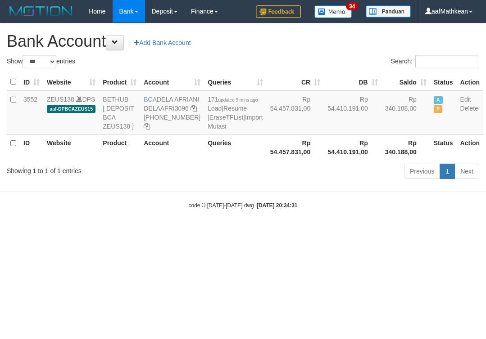
select select "***"
click at [232, 182] on div "Previous 1 Next" at bounding box center [344, 172] width 270 height 19
click at [208, 130] on link "Import Mutasi" at bounding box center [235, 122] width 55 height 16
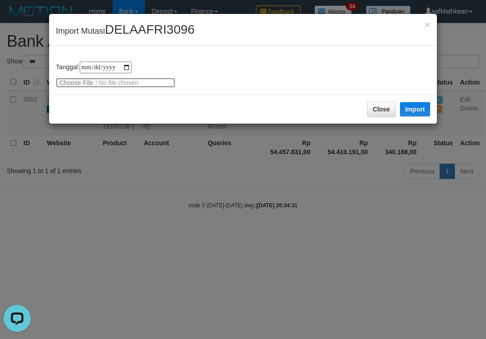
click at [73, 81] on input "file" at bounding box center [115, 83] width 119 height 10
type input "**********"
drag, startPoint x: 420, startPoint y: 110, endPoint x: 149, endPoint y: 0, distance: 291.6
click at [419, 110] on button "Import" at bounding box center [415, 109] width 31 height 14
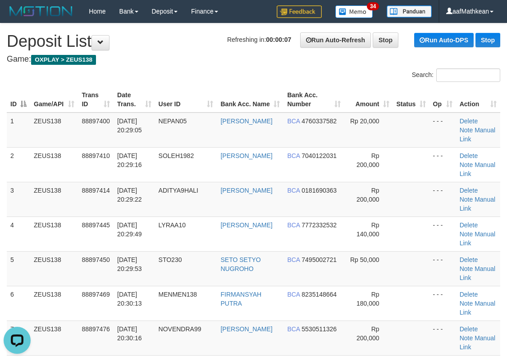
click at [146, 102] on th "Date Trans." at bounding box center [133, 100] width 41 height 26
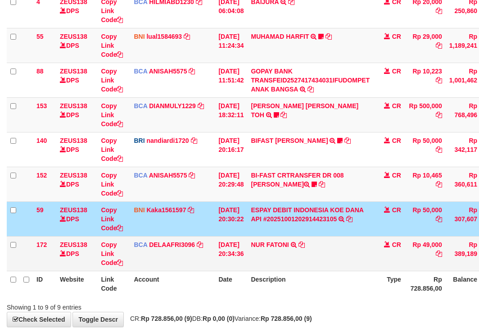
click at [336, 260] on td "NUR FATONI TRSF E-BANKING CR 0110/FTSCY/WS95031 49000.00NUR FATONI" at bounding box center [310, 253] width 126 height 35
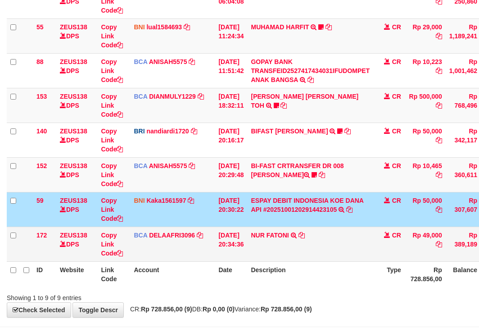
click at [311, 243] on td "NUR FATONI TRSF E-BANKING CR 0110/FTSCY/WS95031 49000.00NUR FATONI" at bounding box center [310, 243] width 126 height 35
click at [308, 239] on td "NUR FATONI TRSF E-BANKING CR 0110/FTSCY/WS95031 49000.00NUR FATONI" at bounding box center [310, 243] width 126 height 35
click at [305, 233] on icon at bounding box center [302, 235] width 6 height 6
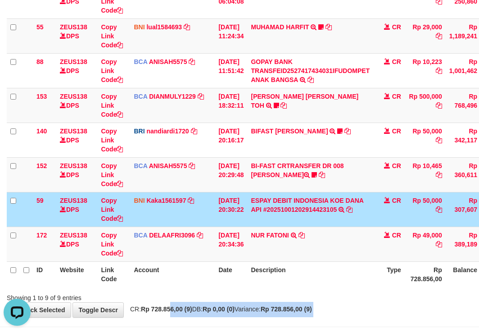
drag, startPoint x: 180, startPoint y: 328, endPoint x: 190, endPoint y: 327, distance: 10.4
click at [189, 327] on body "Toggle navigation Home Bank Account List Load By Website Group [OXPLAY] ZEUS138…" at bounding box center [239, 102] width 479 height 531
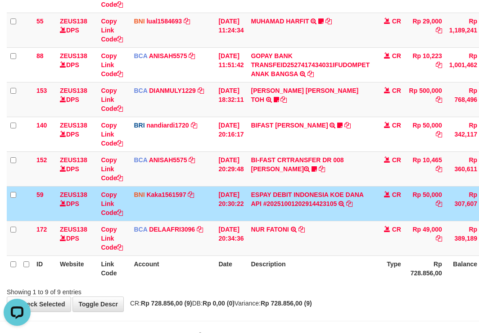
click at [307, 266] on th "Description" at bounding box center [310, 268] width 126 height 26
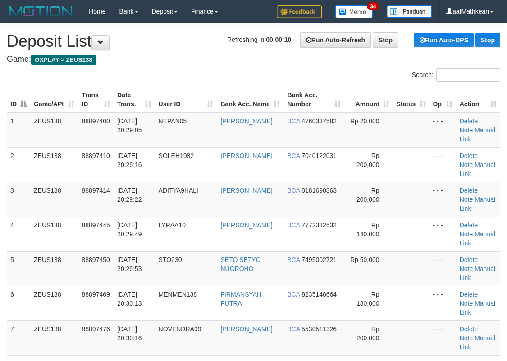
drag, startPoint x: 216, startPoint y: 83, endPoint x: 200, endPoint y: 81, distance: 16.4
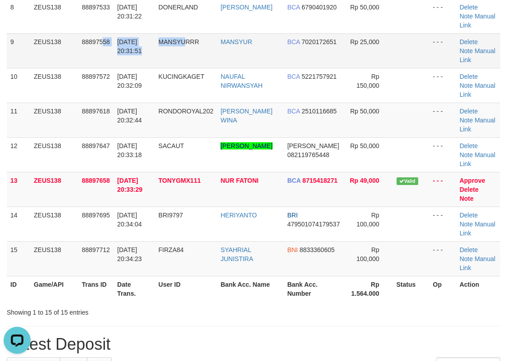
drag, startPoint x: 189, startPoint y: 53, endPoint x: 140, endPoint y: 68, distance: 51.7
click at [182, 57] on tr "9 ZEUS138 88897558 [DATE] 20:31:51 MANSYURRR MANSYUR BCA 7020172651 Rp 25,000 -…" at bounding box center [253, 50] width 493 height 35
drag, startPoint x: 172, startPoint y: 52, endPoint x: 165, endPoint y: 63, distance: 12.5
click at [181, 57] on tr "9 ZEUS138 88897558 [DATE] 20:31:51 MANSYURRR MANSYUR BCA 7020172651 Rp 25,000 -…" at bounding box center [253, 50] width 493 height 35
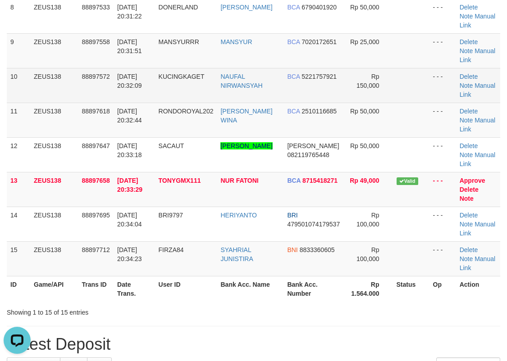
drag, startPoint x: 195, startPoint y: 85, endPoint x: 202, endPoint y: 91, distance: 8.9
click at [198, 87] on td "KUCINGKAGET" at bounding box center [186, 85] width 62 height 35
click at [205, 95] on td "KUCINGKAGET" at bounding box center [186, 85] width 62 height 35
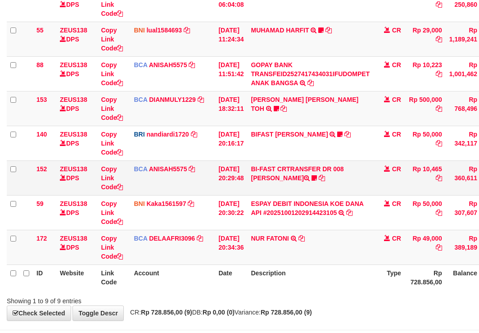
scroll to position [169, 0]
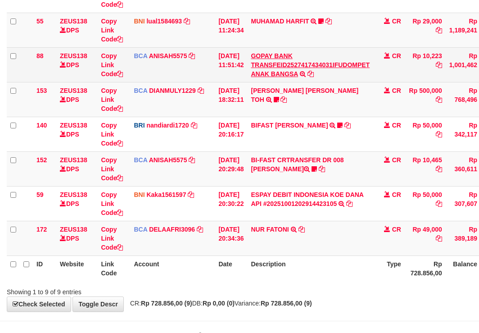
scroll to position [198, 0]
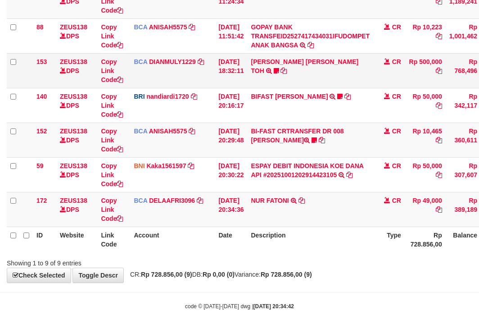
click at [276, 76] on td "CARINA OCTAVIA TOH TRSF E-BANKING CR 0110/FTSCY/WS95031 500000.00CARINA OCTAVIA…" at bounding box center [310, 70] width 126 height 35
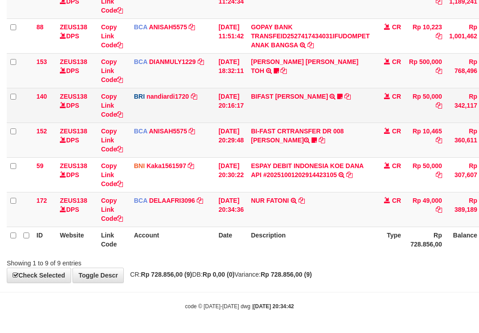
click at [277, 89] on td "BIFAST MUHAMMAD FIR TRANSFER NBMB BIFAST MUHAMMAD FIR TO NANDI ARDIANSYAH White…" at bounding box center [310, 105] width 126 height 35
click at [278, 91] on td "BIFAST MUHAMMAD FIR TRANSFER NBMB BIFAST MUHAMMAD FIR TO NANDI ARDIANSYAH White…" at bounding box center [310, 105] width 126 height 35
click at [281, 97] on link "BIFAST MUHAMMAD FIR" at bounding box center [289, 96] width 77 height 7
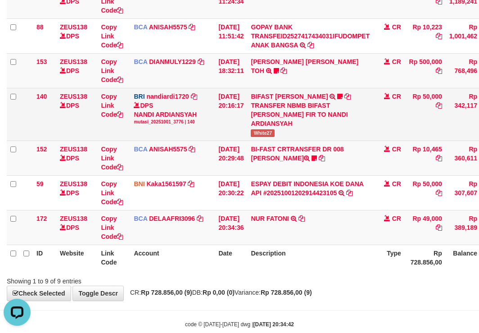
click at [265, 140] on td "BIFAST MUHAMMAD FIR TRANSFER NBMB BIFAST MUHAMMAD FIR TO NANDI ARDIANSYAH White…" at bounding box center [310, 114] width 126 height 53
click at [272, 130] on span "White27" at bounding box center [263, 133] width 24 height 8
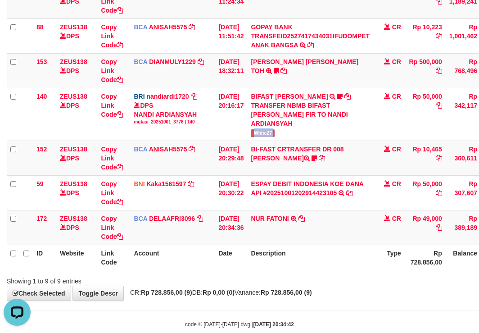
copy tr "White27"
drag, startPoint x: 285, startPoint y: 269, endPoint x: 291, endPoint y: 268, distance: 5.5
click at [286, 270] on th "Description" at bounding box center [310, 257] width 126 height 26
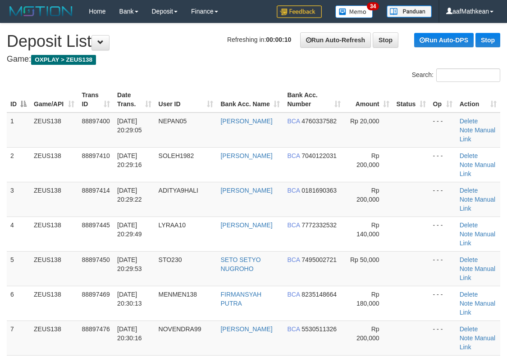
scroll to position [516, 0]
